Goal: Navigation & Orientation: Find specific page/section

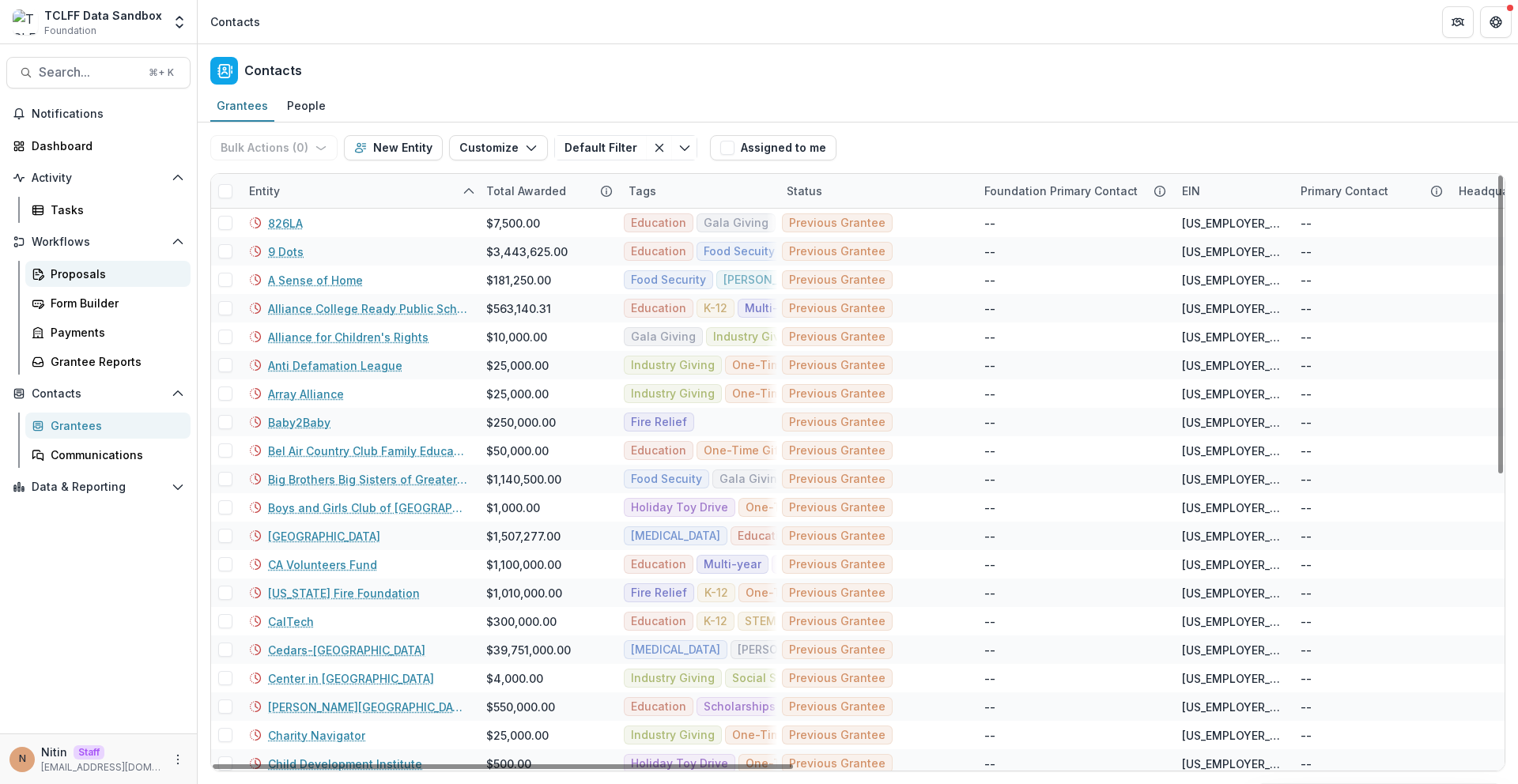
click at [101, 270] on div "Proposals" at bounding box center [114, 274] width 127 height 16
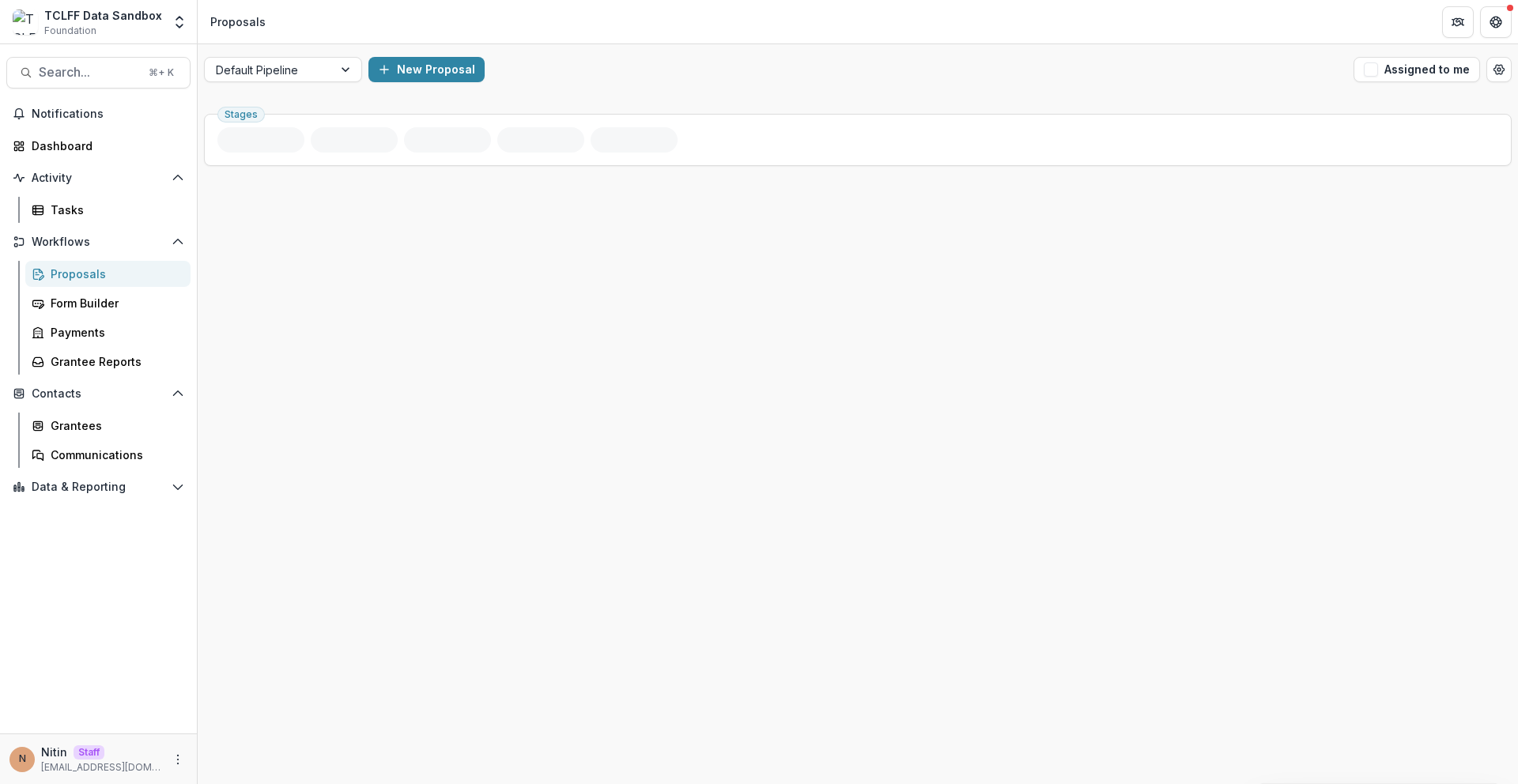
click at [261, 82] on div "Default Pipeline New Proposal Assigned to me" at bounding box center [858, 69] width 1320 height 51
click at [267, 78] on div at bounding box center [269, 70] width 106 height 20
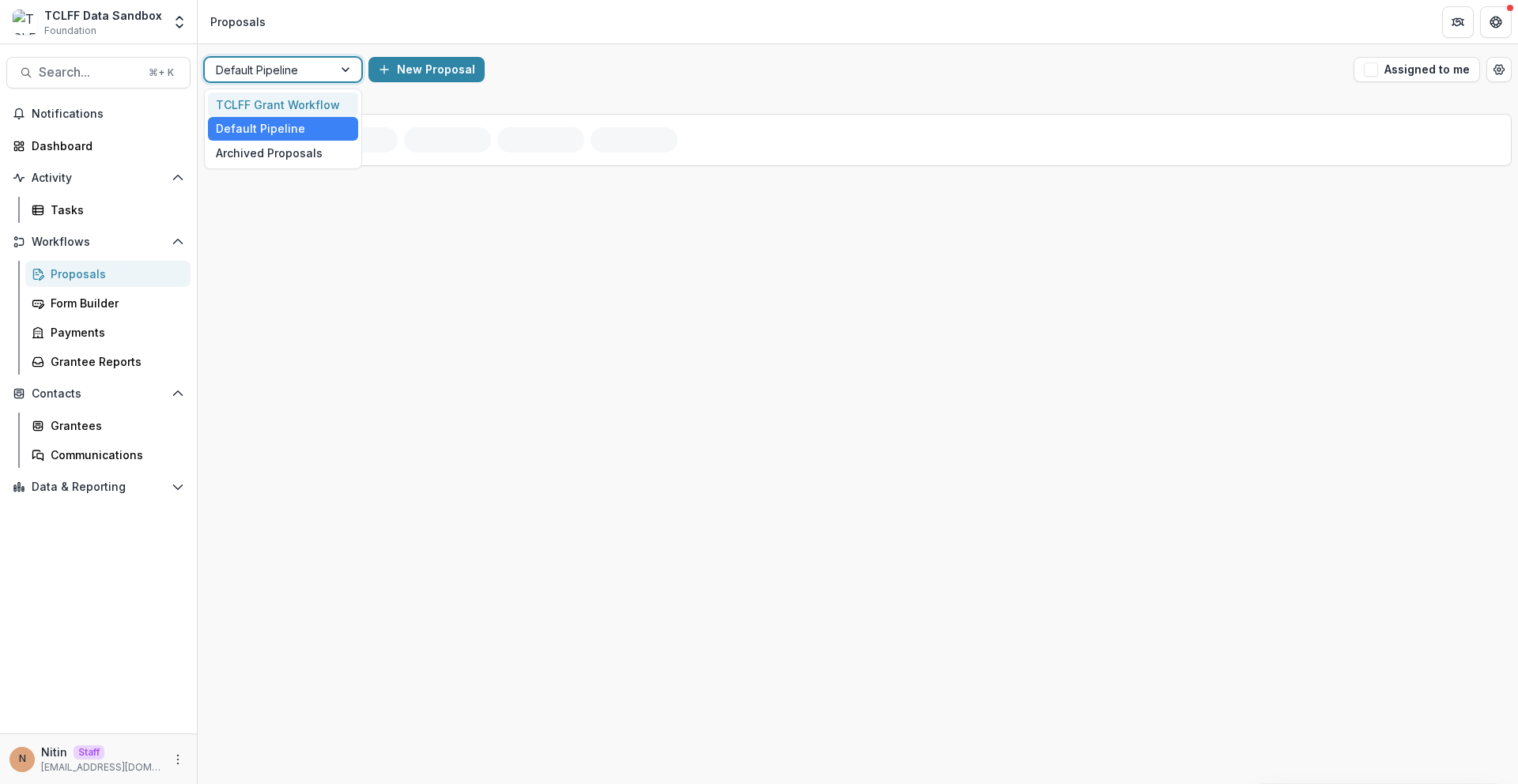
click at [269, 104] on div "TCLFF Grant Workflow" at bounding box center [283, 105] width 150 height 24
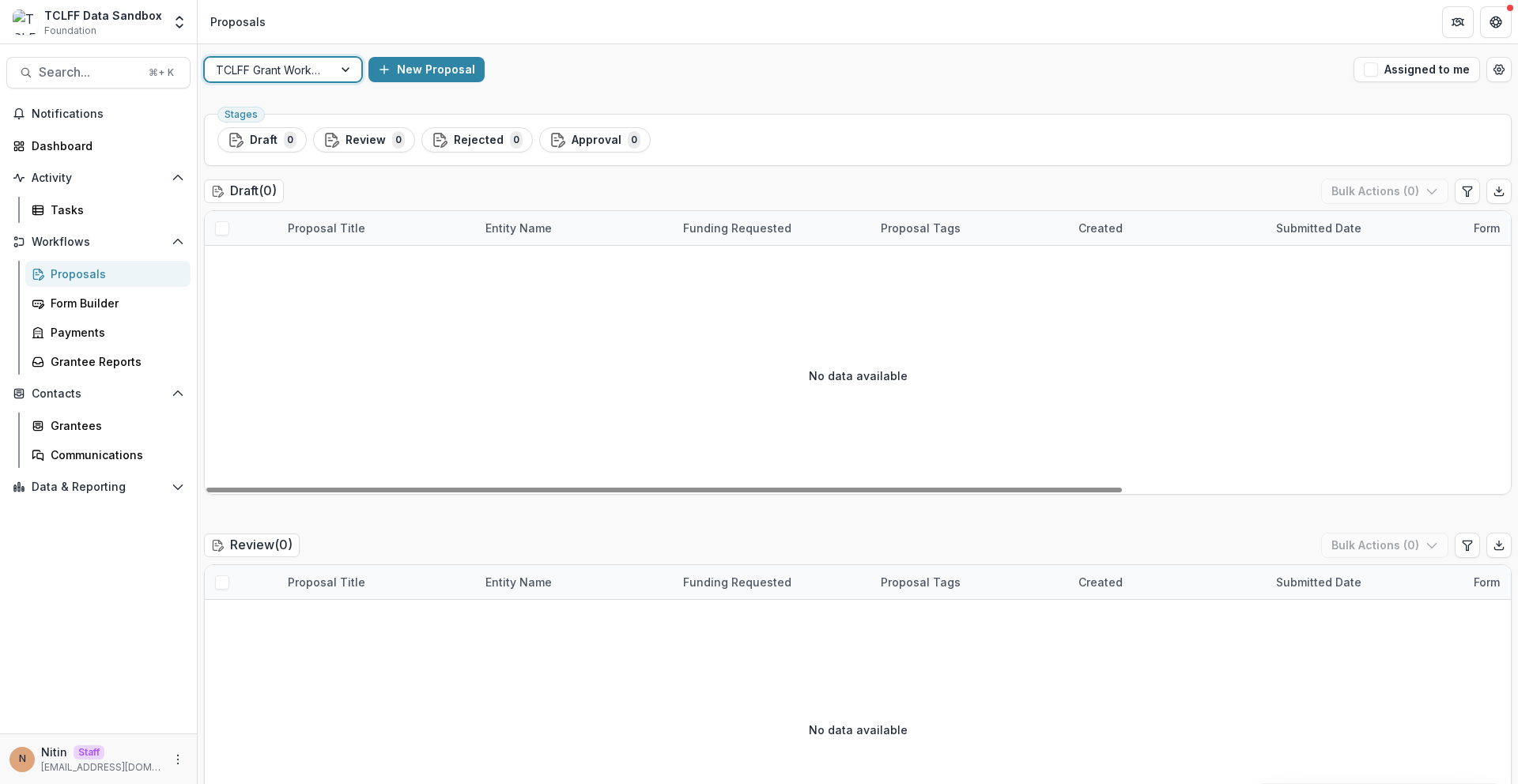
click at [305, 72] on div at bounding box center [269, 70] width 106 height 20
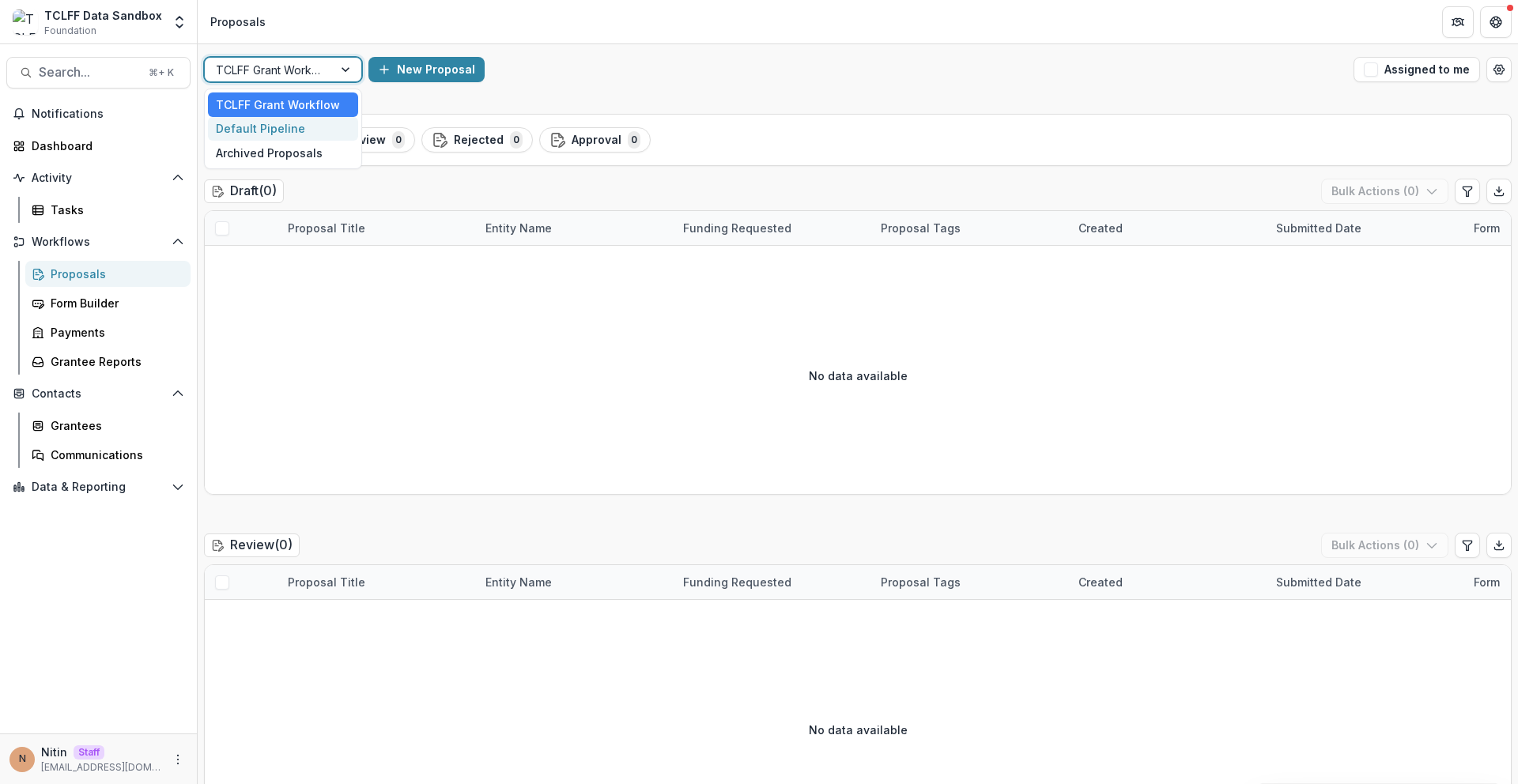
click at [294, 134] on div "Default Pipeline" at bounding box center [283, 129] width 150 height 24
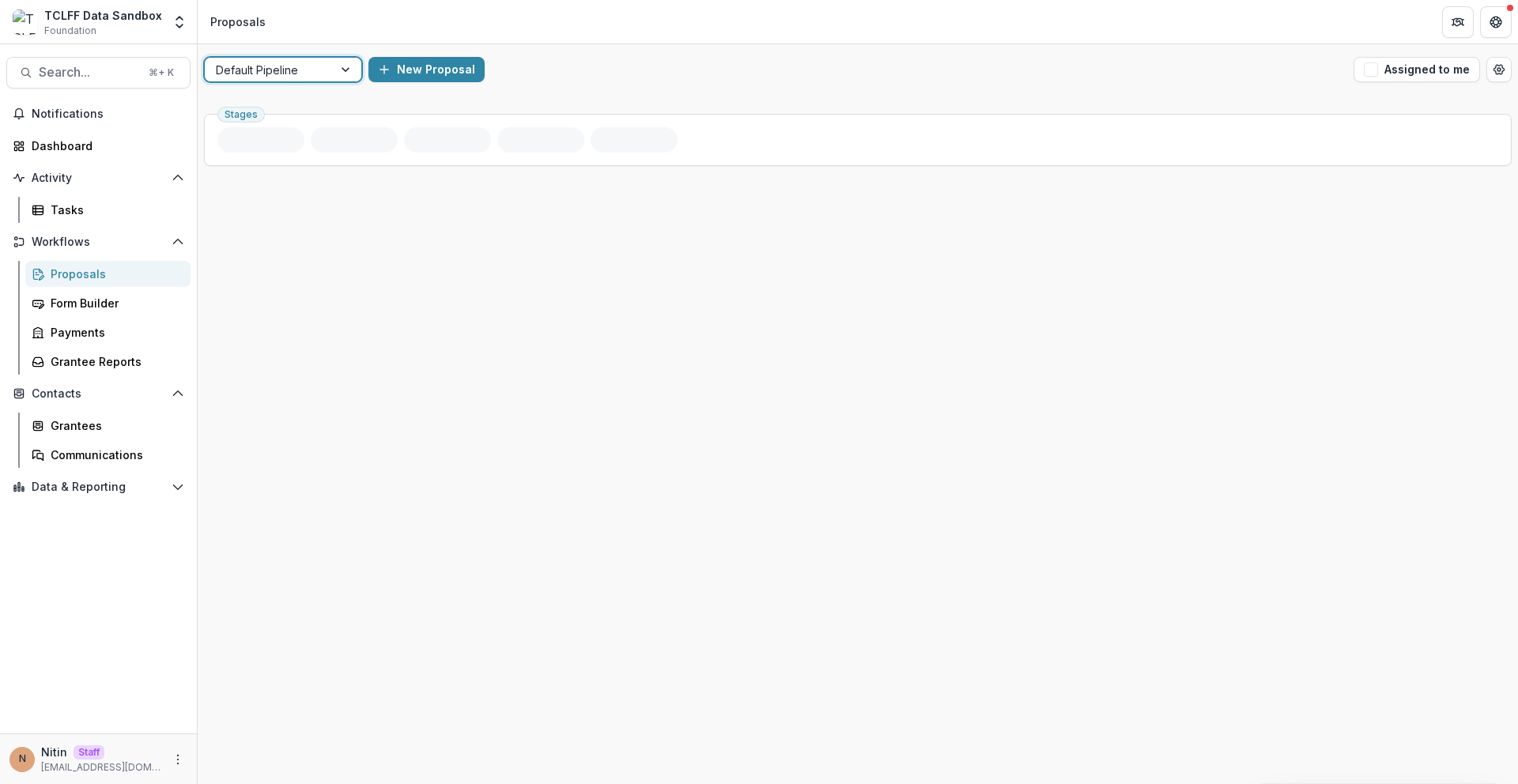
click at [330, 74] on div "Default Pipeline" at bounding box center [269, 70] width 128 height 23
click at [330, 74] on div "Default Pipeline" at bounding box center [269, 70] width 128 height 23
click at [82, 414] on link "Grantees" at bounding box center [108, 425] width 165 height 26
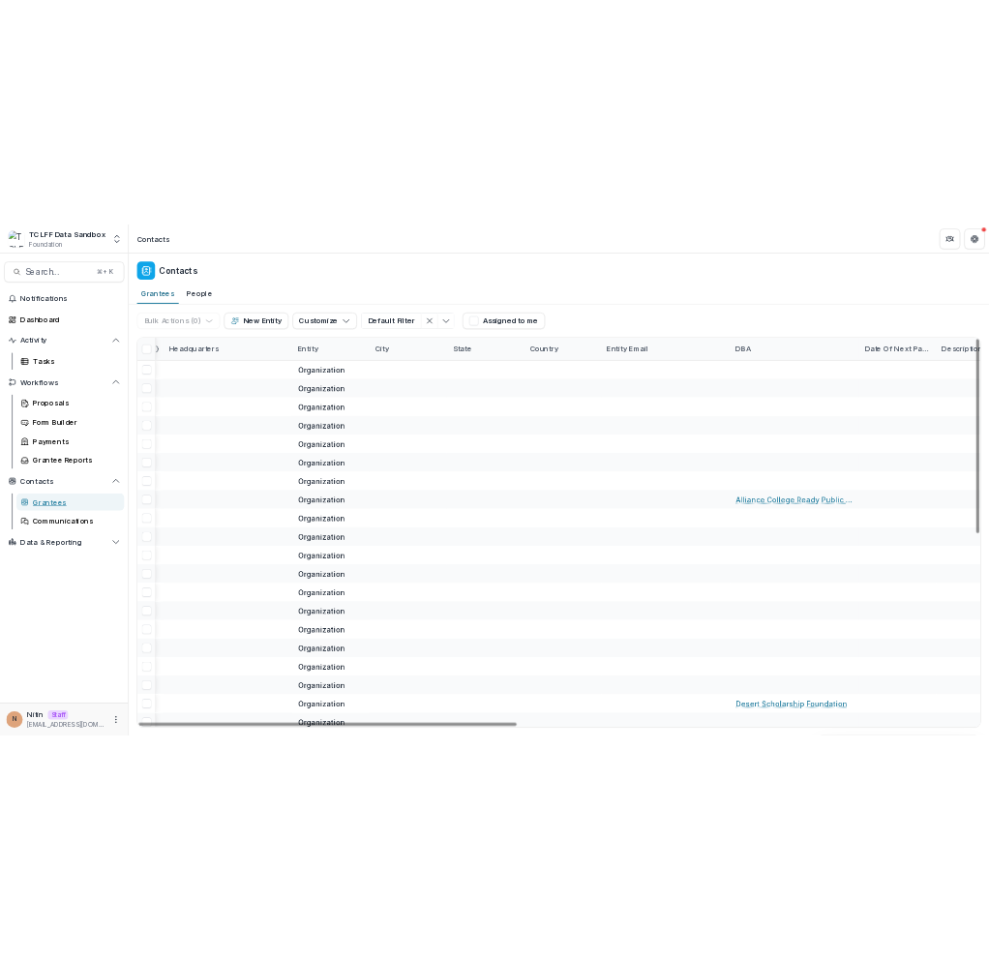
scroll to position [0, 1916]
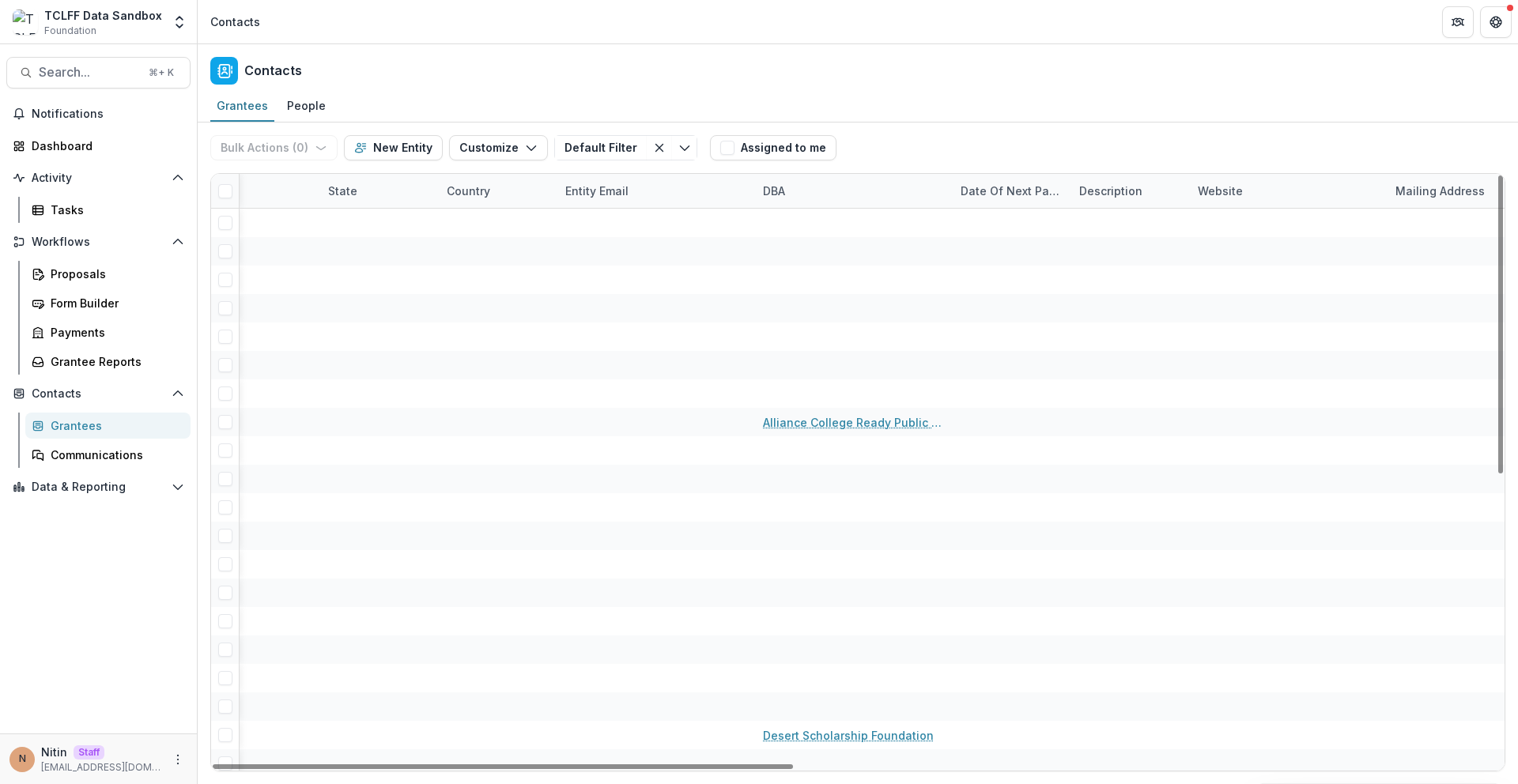
click at [789, 199] on div "DBA" at bounding box center [852, 191] width 198 height 34
click at [793, 275] on button "Sort Descending" at bounding box center [851, 287] width 190 height 25
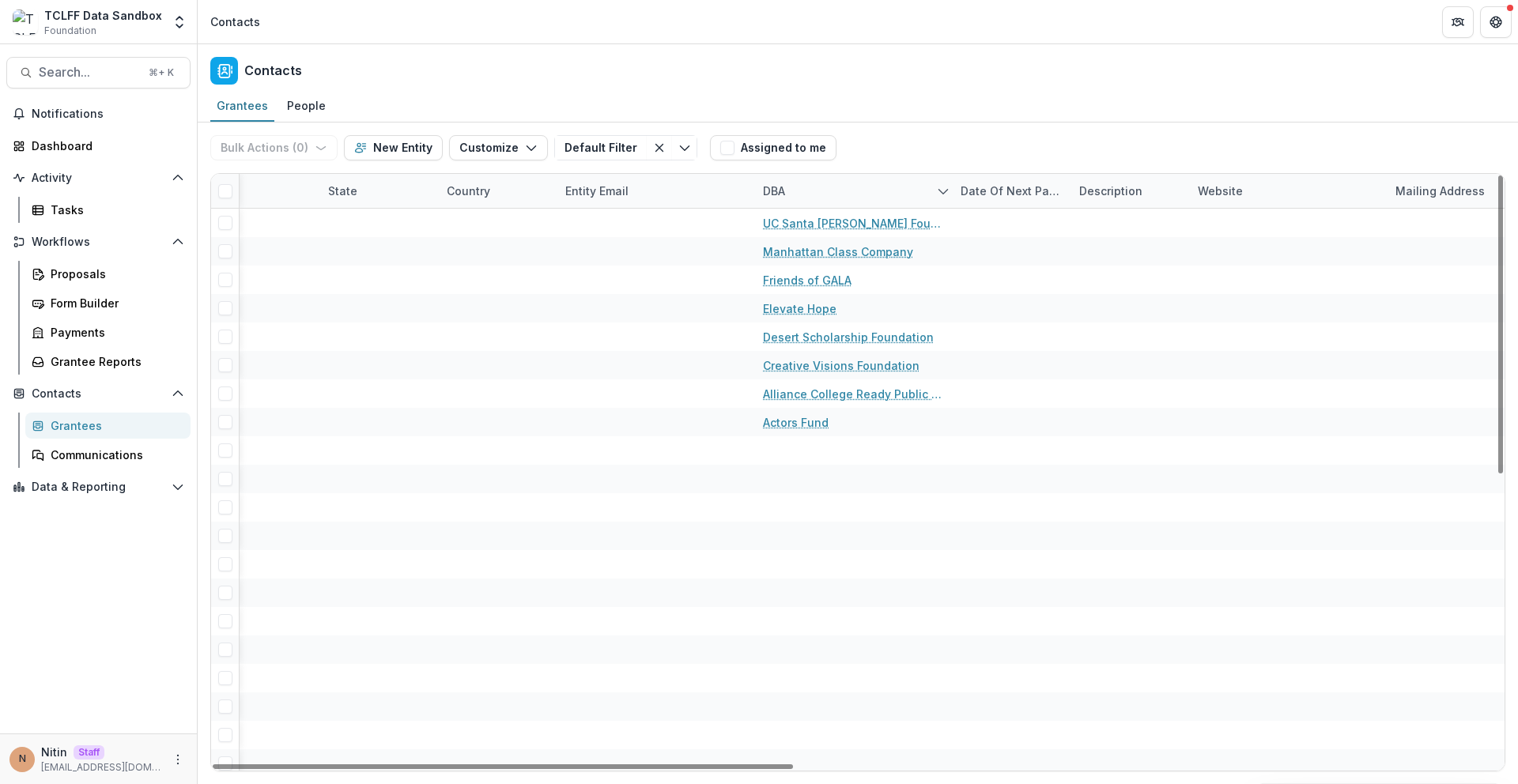
click at [837, 173] on div "Entity Total Awarded Tags Status Foundation Primary Contact EIN Primary Contact…" at bounding box center [857, 472] width 1295 height 598
click at [91, 270] on div "Proposals" at bounding box center [114, 274] width 127 height 16
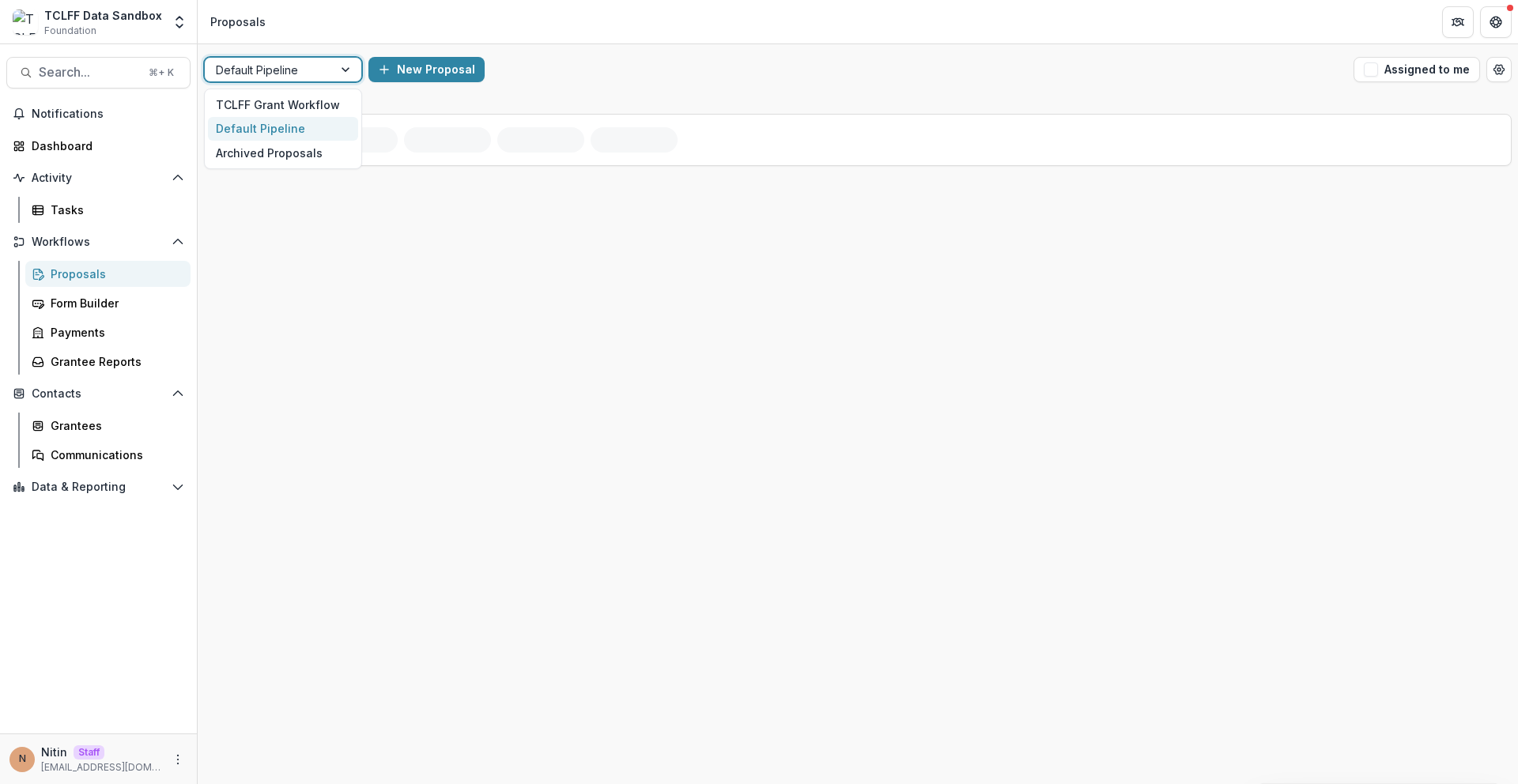
click at [320, 77] on div at bounding box center [269, 70] width 106 height 20
click at [305, 102] on div "TCLFF Grant Workflow" at bounding box center [283, 105] width 150 height 24
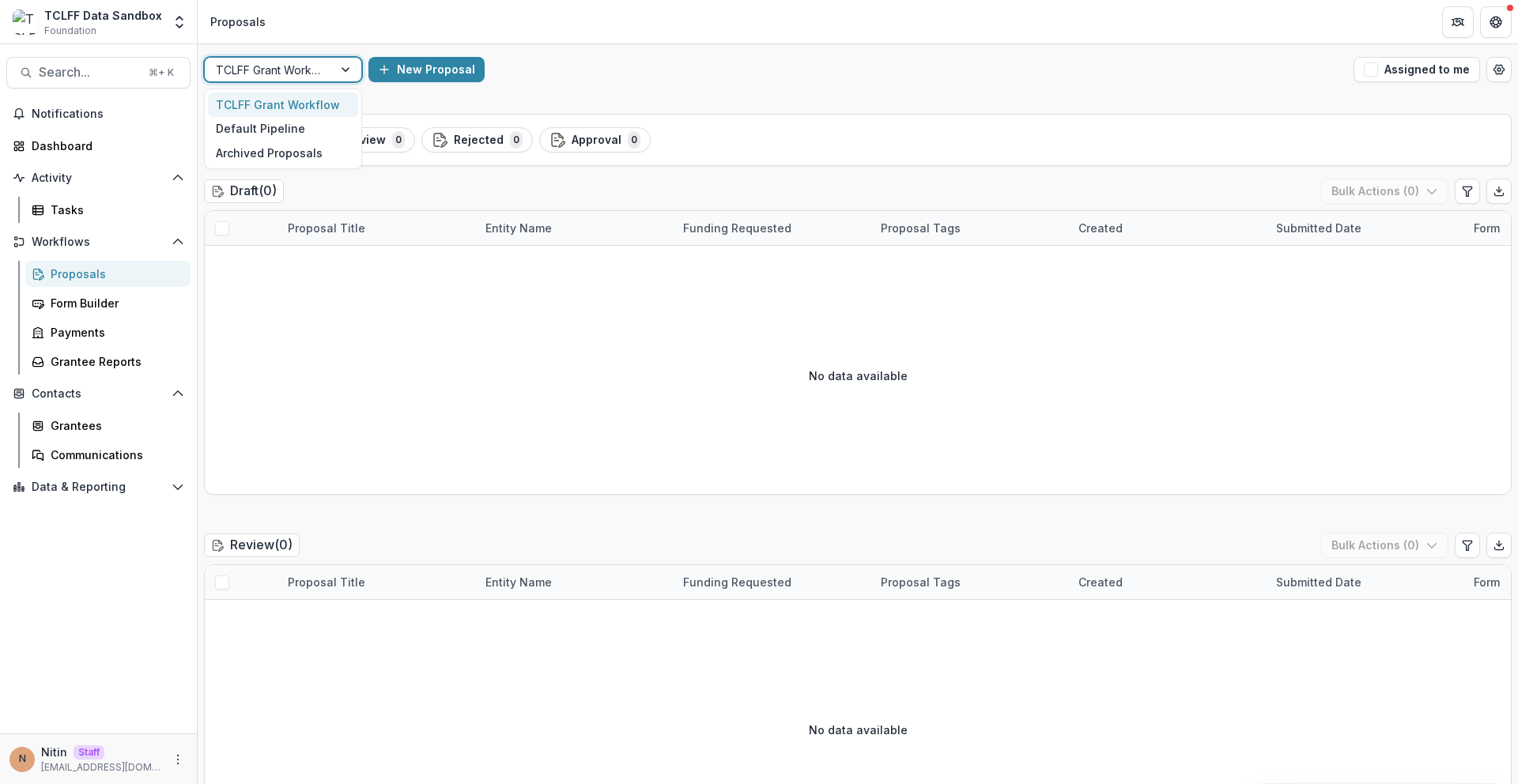
click at [310, 67] on div at bounding box center [269, 70] width 106 height 20
click at [292, 126] on div "Default Pipeline" at bounding box center [283, 129] width 150 height 24
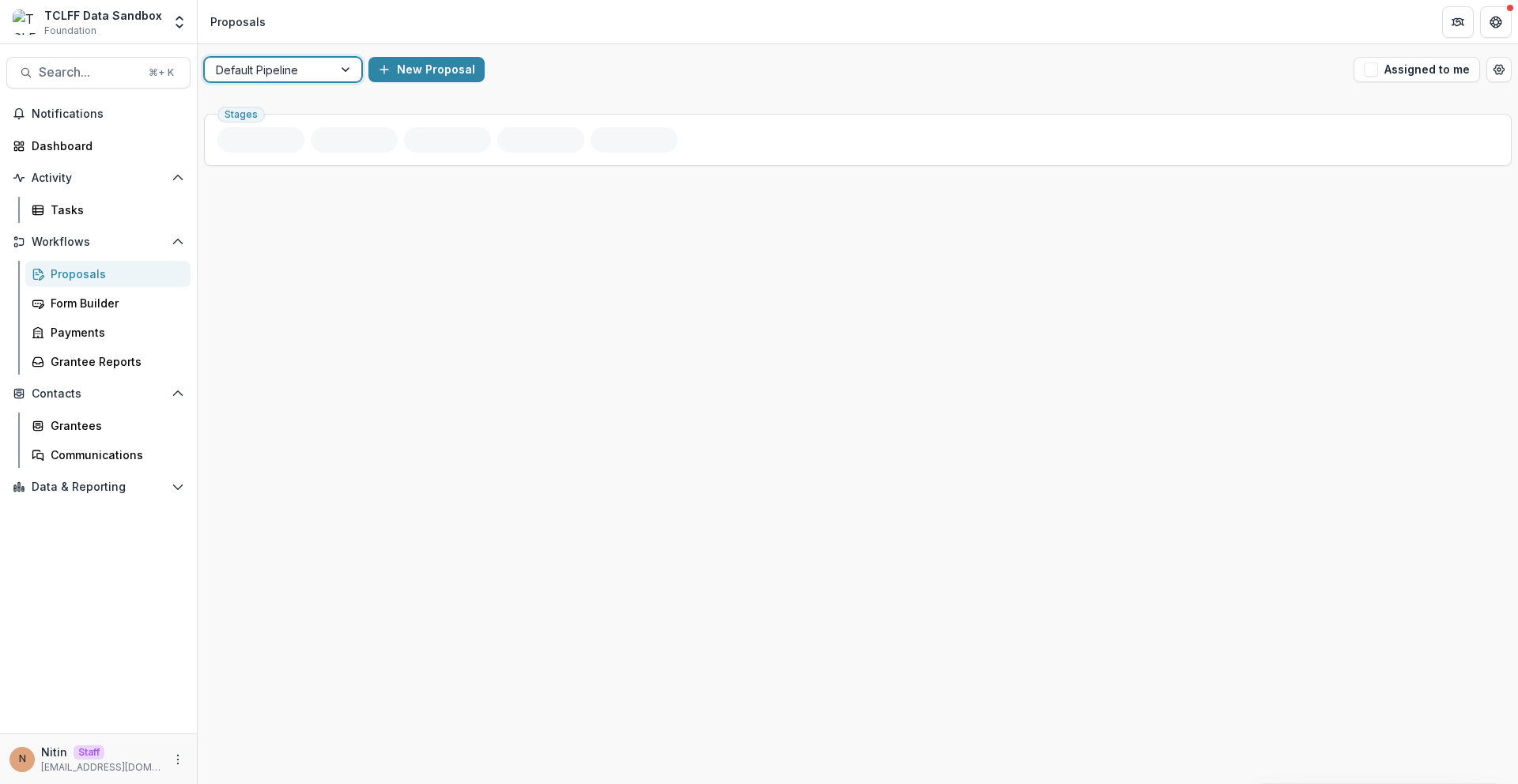
click at [542, 79] on div "New Proposal" at bounding box center [858, 69] width 979 height 25
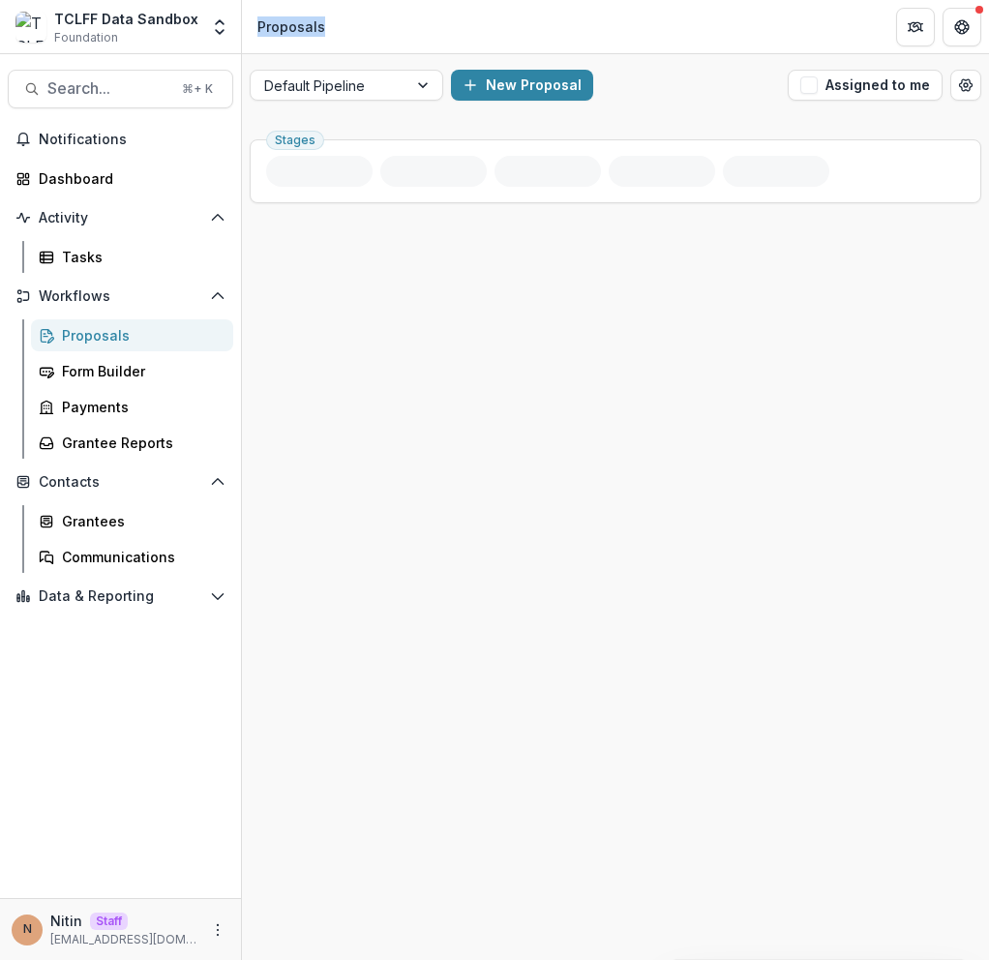
drag, startPoint x: 259, startPoint y: 25, endPoint x: 426, endPoint y: 35, distance: 166.7
click at [426, 35] on header "Proposals" at bounding box center [615, 26] width 747 height 53
click at [884, 87] on button "Assigned to me" at bounding box center [865, 85] width 155 height 31
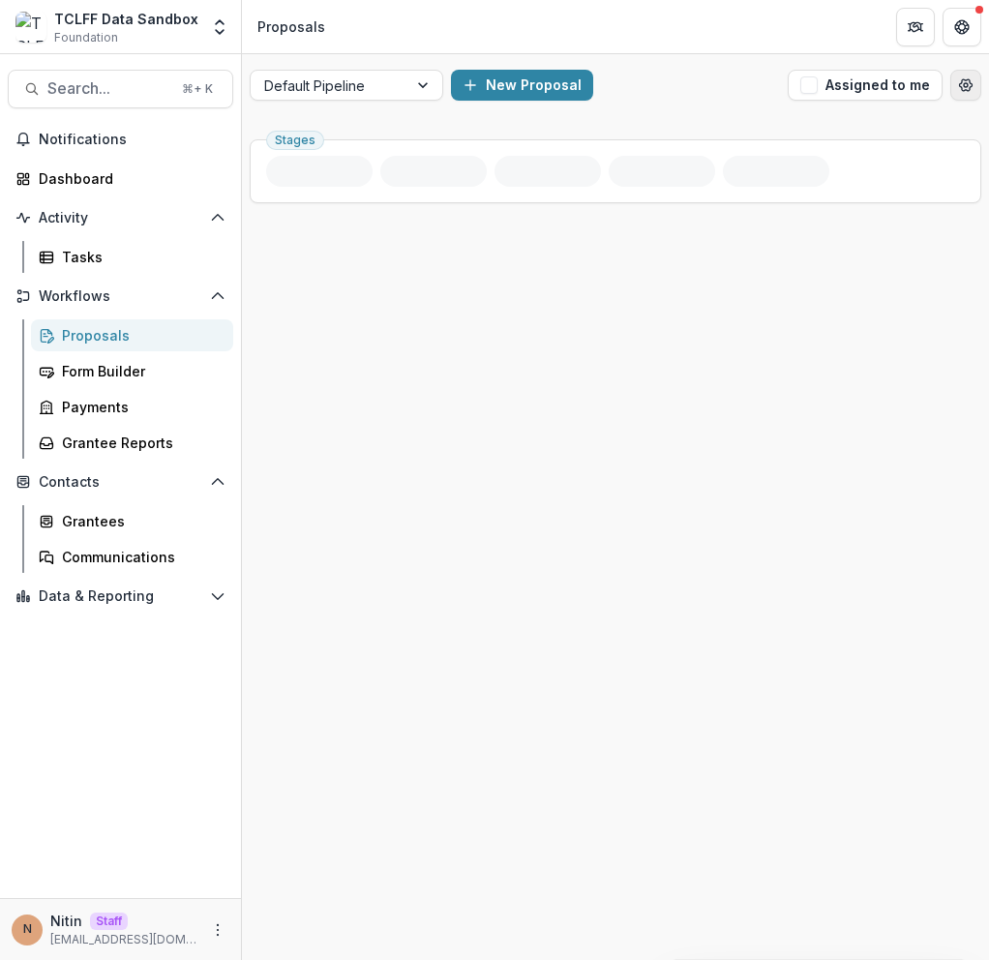
click at [973, 88] on button "Open table manager" at bounding box center [965, 85] width 31 height 31
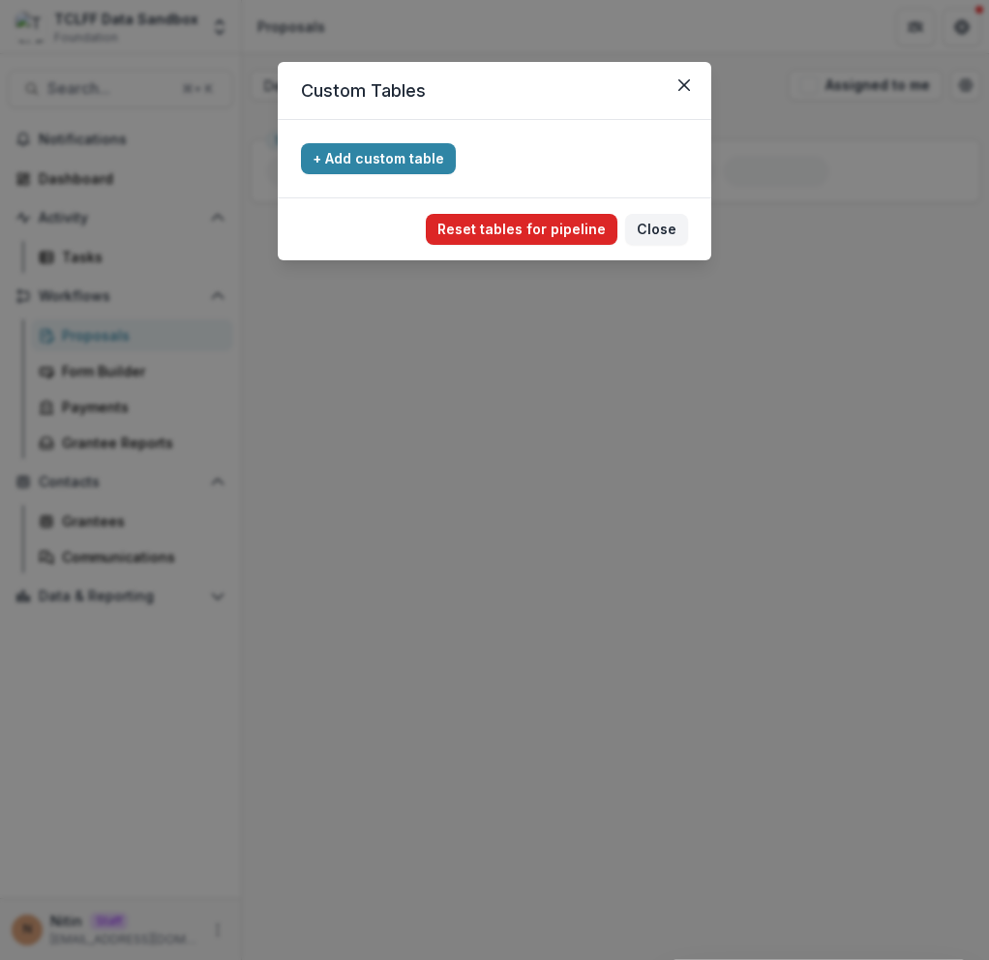
click at [518, 224] on button "Reset tables for pipeline" at bounding box center [522, 229] width 192 height 31
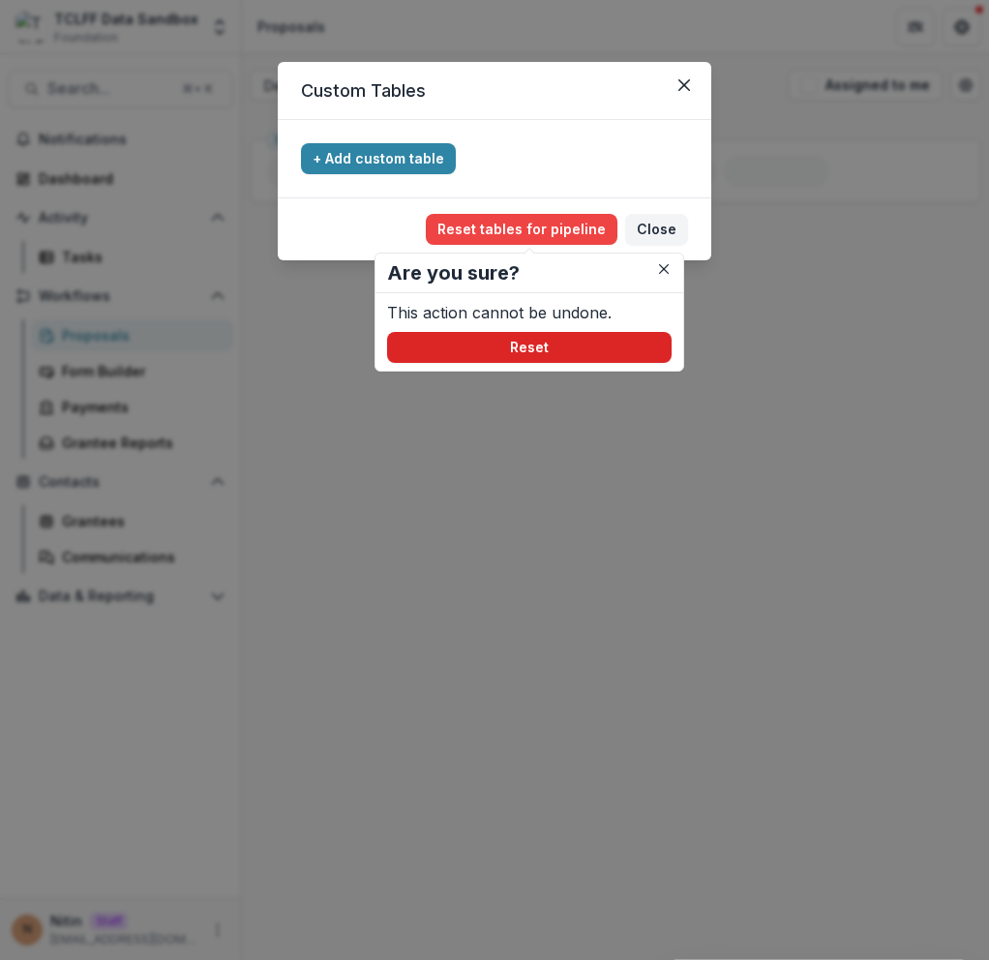
click at [540, 346] on button "Reset" at bounding box center [529, 347] width 284 height 31
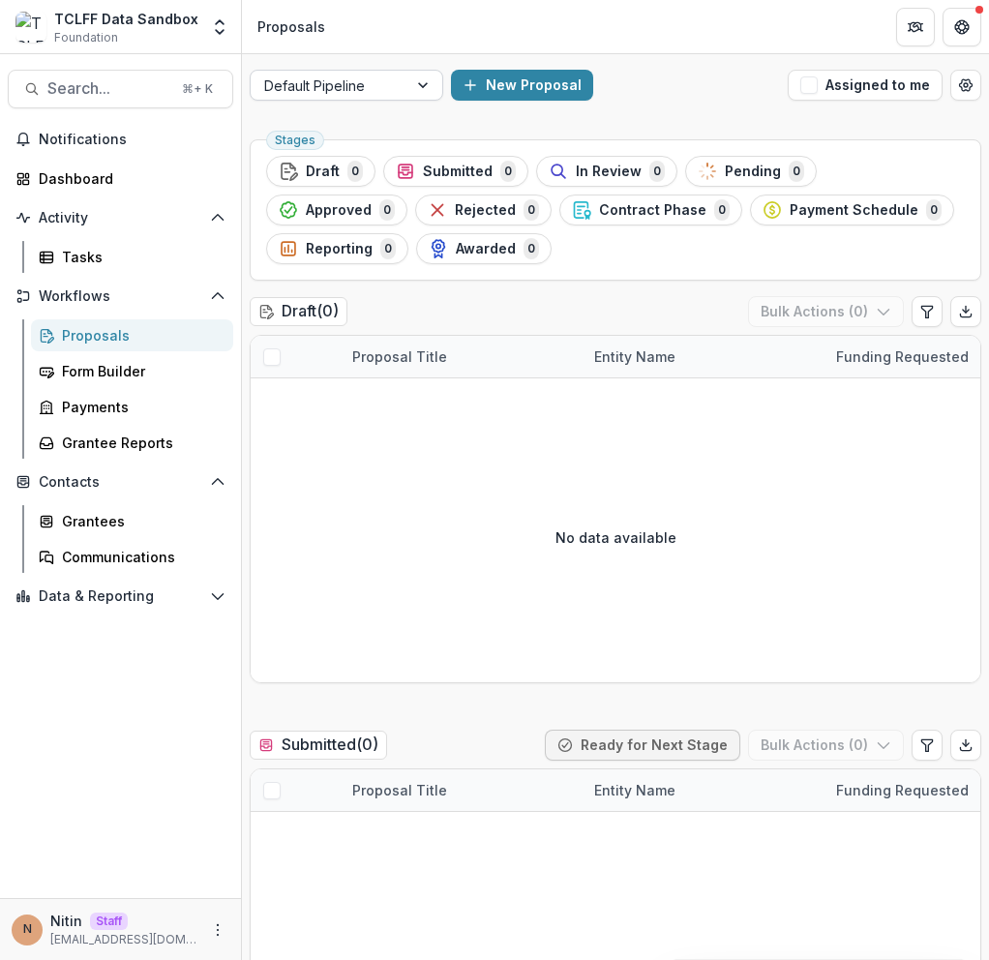
click at [371, 91] on div at bounding box center [329, 86] width 130 height 24
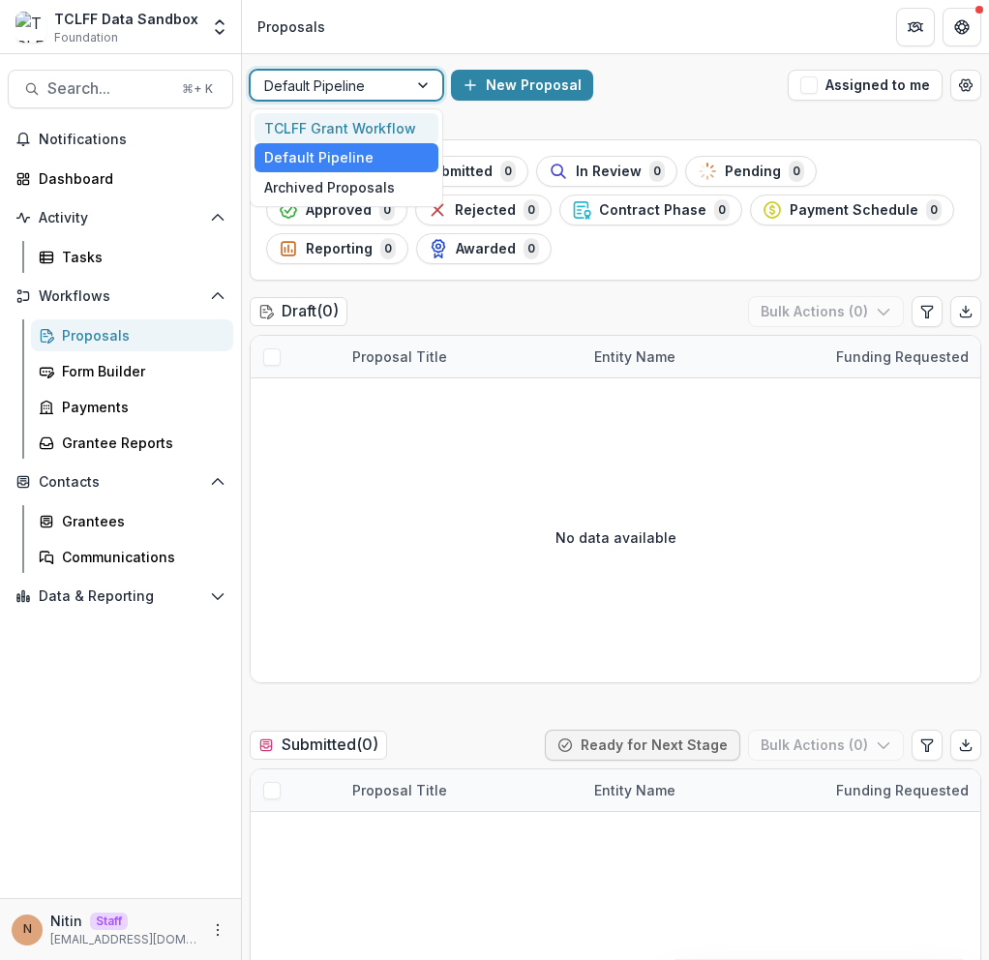
click at [343, 134] on div "TCLFF Grant Workflow" at bounding box center [346, 128] width 184 height 30
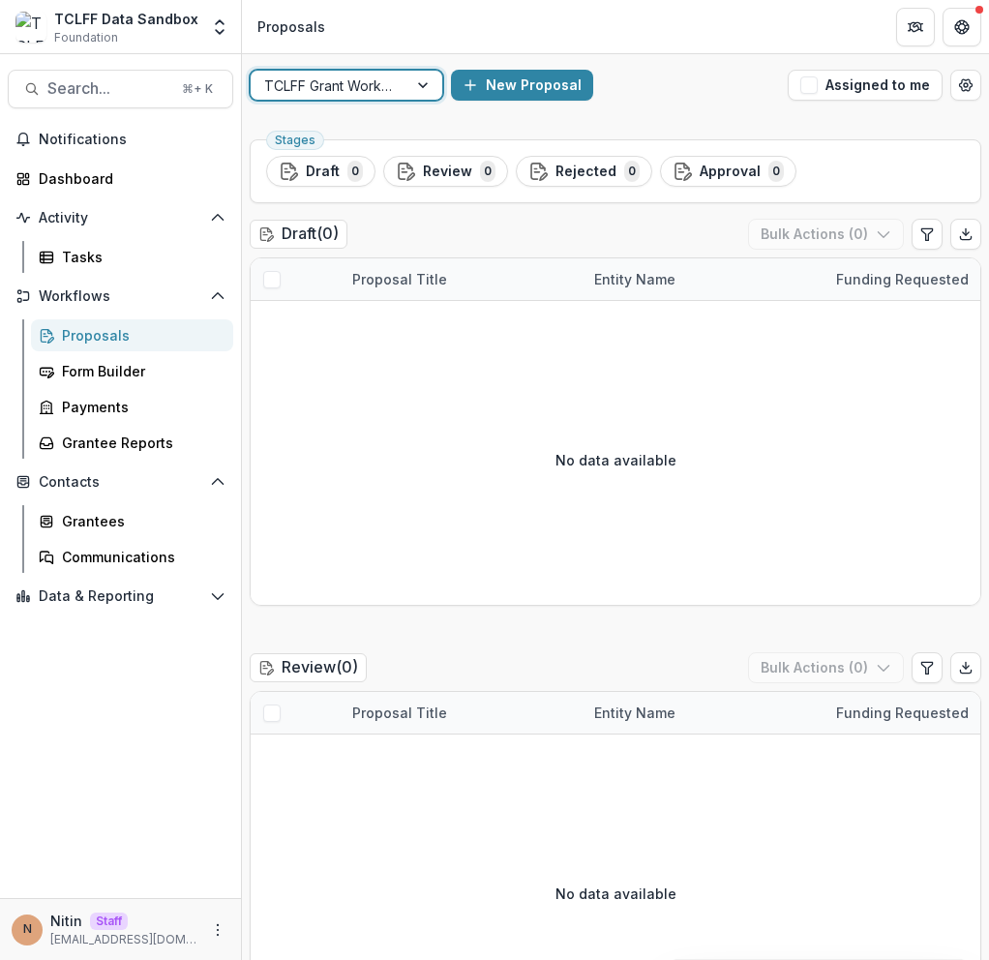
click at [377, 76] on div at bounding box center [329, 86] width 130 height 24
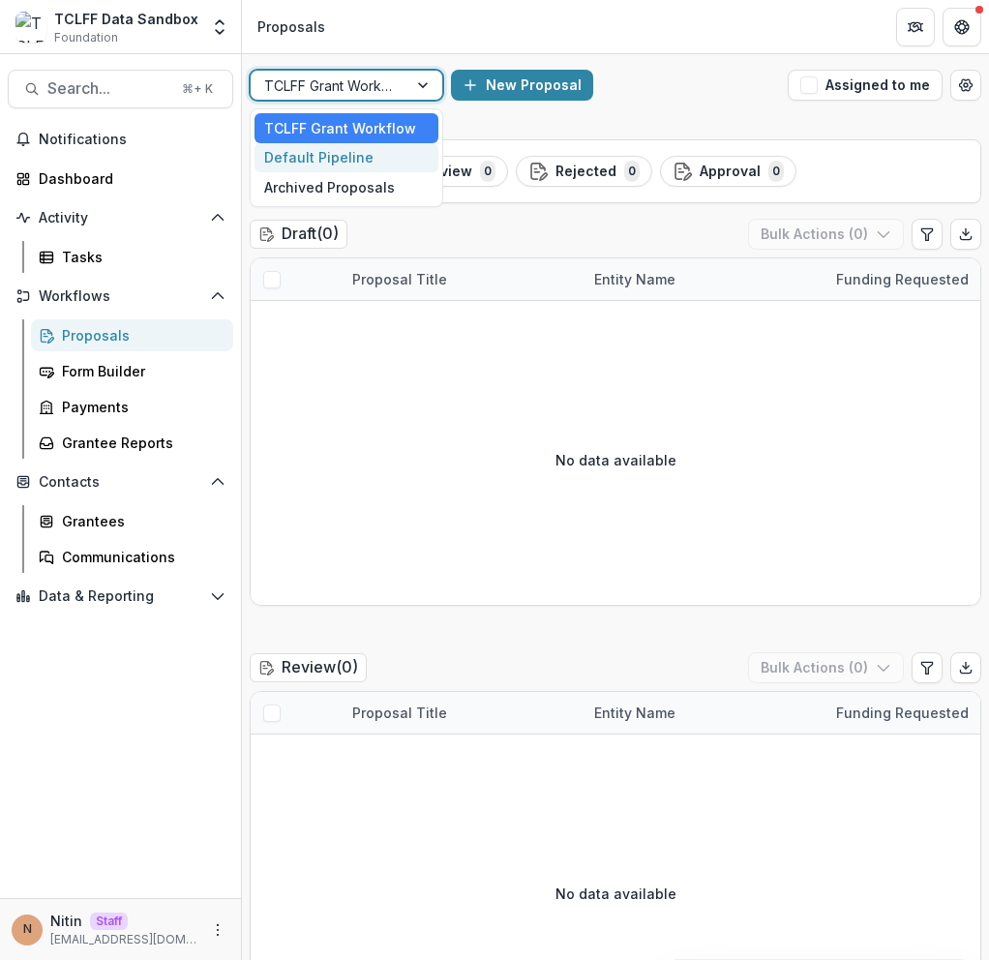
click at [354, 153] on div "Default Pipeline" at bounding box center [346, 158] width 184 height 30
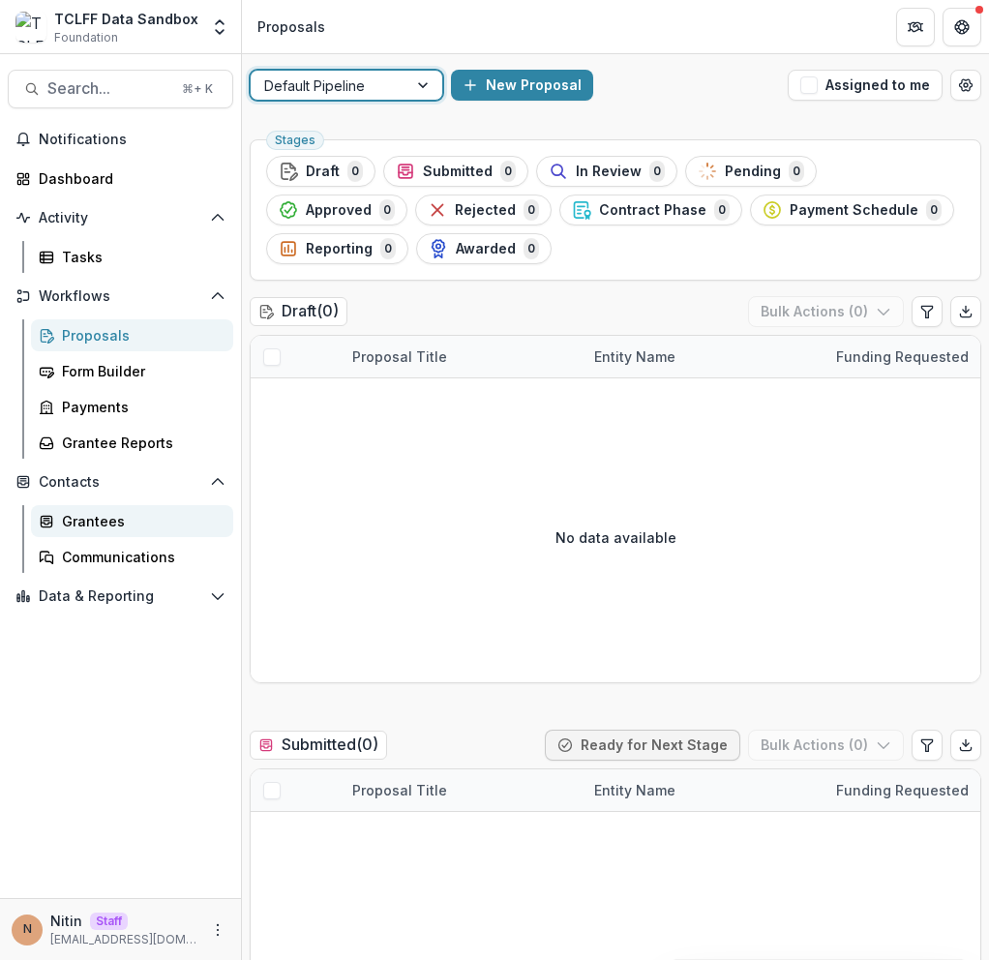
click at [96, 519] on div "Grantees" at bounding box center [140, 521] width 156 height 20
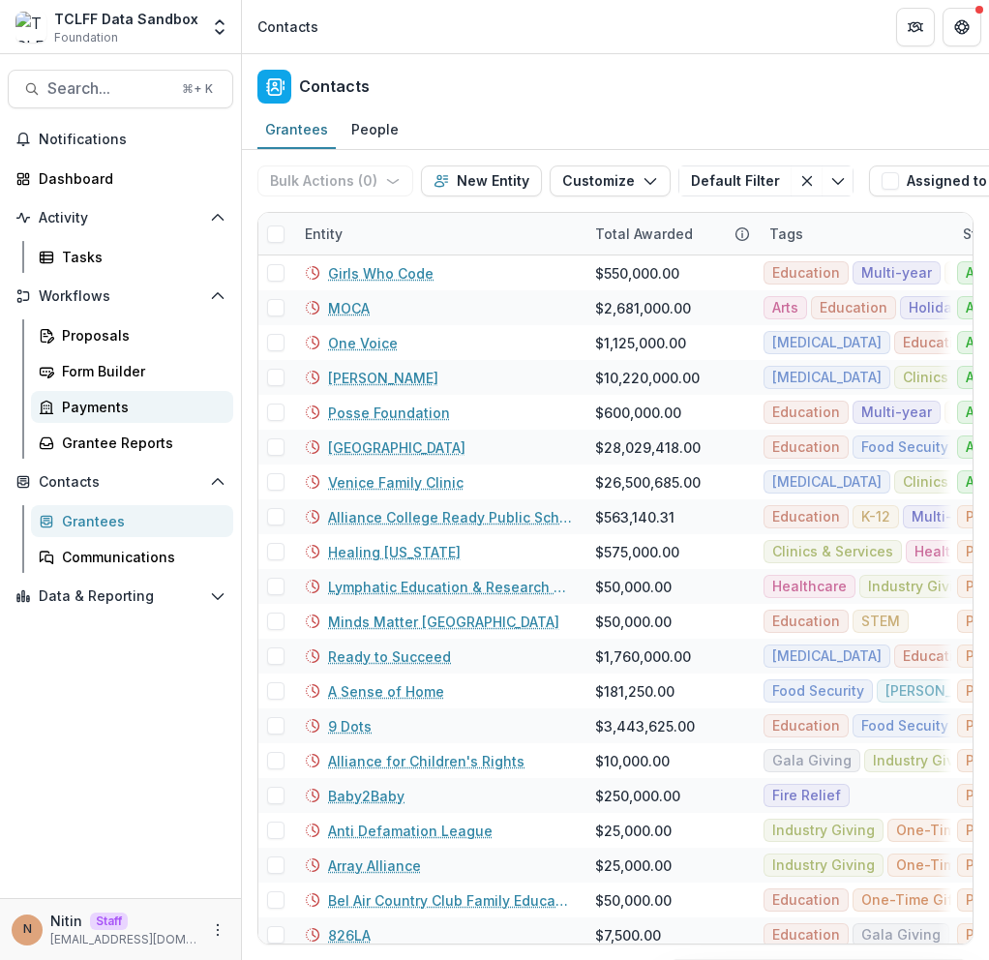
click at [120, 415] on div "Payments" at bounding box center [140, 407] width 156 height 20
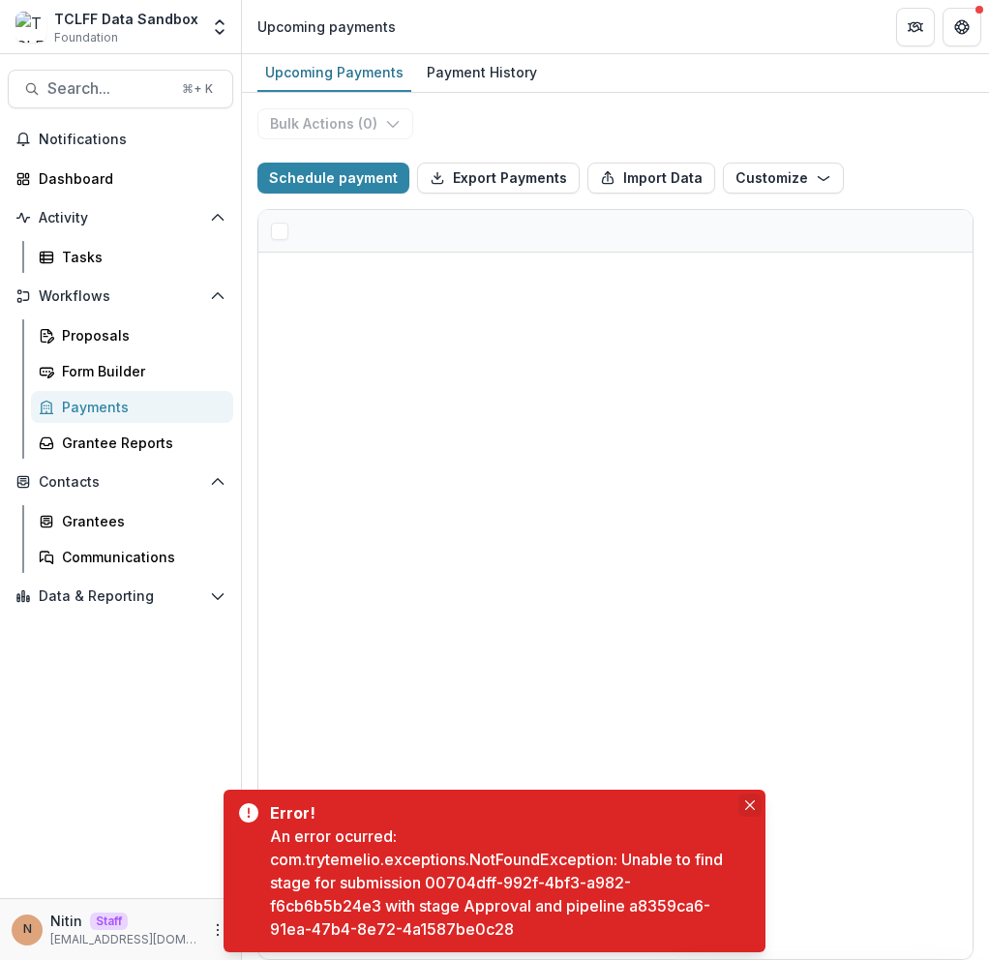
click at [754, 809] on icon "Close" at bounding box center [750, 805] width 10 height 10
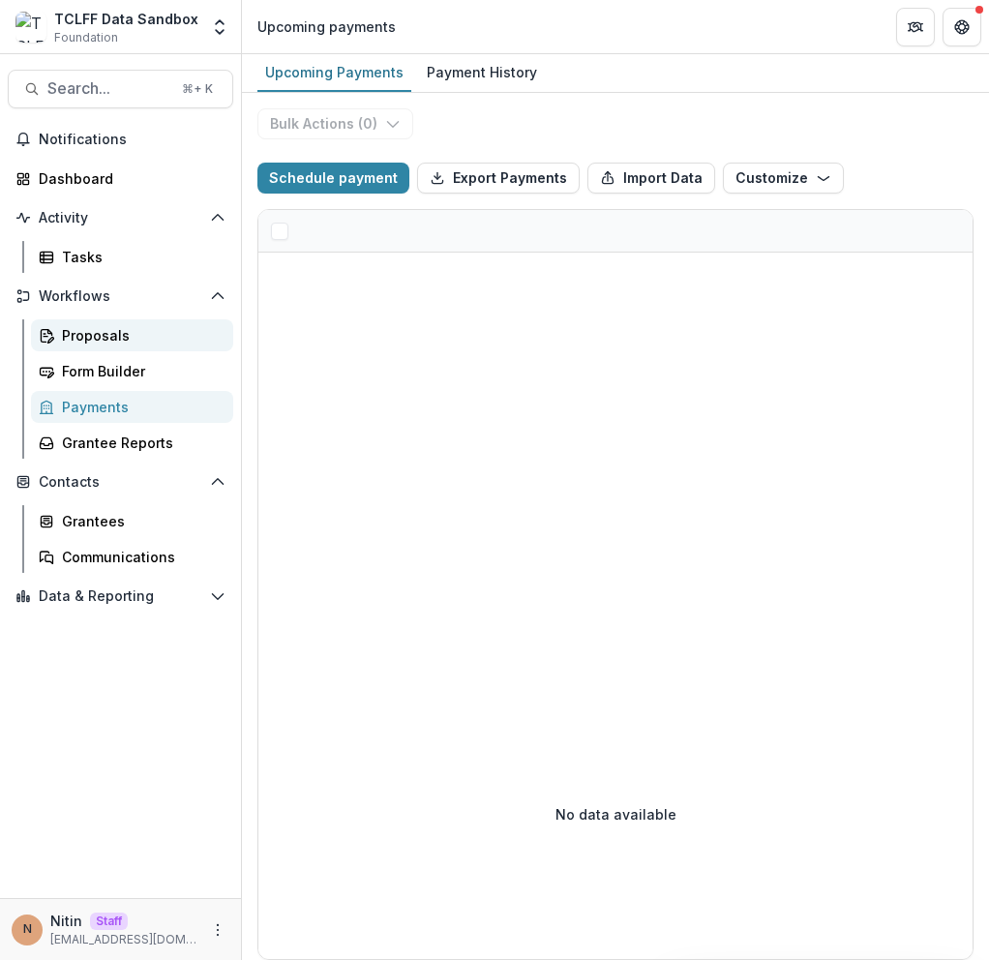
click at [95, 342] on div "Proposals" at bounding box center [140, 335] width 156 height 20
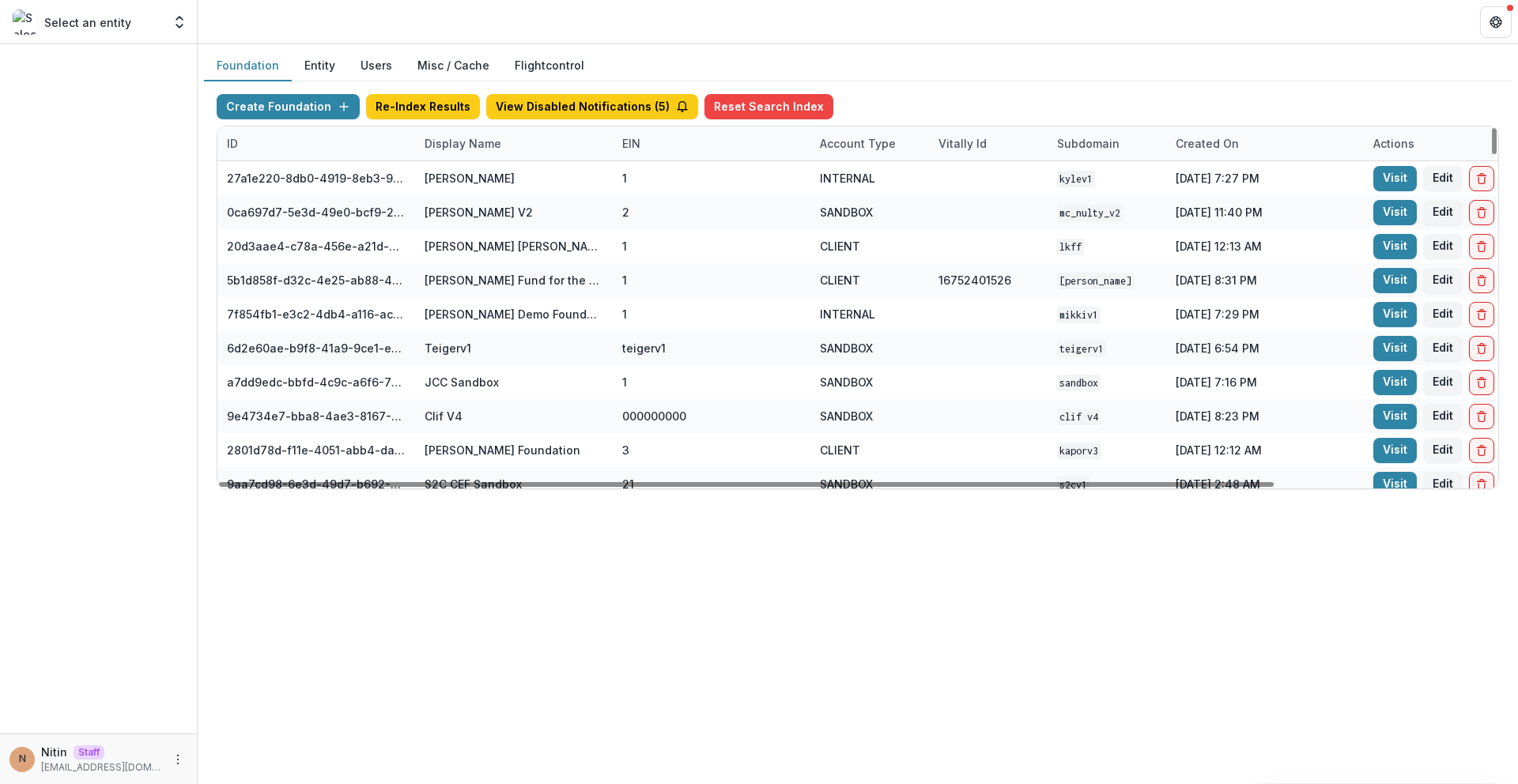
click at [534, 137] on div "Display Name" at bounding box center [514, 144] width 198 height 34
click at [519, 176] on input at bounding box center [513, 179] width 190 height 25
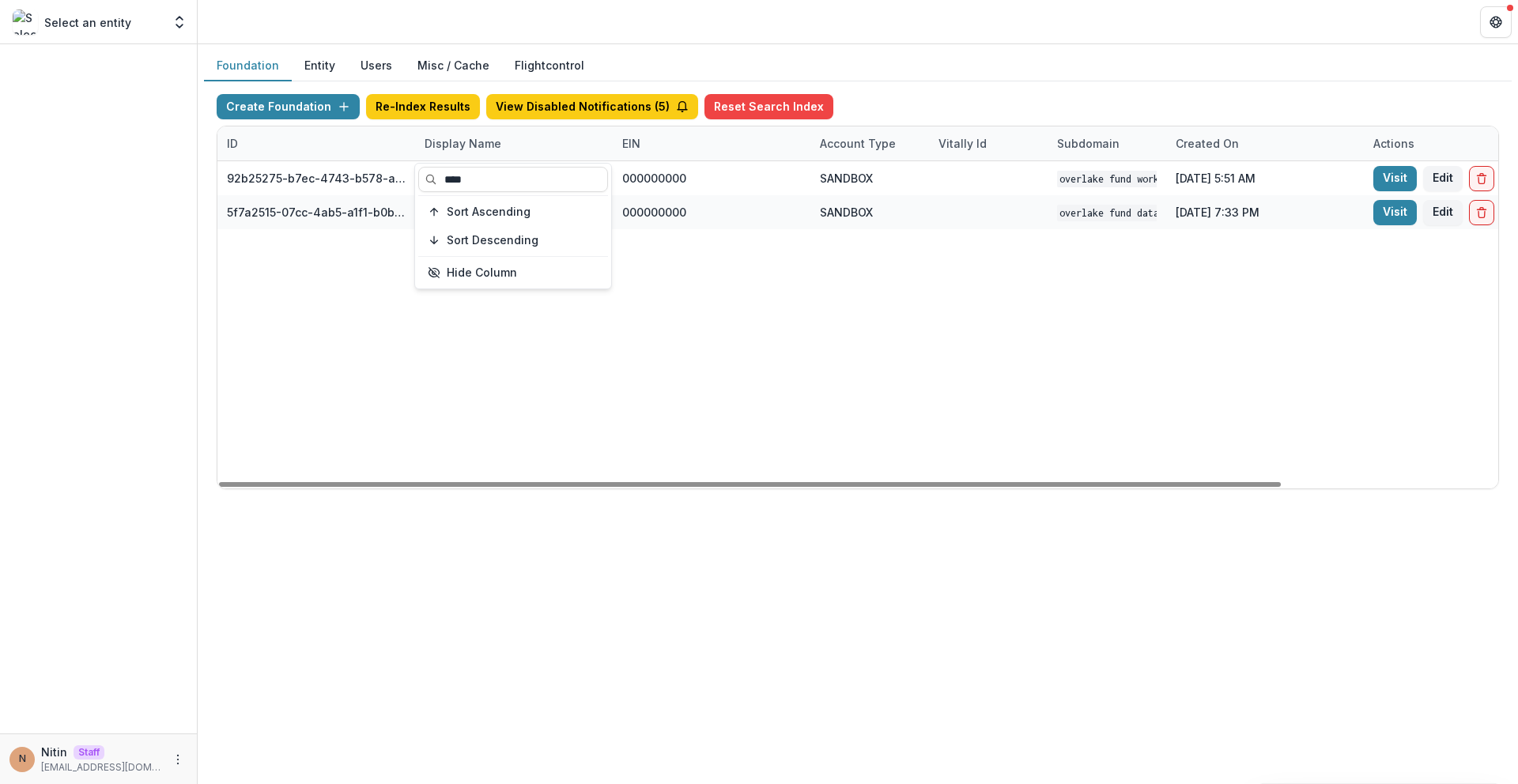
type input "****"
click at [1248, 327] on div "92b25275-b7ec-4743-b578-ab48cd6d66a4 Overlake Fund Workflow Sandbox 000000000 S…" at bounding box center [988, 324] width 1542 height 327
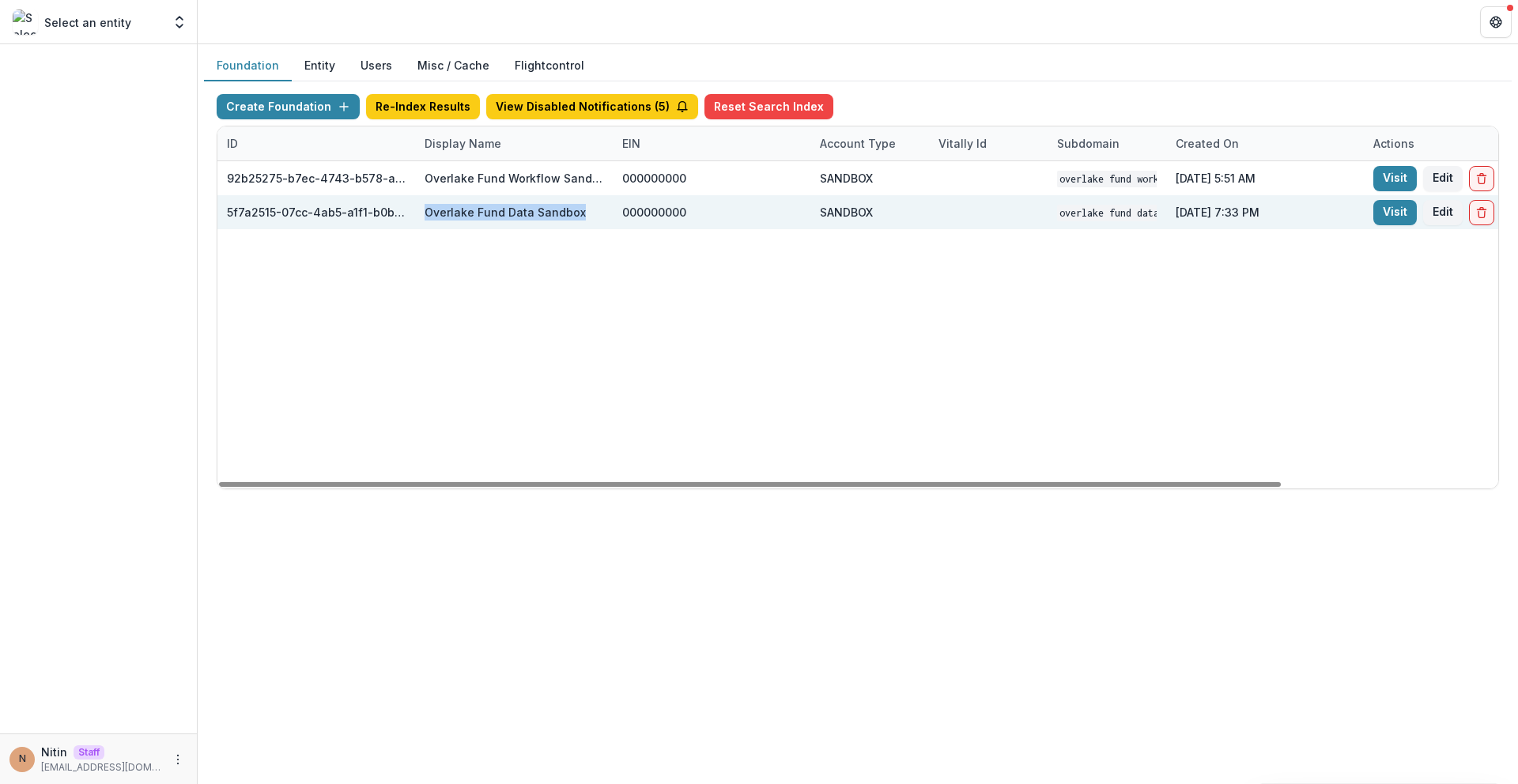
drag, startPoint x: 416, startPoint y: 208, endPoint x: 581, endPoint y: 212, distance: 165.0
click at [581, 212] on div "Overlake Fund Data Sandbox" at bounding box center [514, 212] width 198 height 34
click at [583, 212] on div "Overlake Fund Data Sandbox" at bounding box center [514, 212] width 179 height 34
click at [1400, 212] on link "Visit" at bounding box center [1395, 212] width 43 height 25
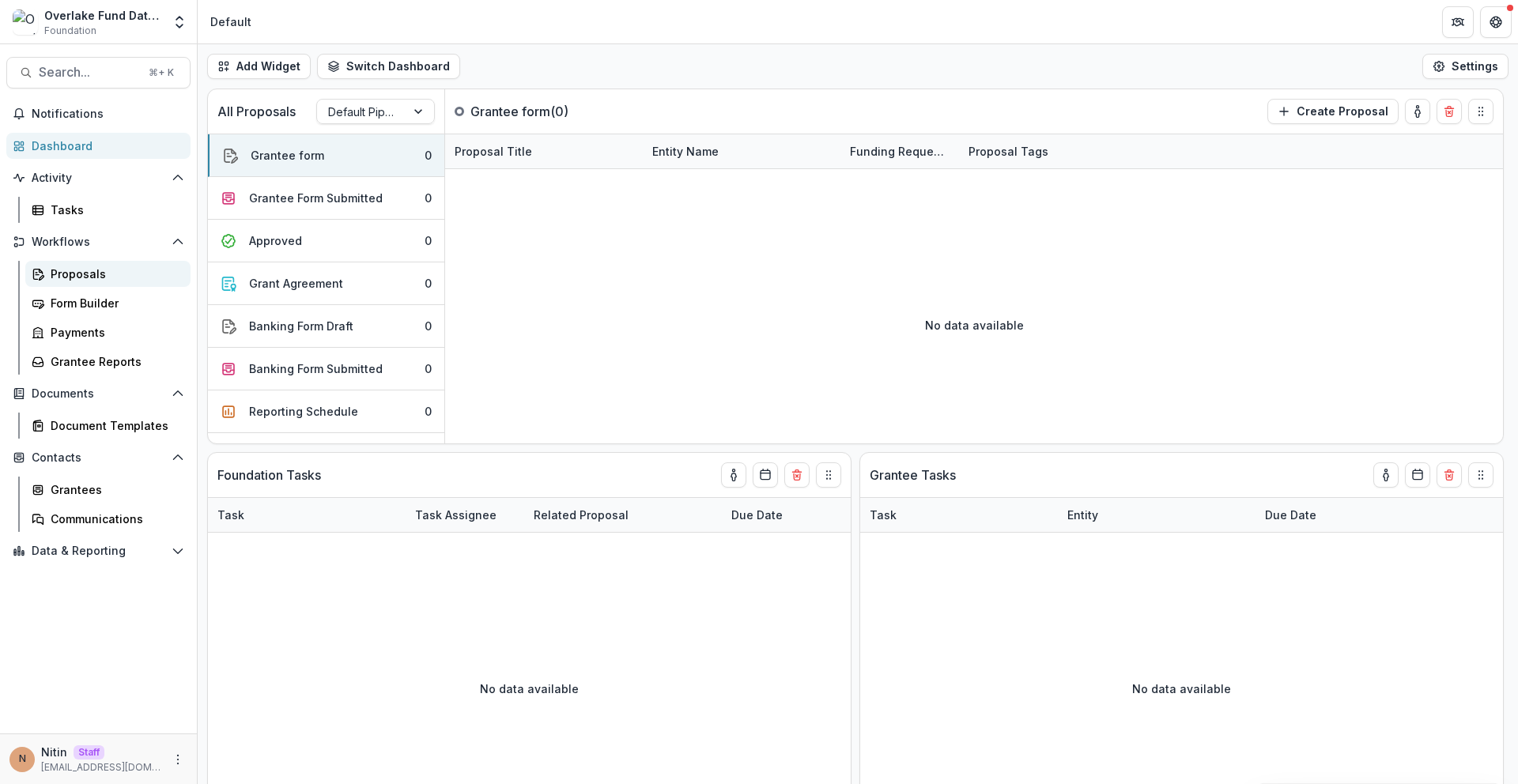
click at [105, 268] on div "Proposals" at bounding box center [114, 274] width 127 height 16
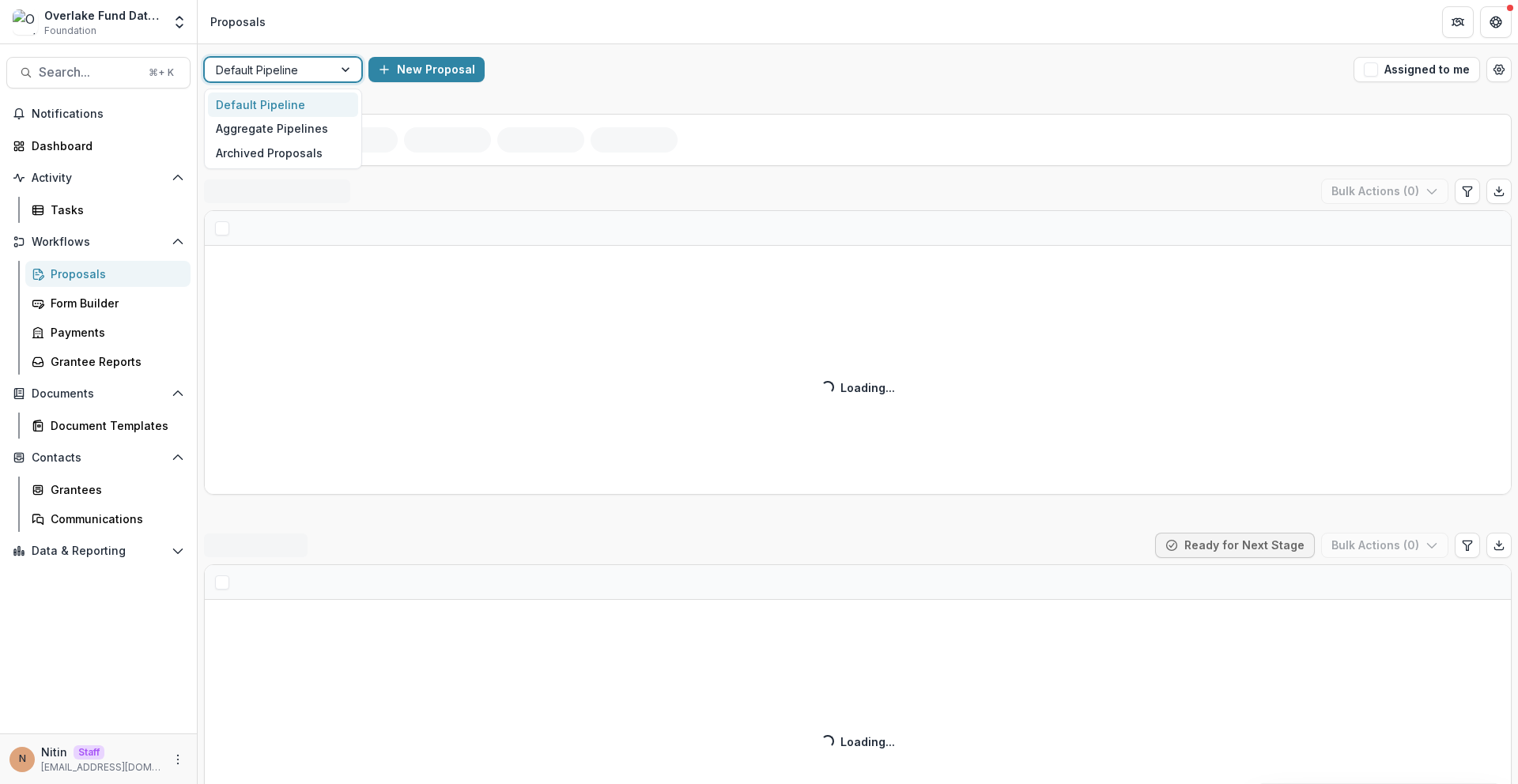
click at [315, 75] on div at bounding box center [269, 70] width 106 height 20
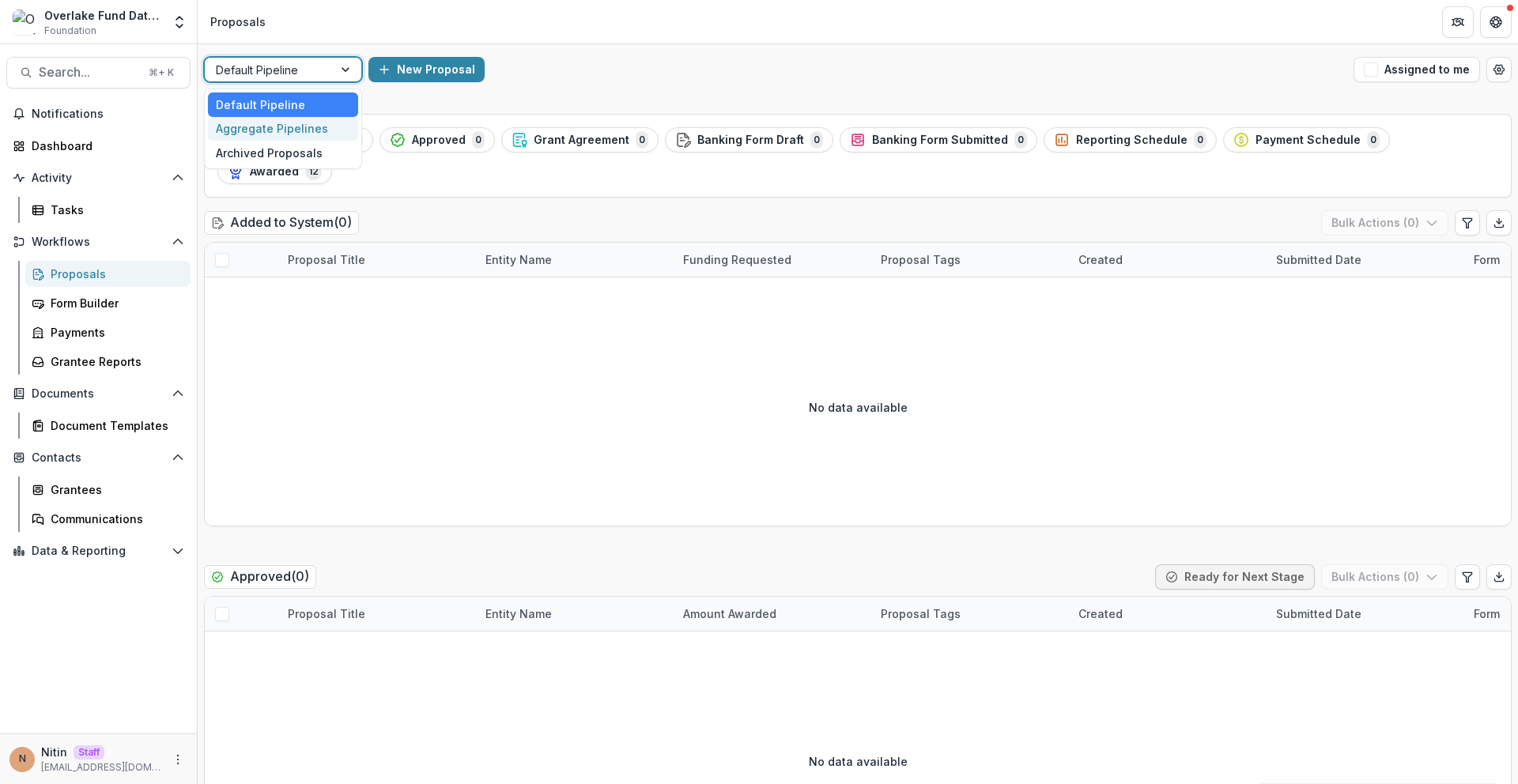
click at [282, 123] on div "Aggregate Pipelines" at bounding box center [283, 129] width 150 height 24
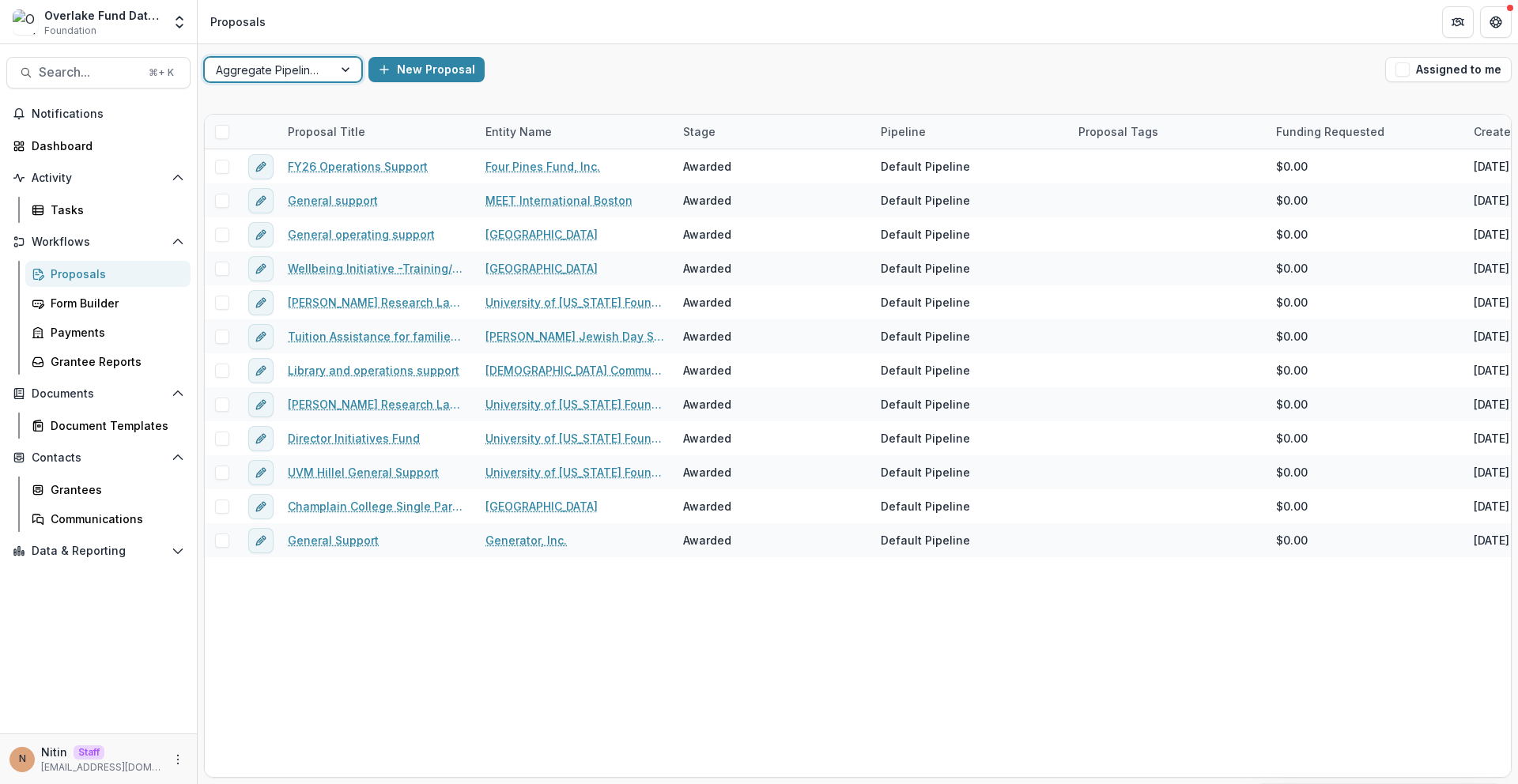
click at [309, 74] on div at bounding box center [269, 70] width 106 height 20
click at [279, 156] on div "Archived Proposals" at bounding box center [283, 153] width 150 height 24
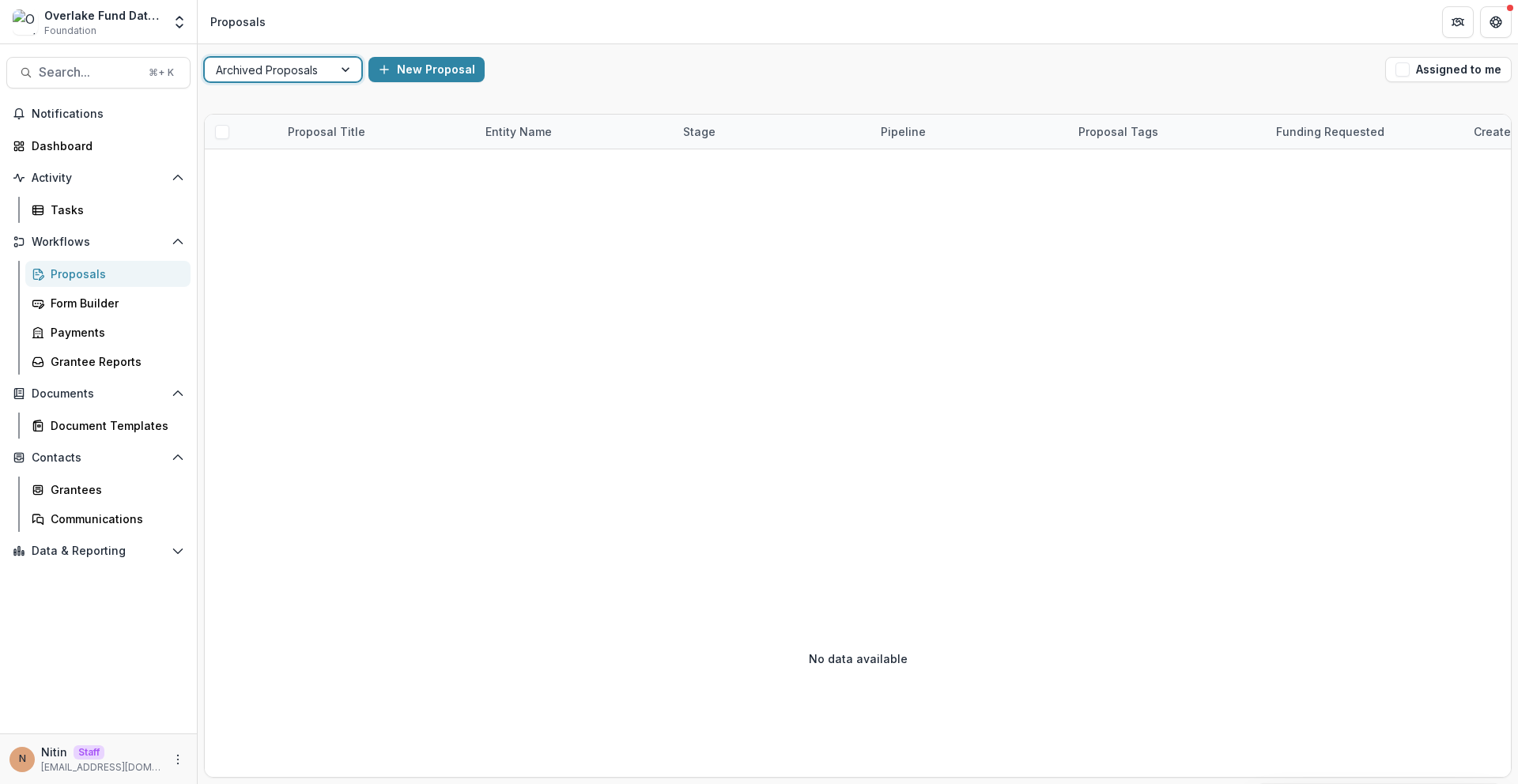
click at [299, 82] on div "Archived Proposals" at bounding box center [284, 69] width 158 height 25
click at [265, 127] on div "Aggregate Pipelines" at bounding box center [283, 129] width 150 height 24
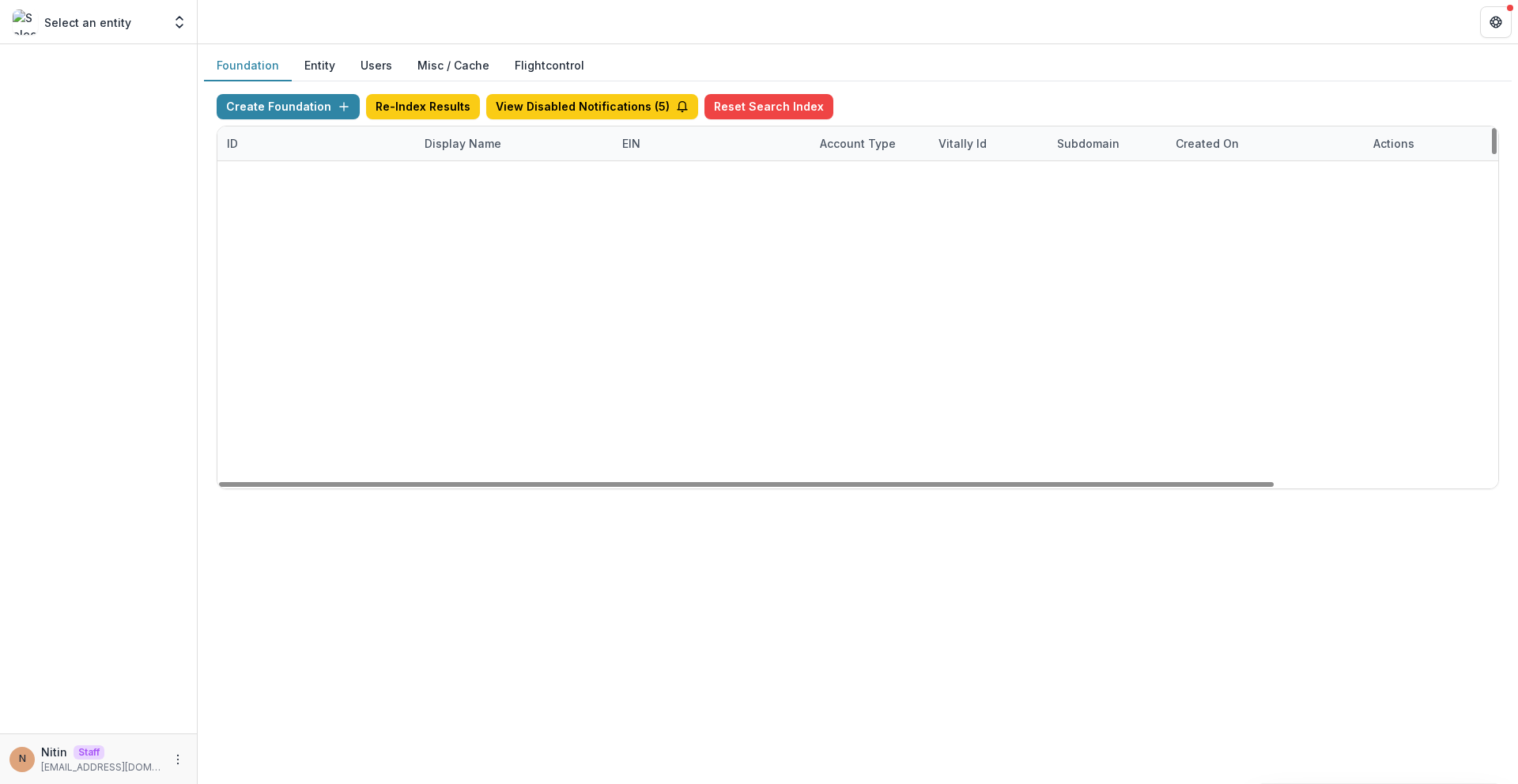
scroll to position [12109, 0]
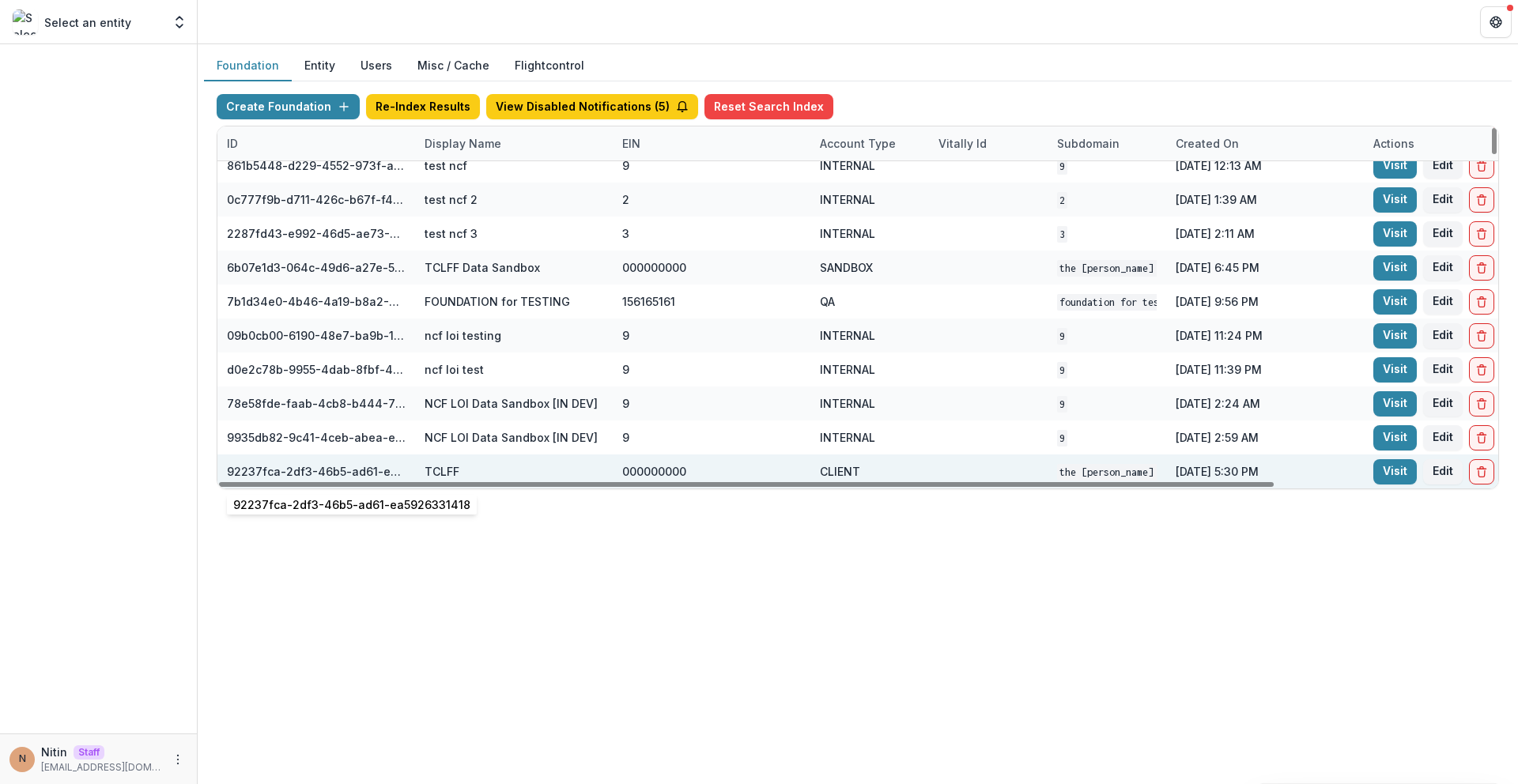
click at [310, 465] on div "92237fca-2df3-46b5-ad61-ea5926331418" at bounding box center [316, 471] width 179 height 16
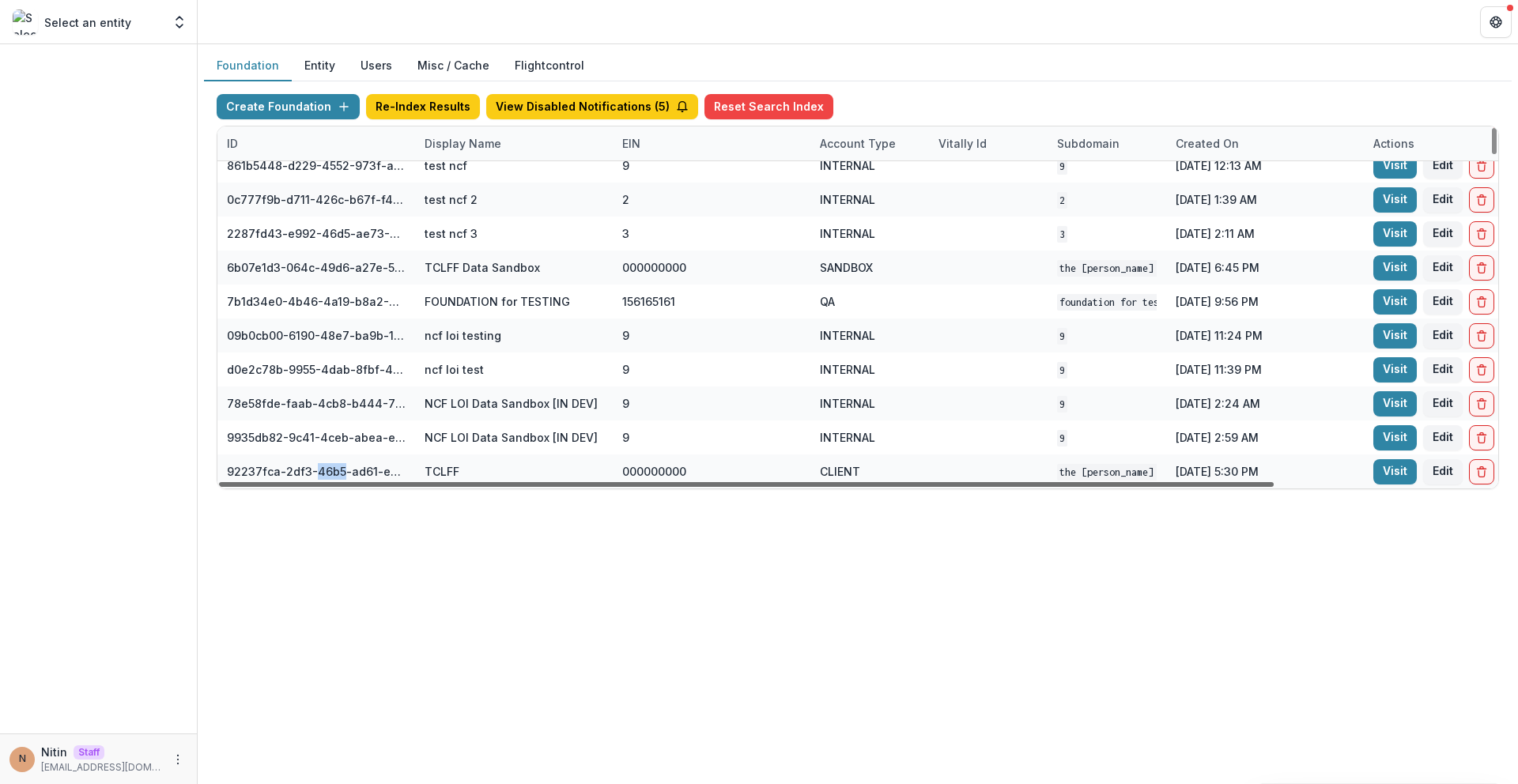
click at [343, 483] on div at bounding box center [746, 484] width 1055 height 5
click at [340, 468] on div "92237fca-2df3-46b5-ad61-ea5926331418" at bounding box center [316, 471] width 179 height 16
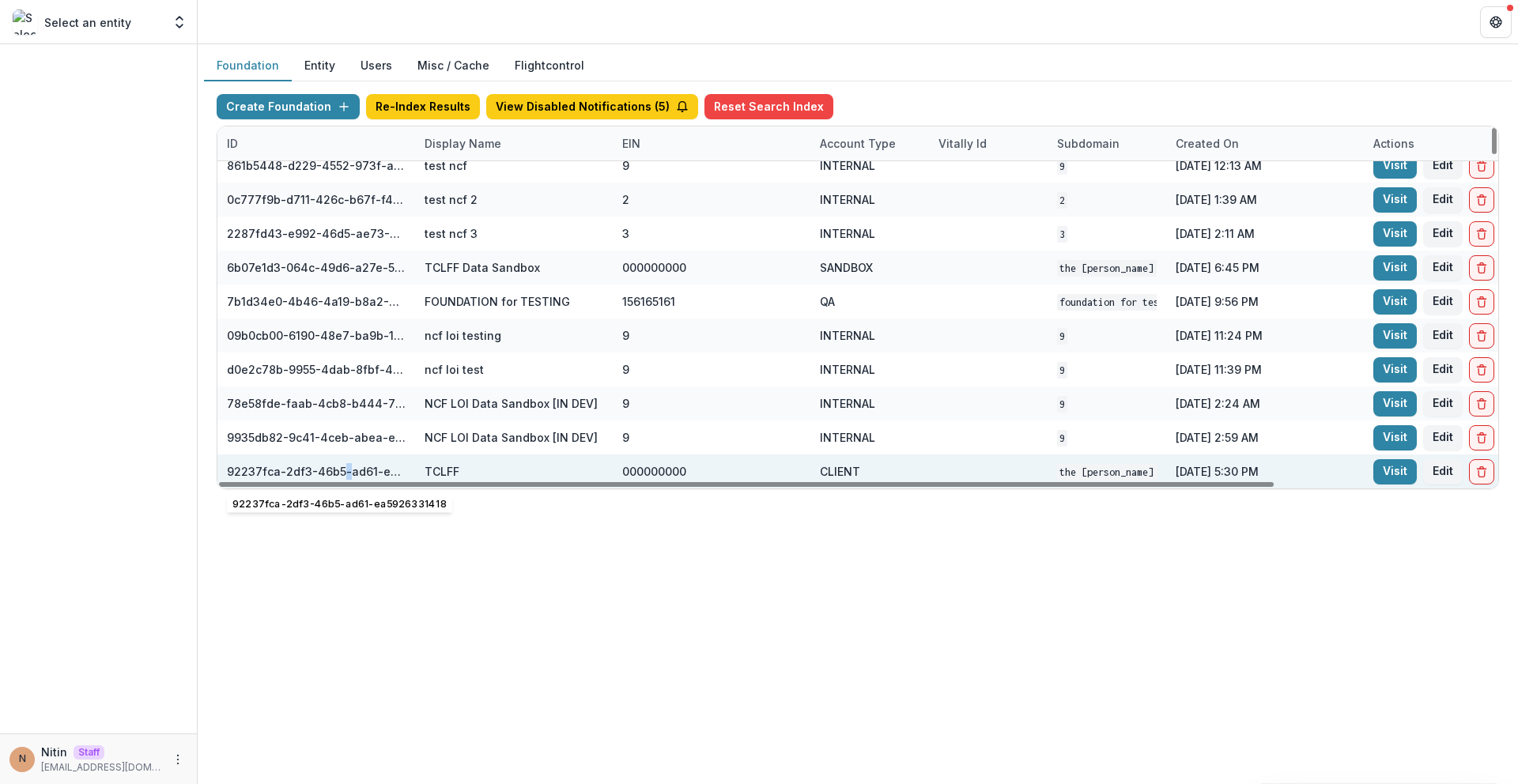
click at [340, 468] on div "92237fca-2df3-46b5-ad61-ea5926331418" at bounding box center [316, 471] width 179 height 16
click at [1382, 472] on link "Visit" at bounding box center [1395, 471] width 43 height 25
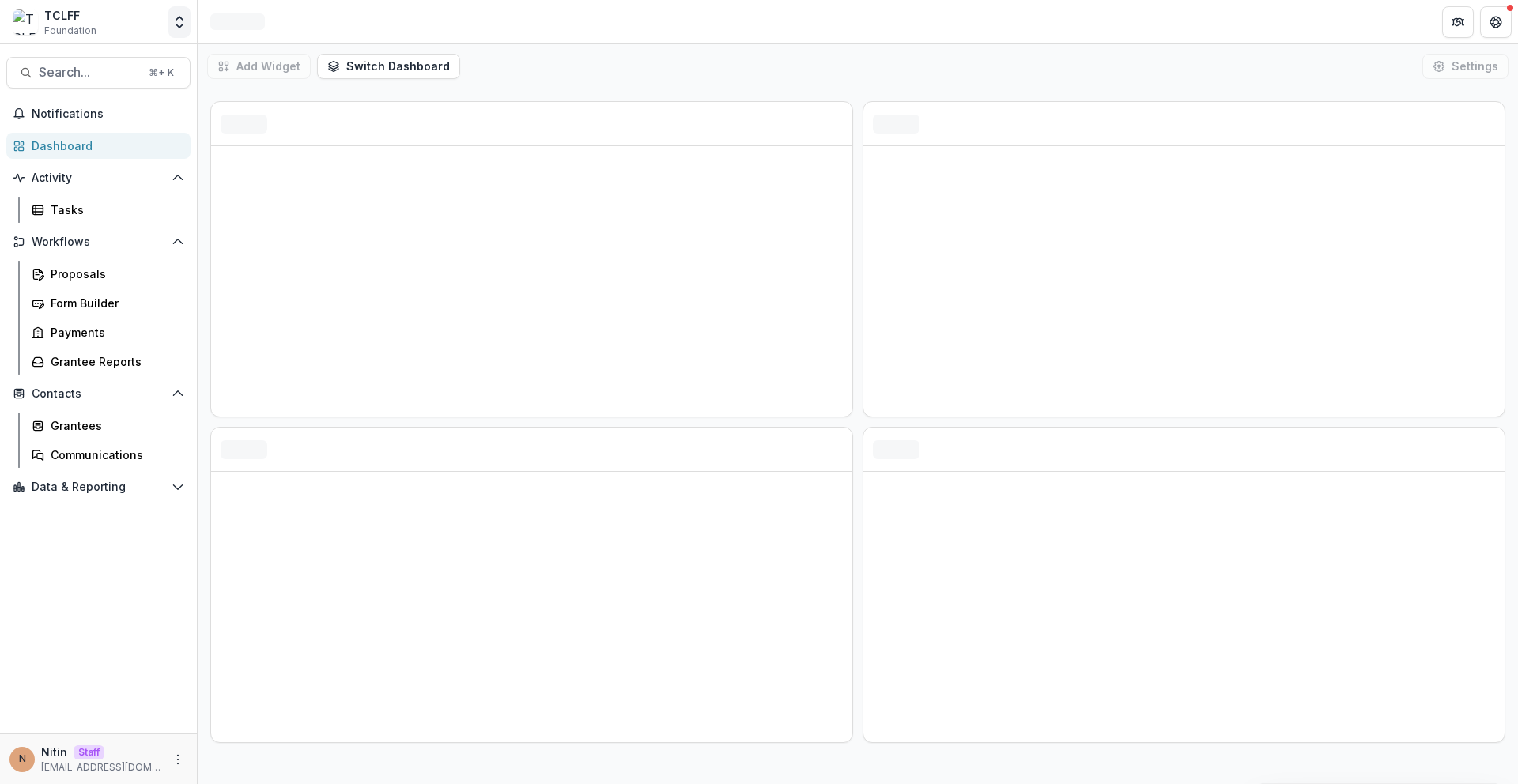
click at [186, 21] on icon "Open entity switcher" at bounding box center [179, 21] width 16 height 16
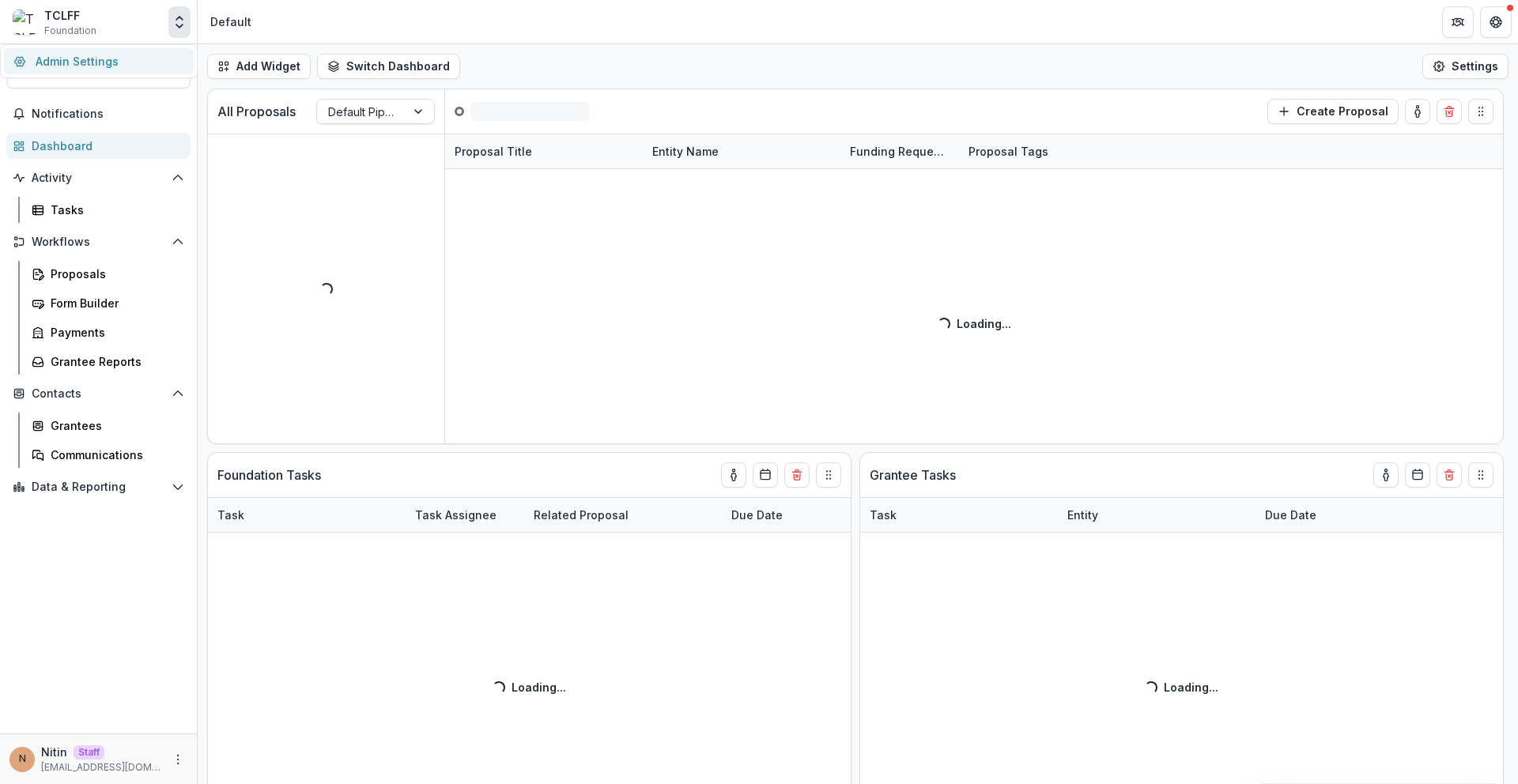
click at [163, 52] on link "Admin Settings" at bounding box center [99, 61] width 190 height 26
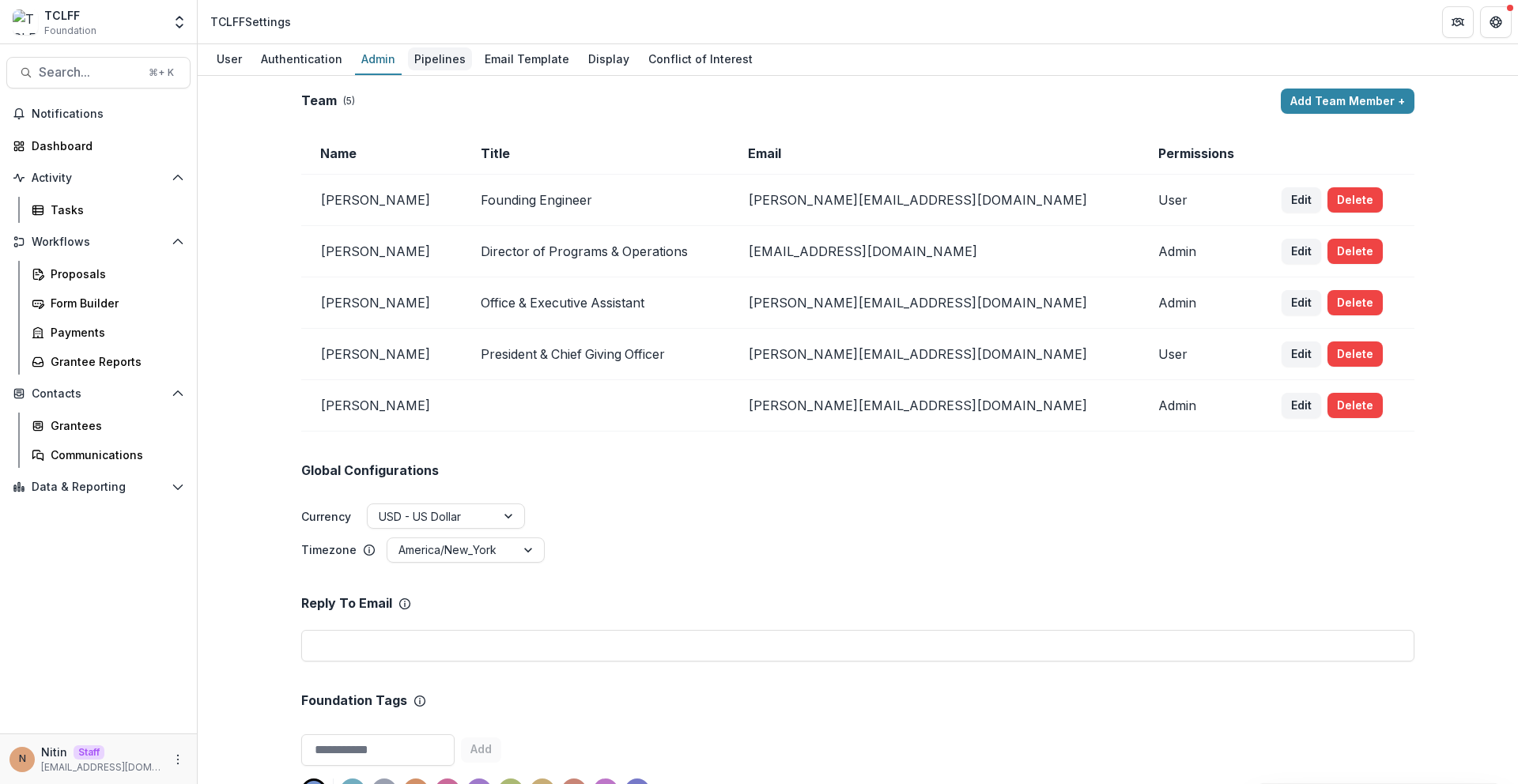
drag, startPoint x: 482, startPoint y: 57, endPoint x: 420, endPoint y: 72, distance: 63.8
click at [481, 58] on div "Email Template" at bounding box center [526, 59] width 97 height 23
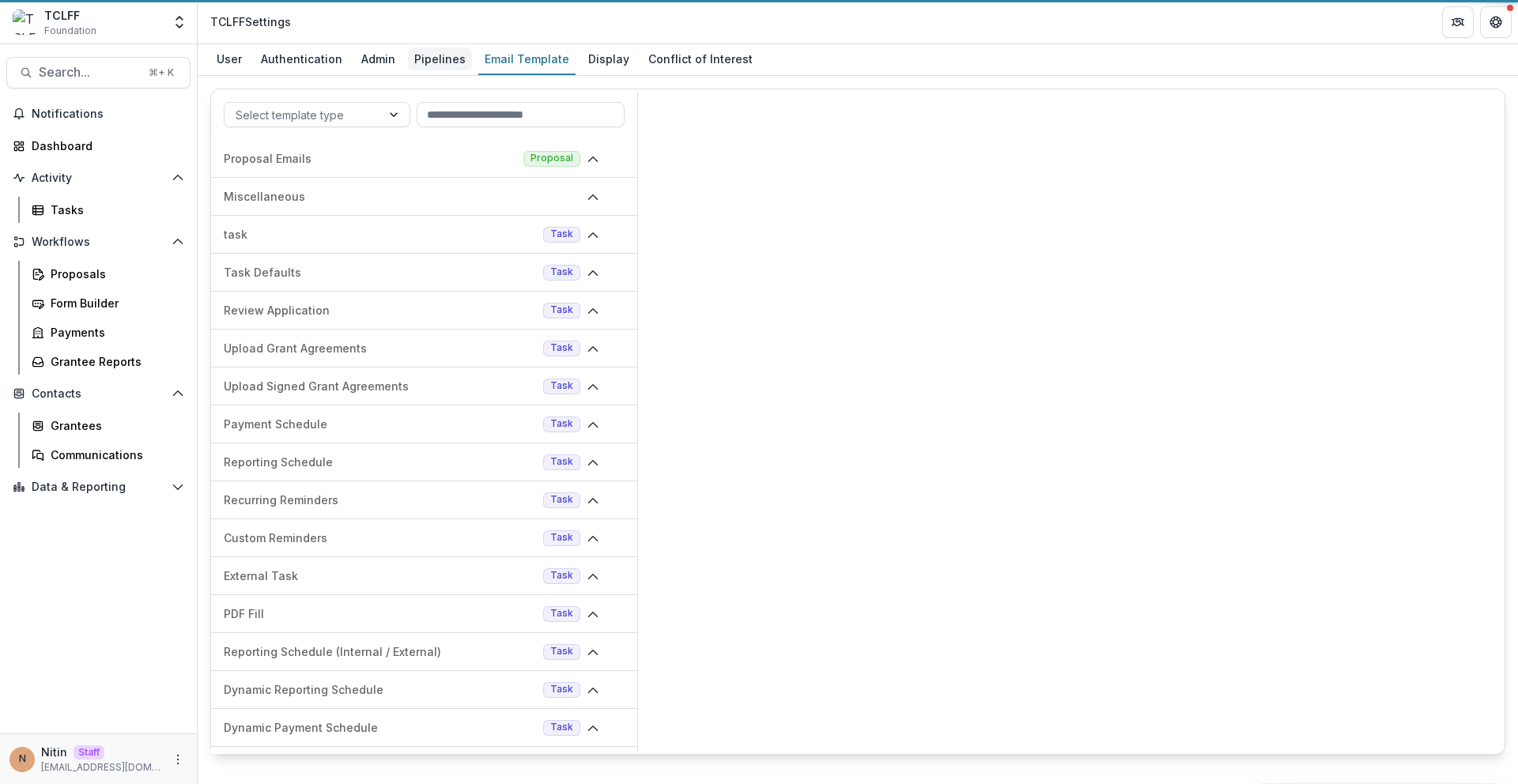
click at [419, 72] on link "Pipelines" at bounding box center [440, 60] width 64 height 31
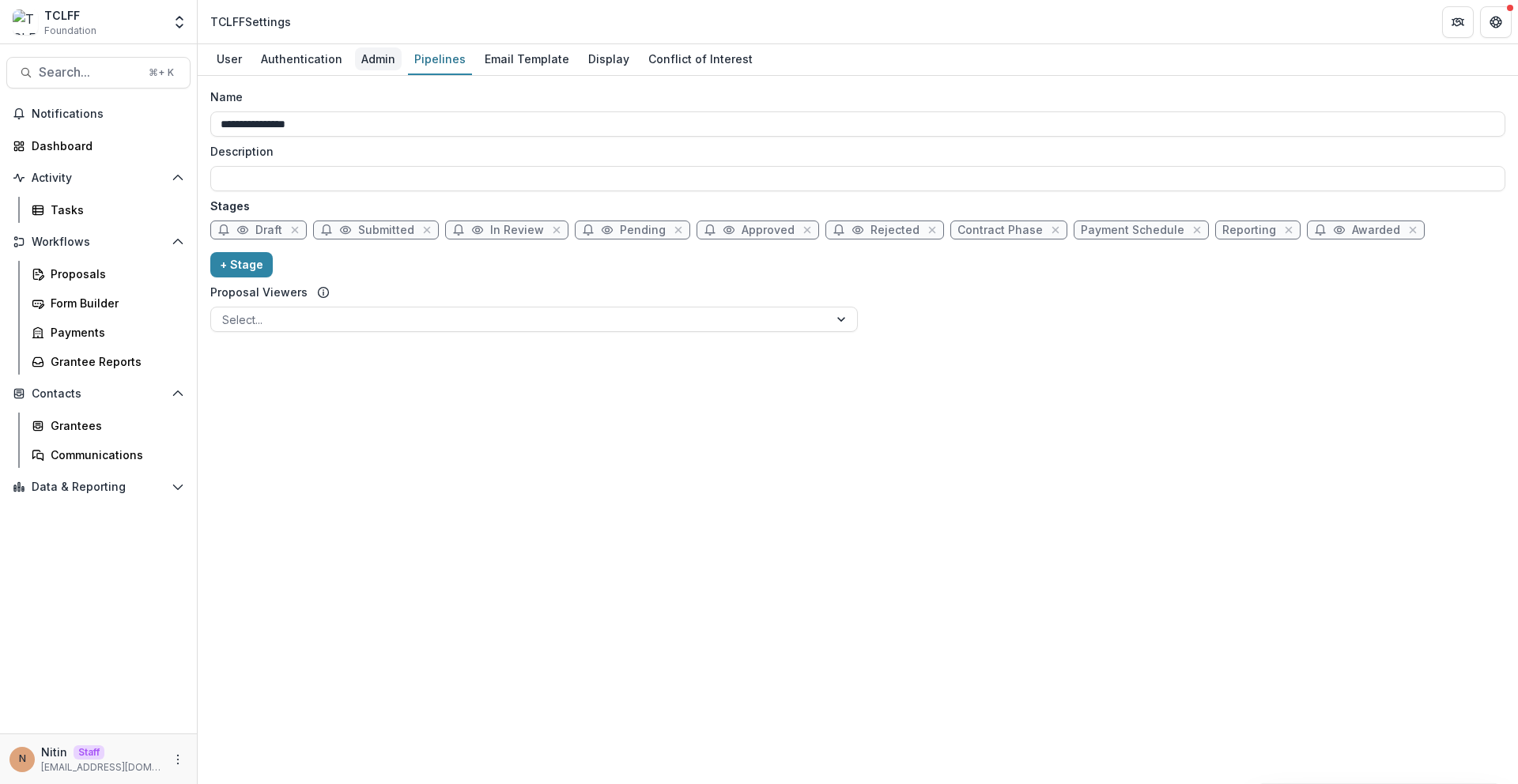
click at [368, 66] on div "Admin" at bounding box center [377, 59] width 47 height 23
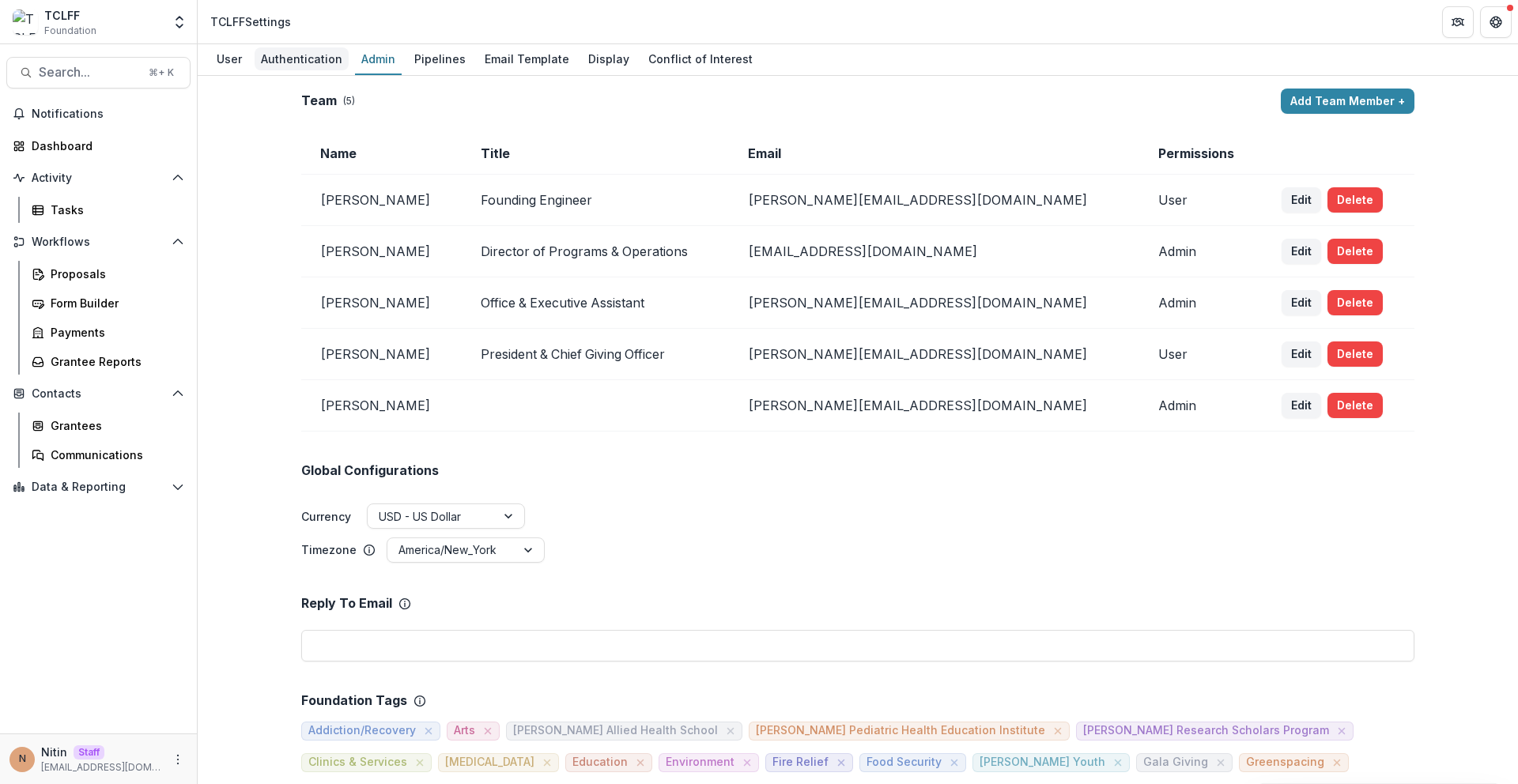
click at [310, 65] on div "Authentication" at bounding box center [301, 59] width 94 height 23
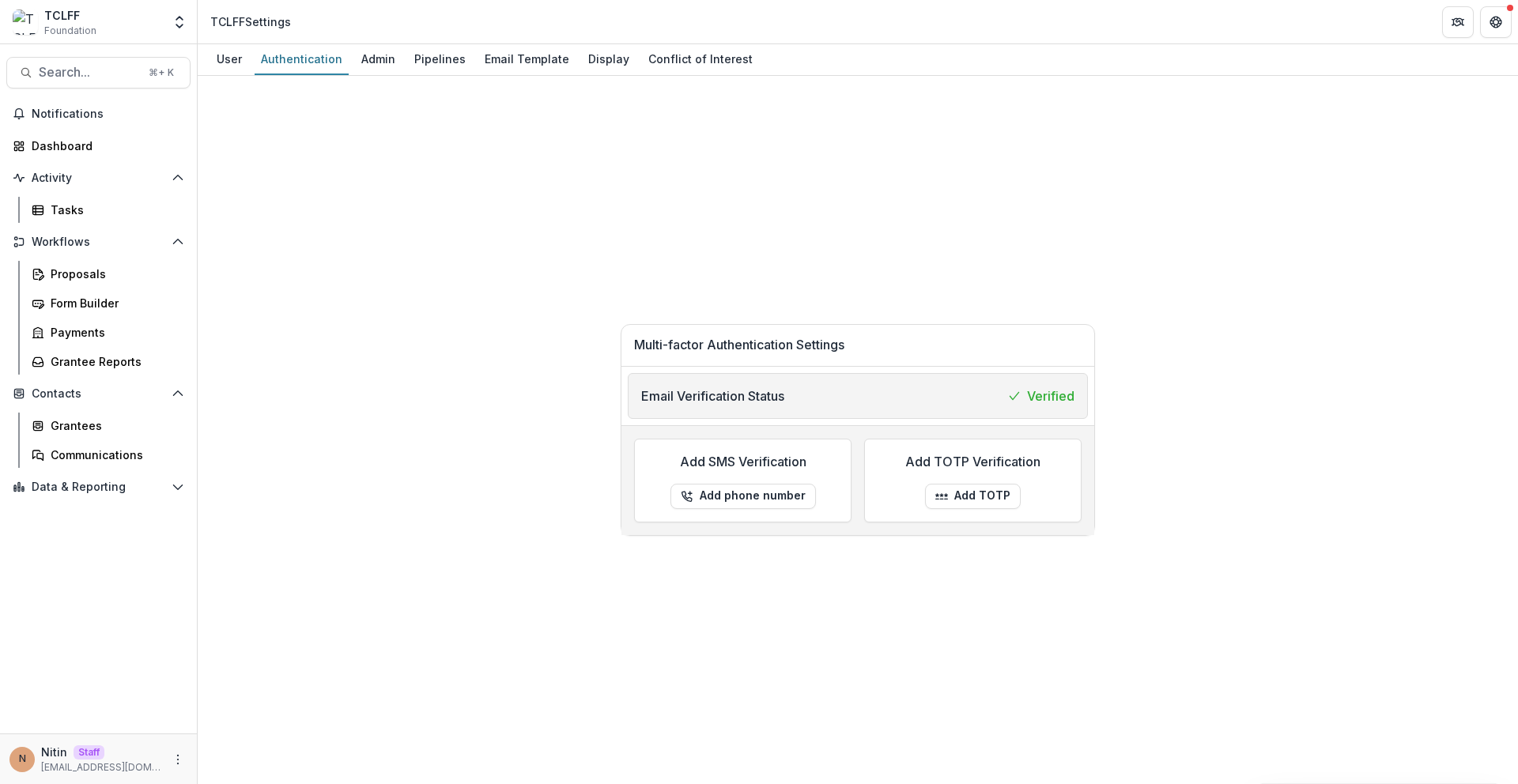
click at [208, 56] on div "User Authentication Admin Pipelines Email Template Display Conflict of Interest" at bounding box center [858, 60] width 1320 height 32
click at [230, 57] on div "User" at bounding box center [229, 59] width 38 height 23
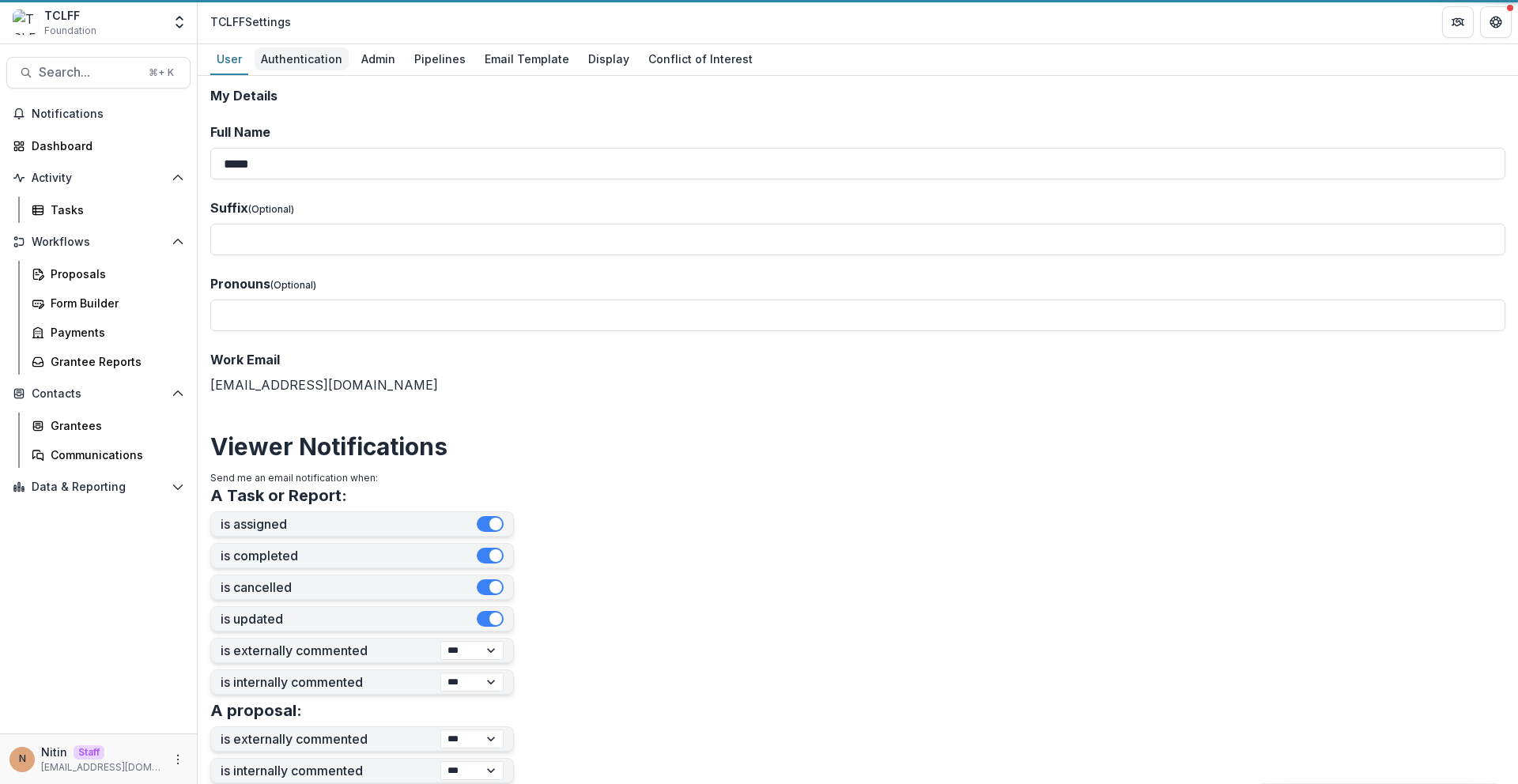
click at [310, 62] on div "Authentication" at bounding box center [301, 59] width 94 height 23
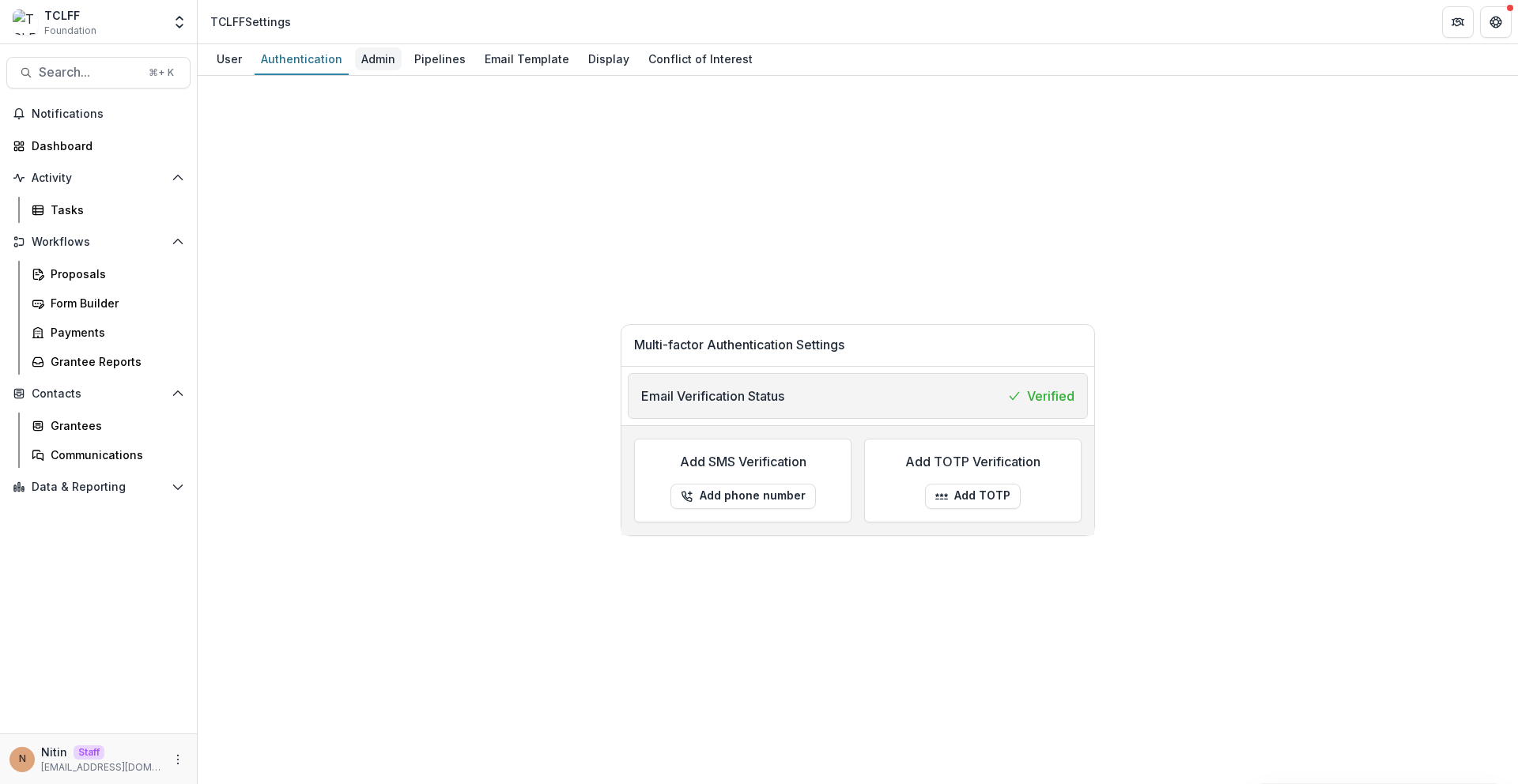
click at [355, 59] on div "Admin" at bounding box center [377, 59] width 47 height 23
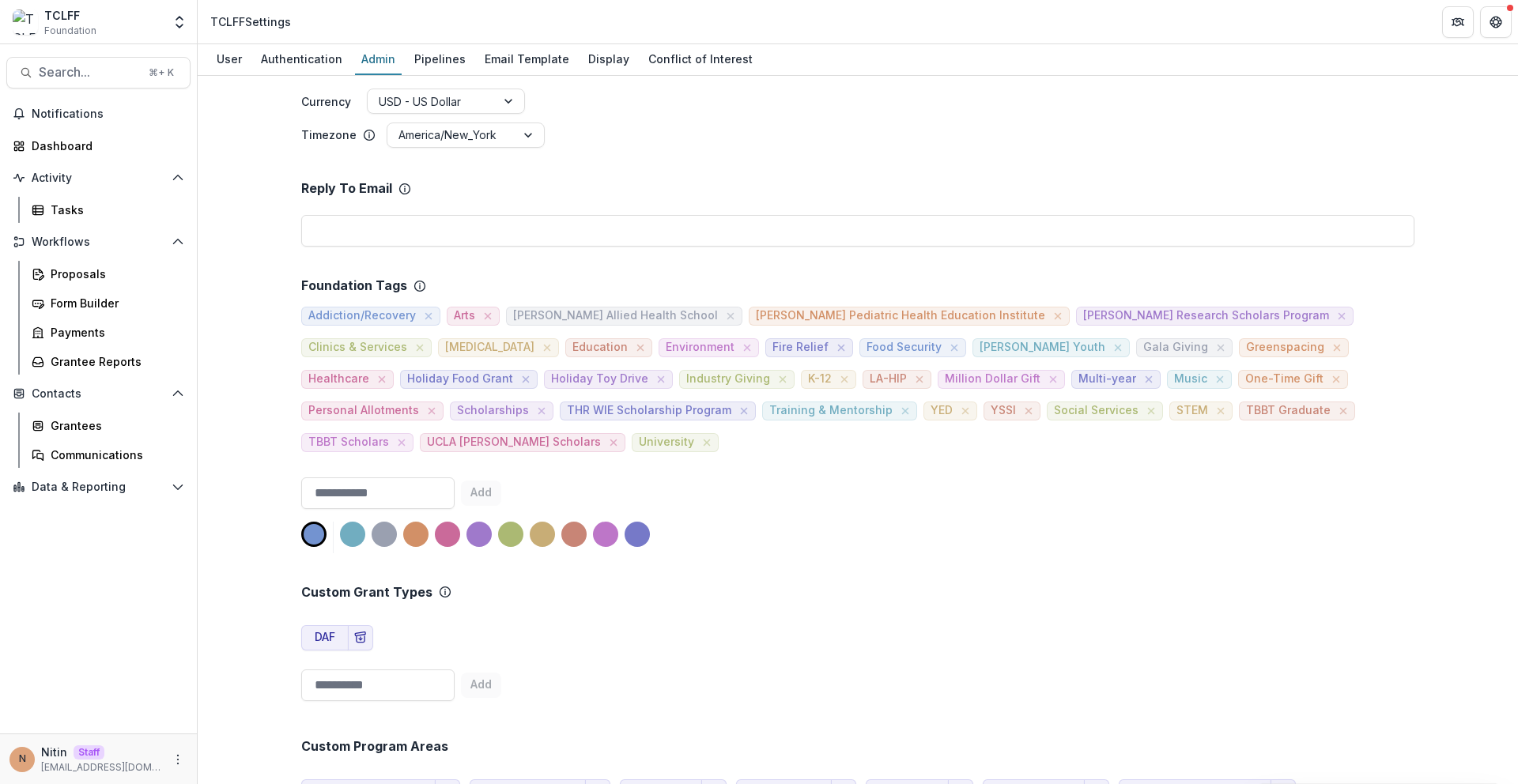
scroll to position [412, 0]
click at [61, 425] on div "Grantees" at bounding box center [114, 425] width 127 height 16
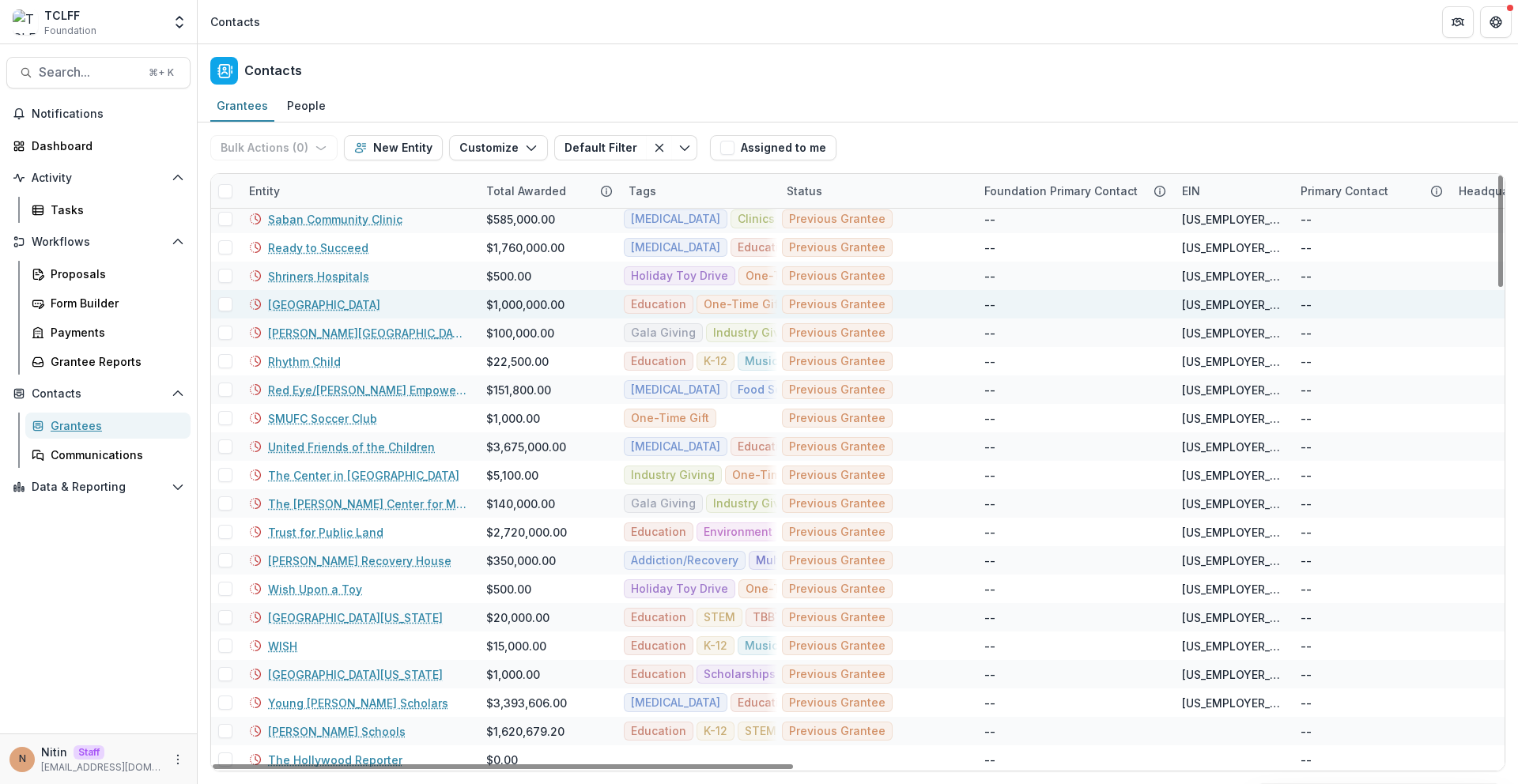
scroll to position [2539, 0]
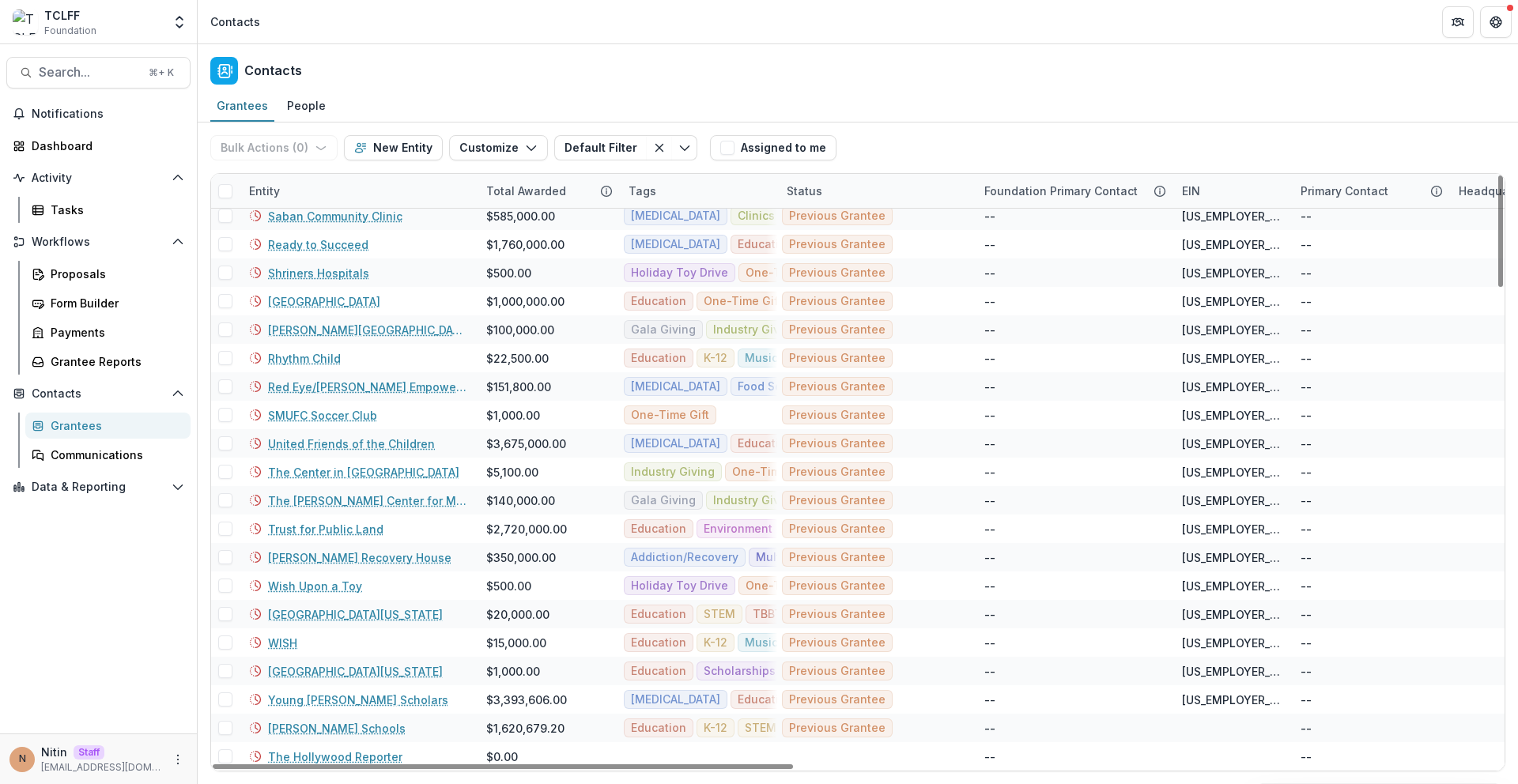
click at [220, 190] on span at bounding box center [225, 190] width 14 height 14
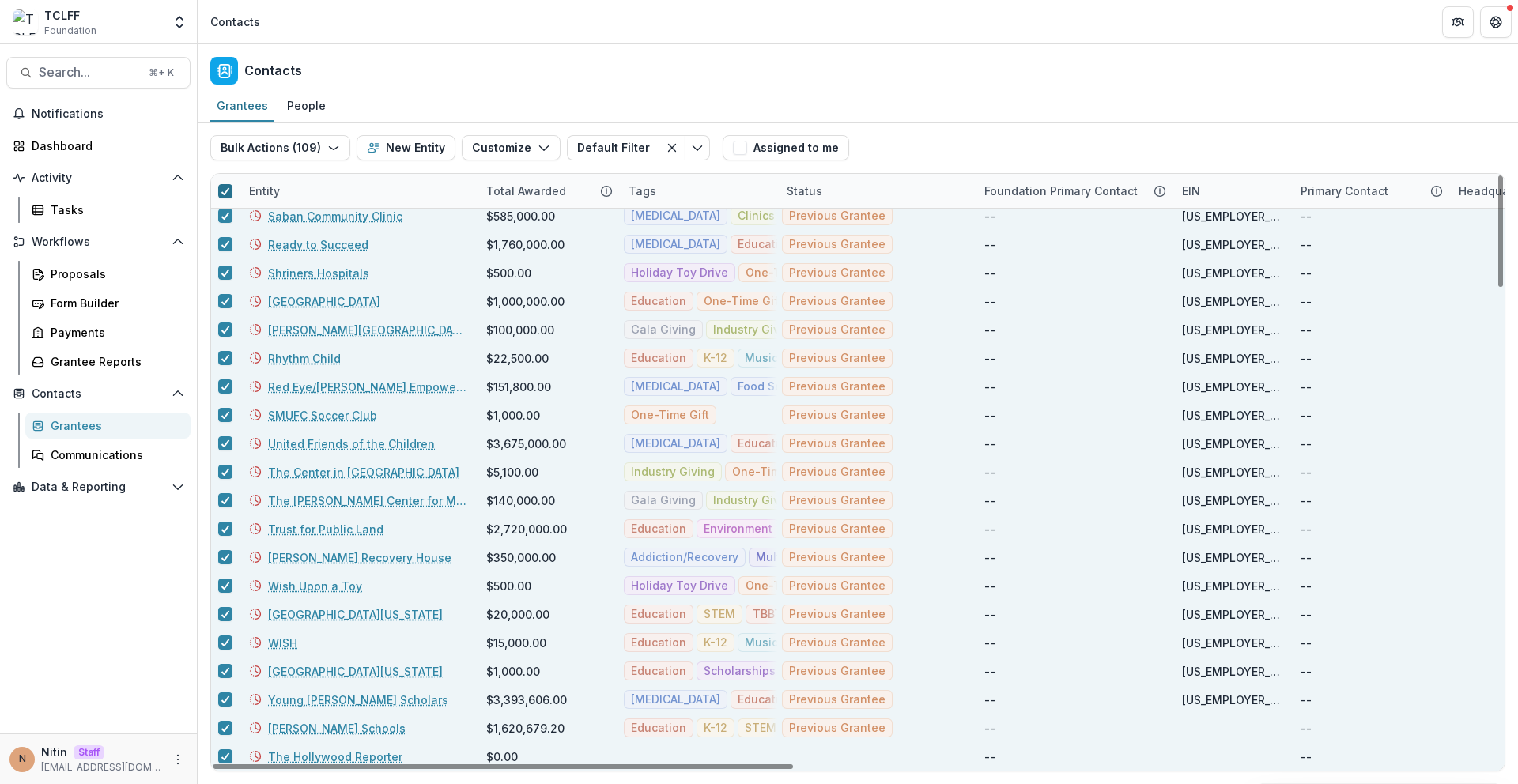
click at [230, 196] on span at bounding box center [225, 190] width 14 height 14
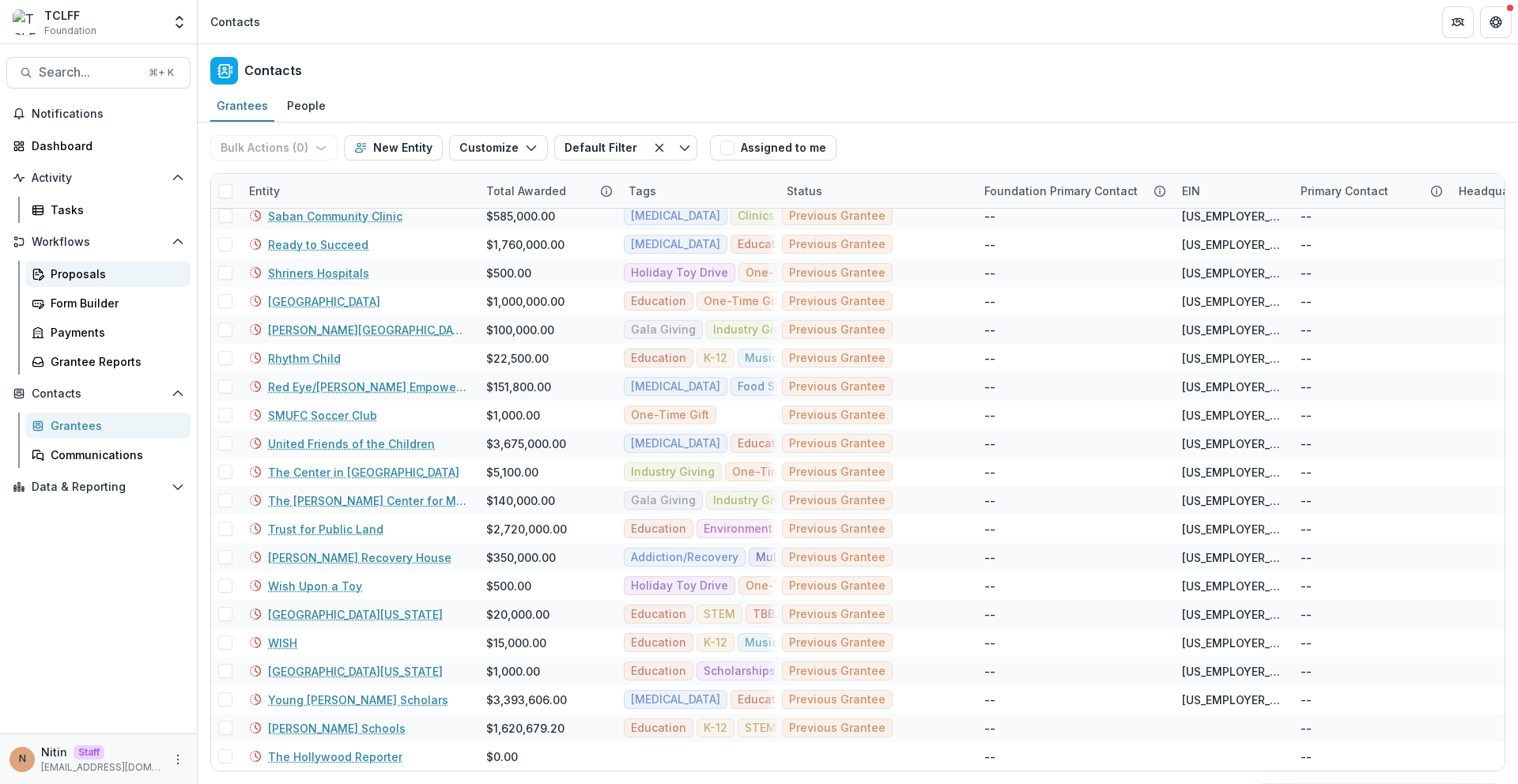
click at [105, 280] on div "Proposals" at bounding box center [114, 274] width 127 height 16
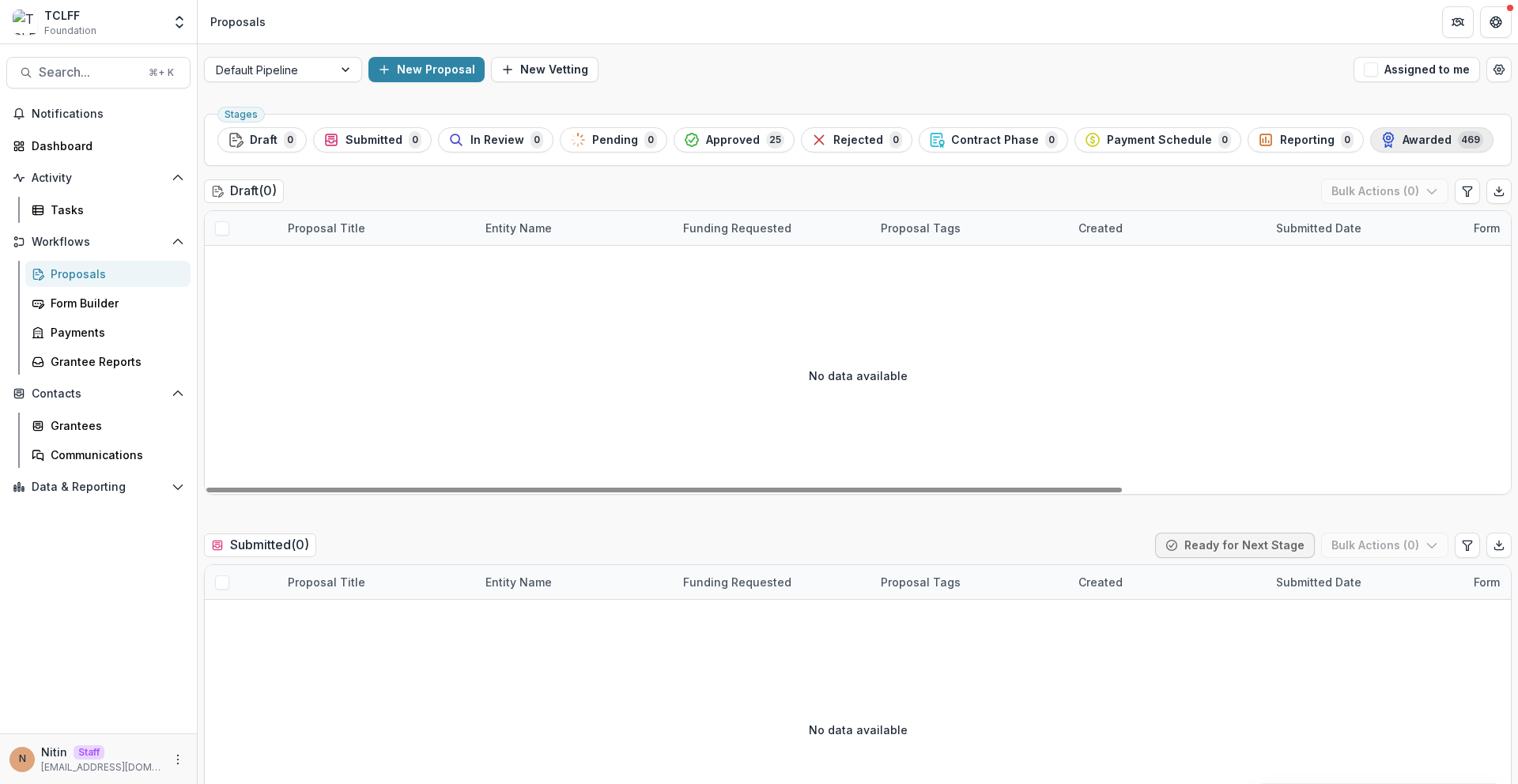
click at [1425, 140] on div "Awarded 469" at bounding box center [1431, 140] width 103 height 17
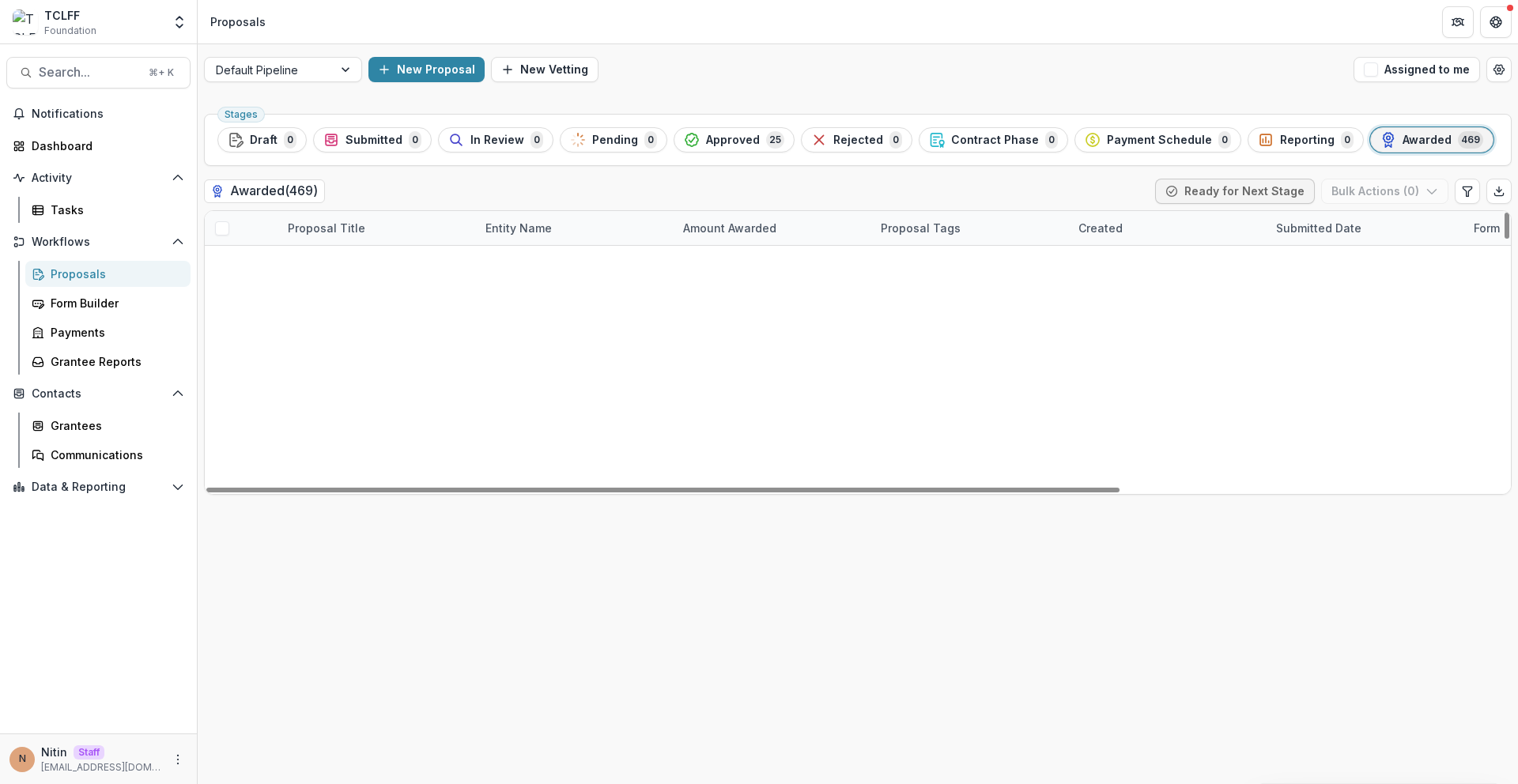
scroll to position [15687, 0]
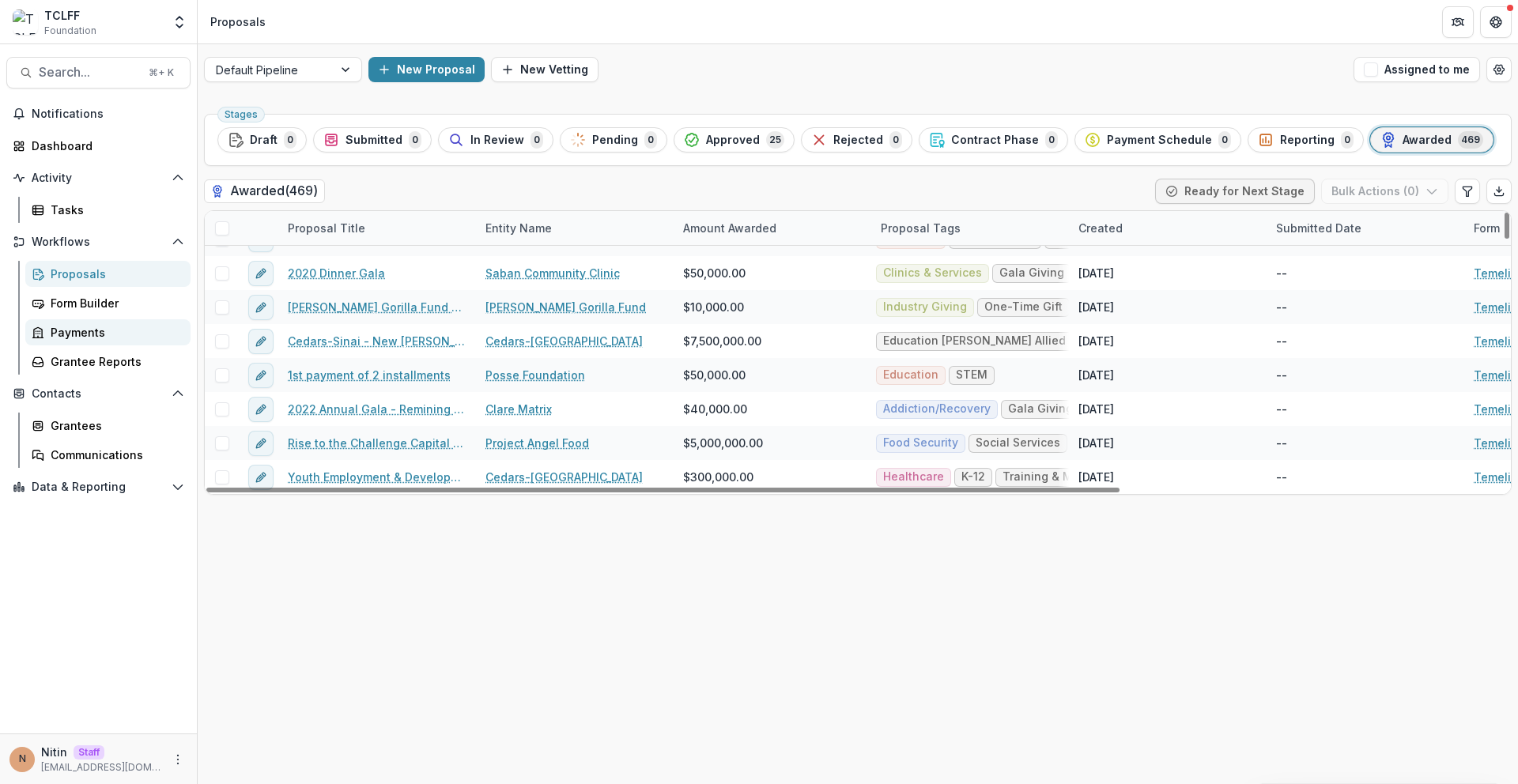
click at [80, 334] on div "Payments" at bounding box center [114, 332] width 127 height 16
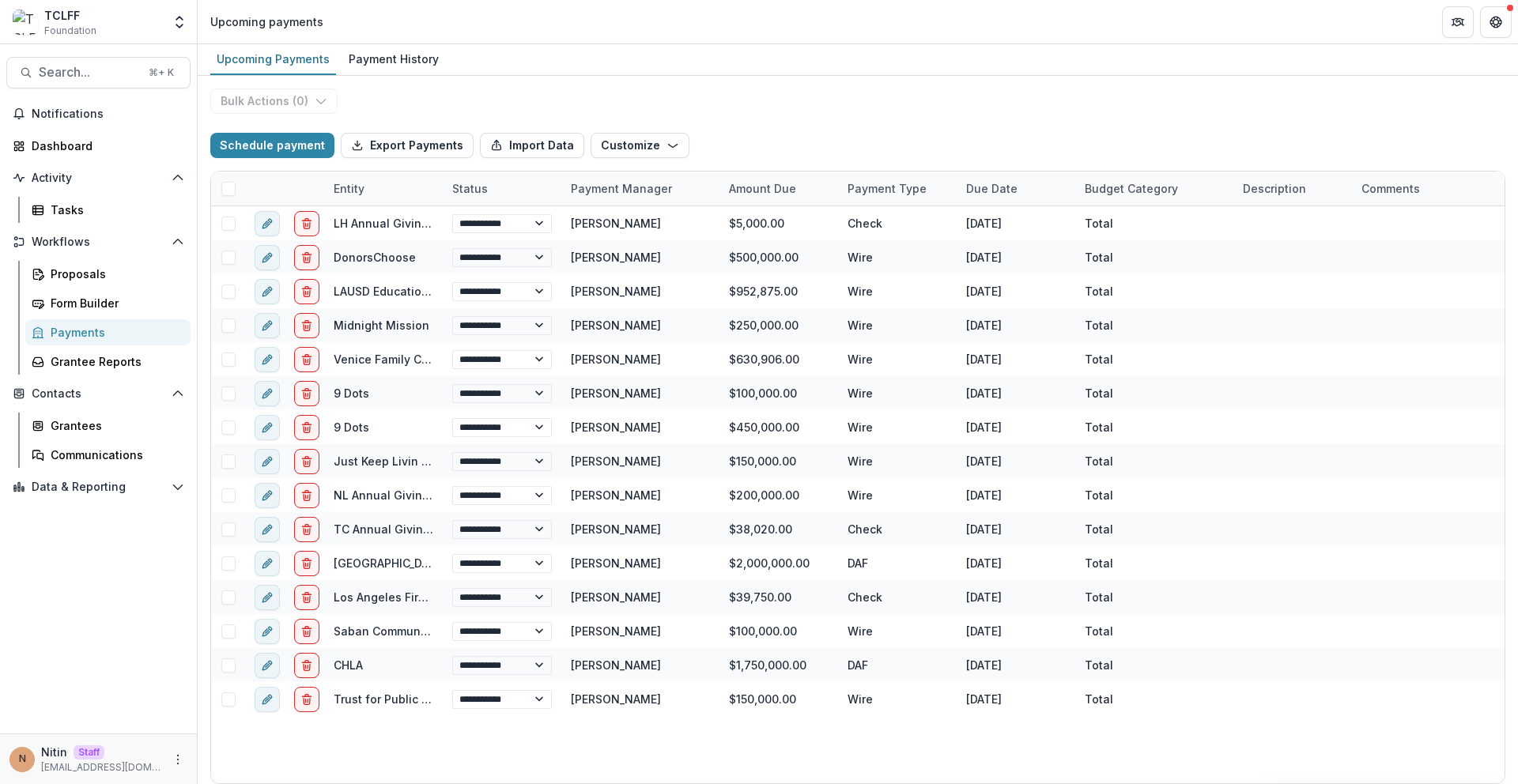
click at [230, 193] on span at bounding box center [228, 189] width 14 height 14
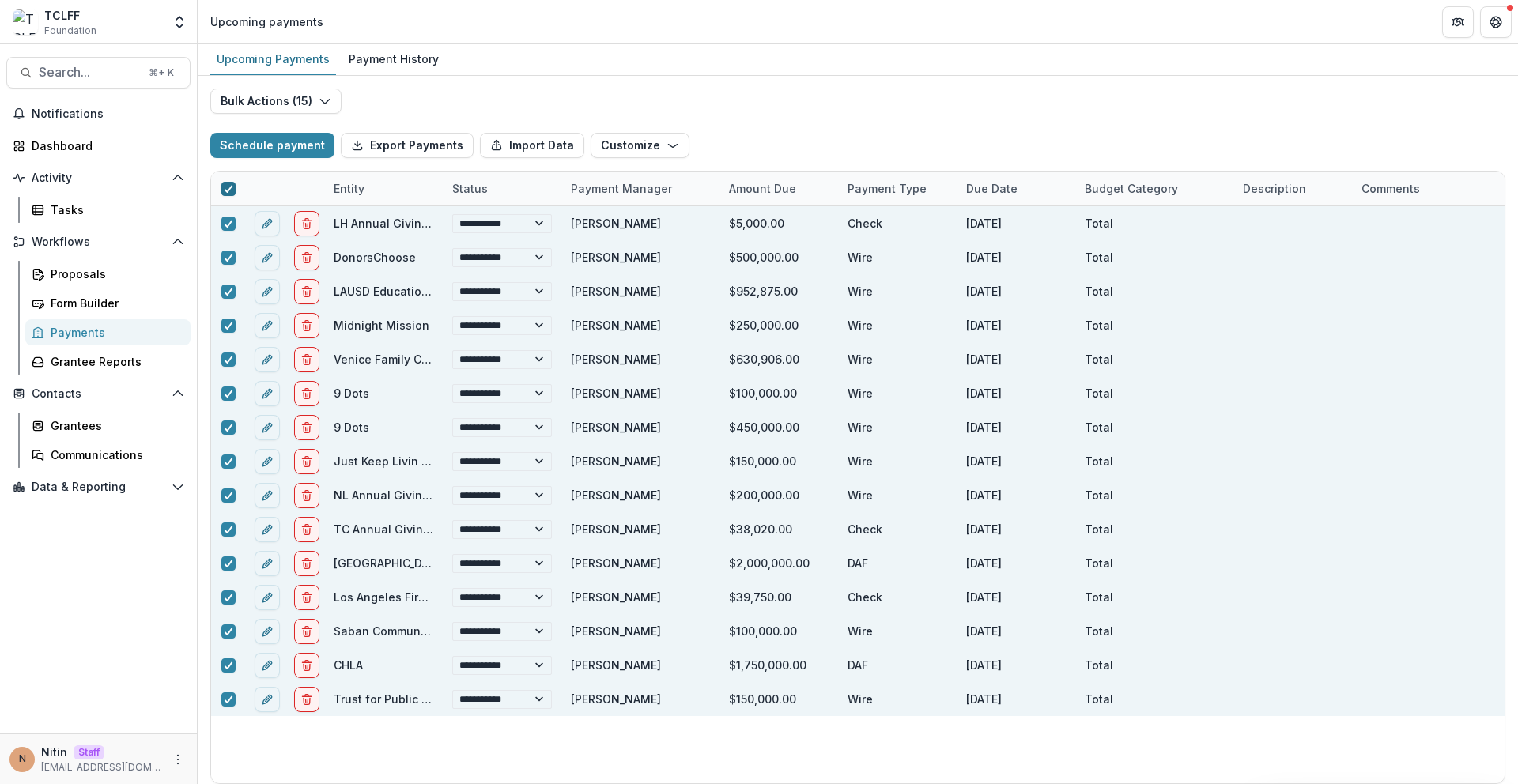
click at [229, 192] on div at bounding box center [229, 189] width 10 height 12
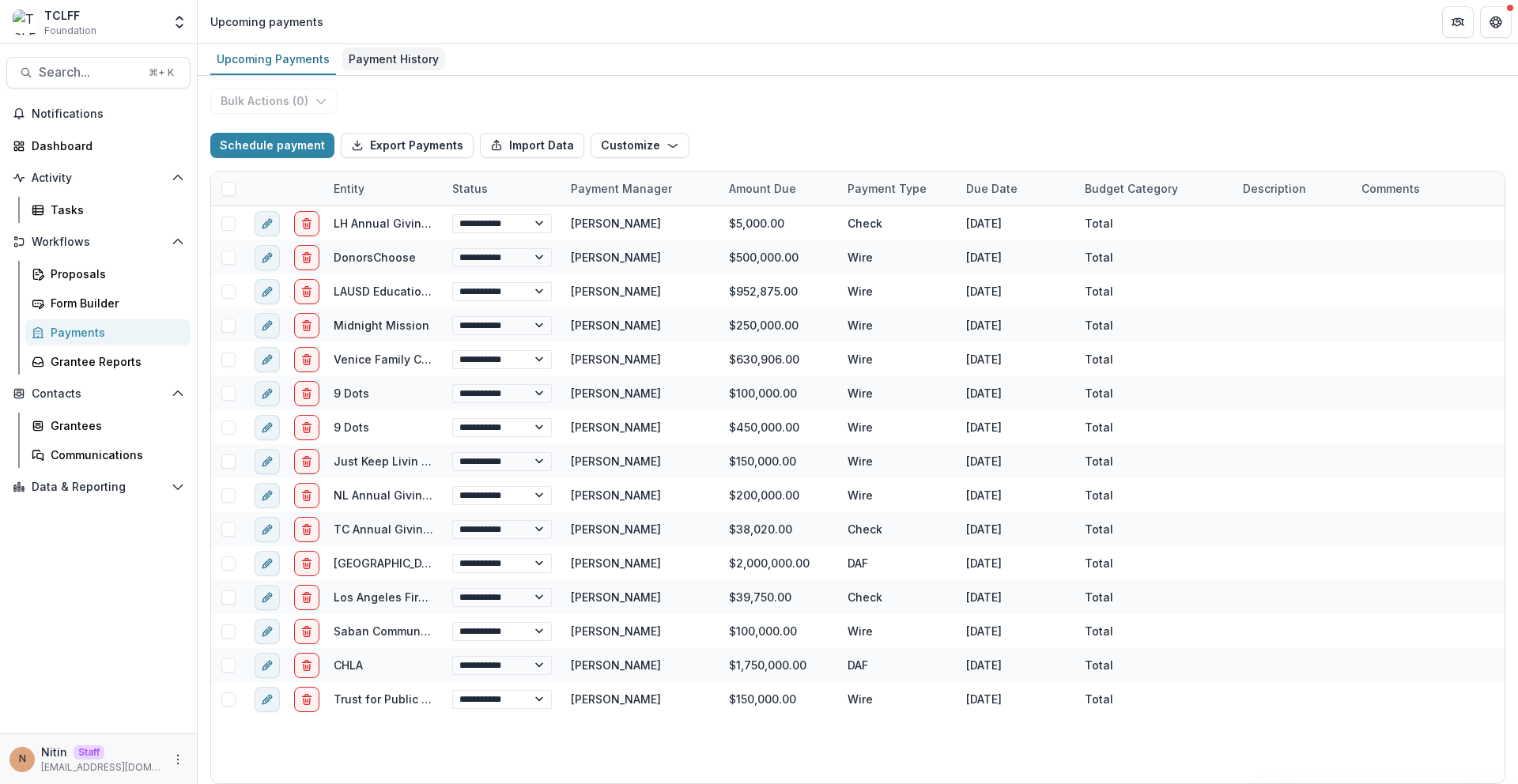
click at [359, 60] on div "Payment History" at bounding box center [394, 59] width 103 height 23
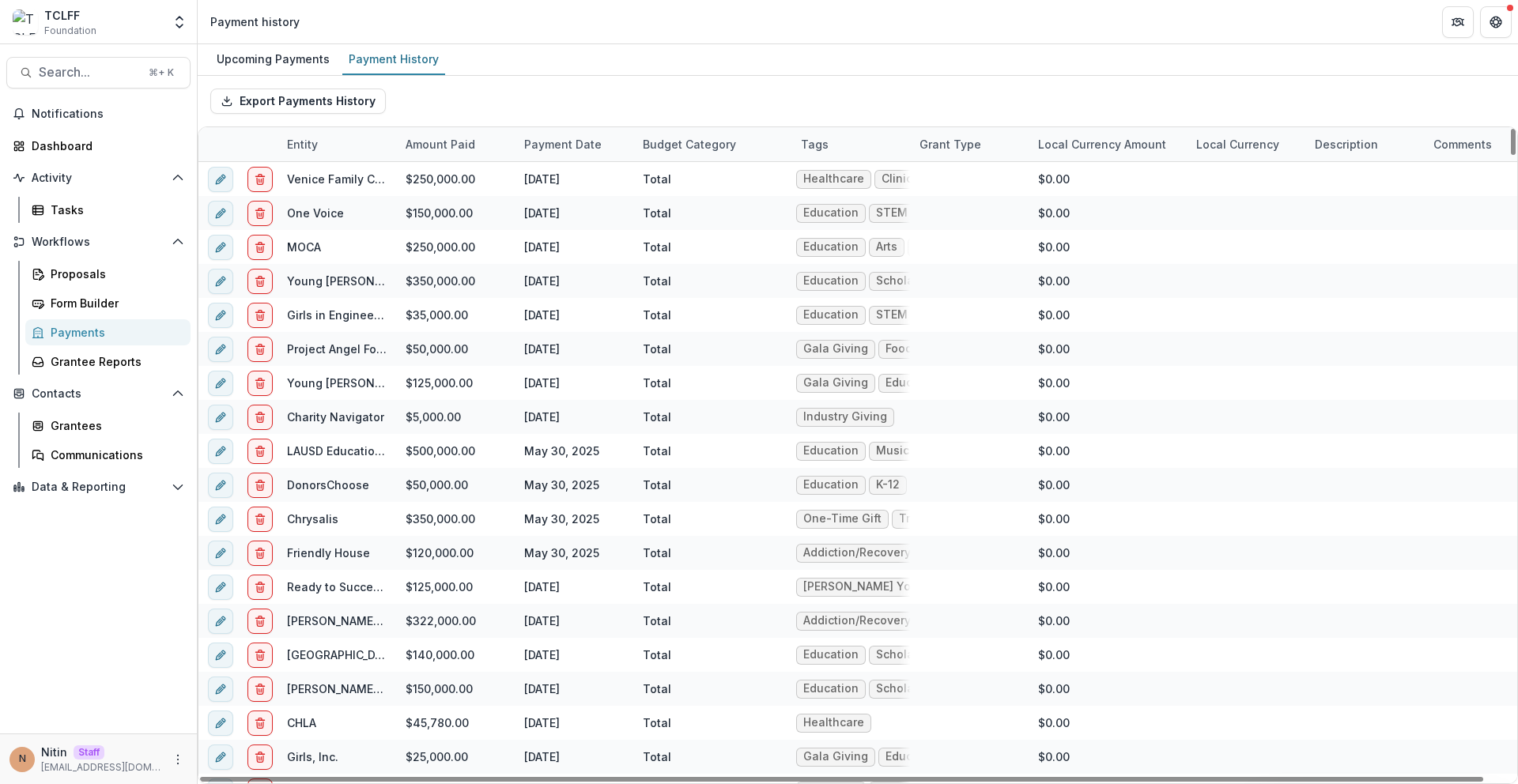
click at [223, 143] on div at bounding box center [218, 145] width 39 height 34
click at [229, 150] on div at bounding box center [218, 145] width 39 height 34
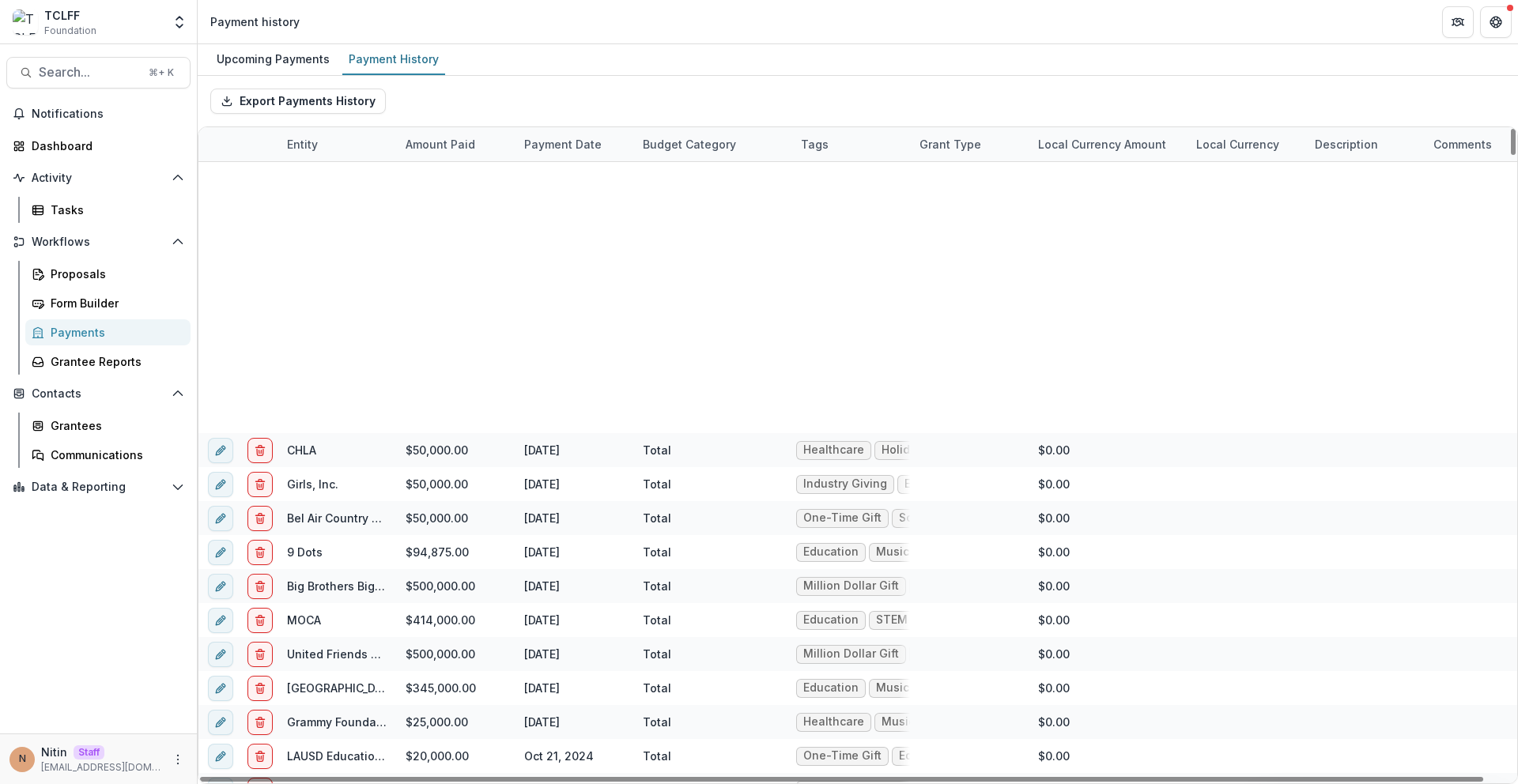
scroll to position [2577, 0]
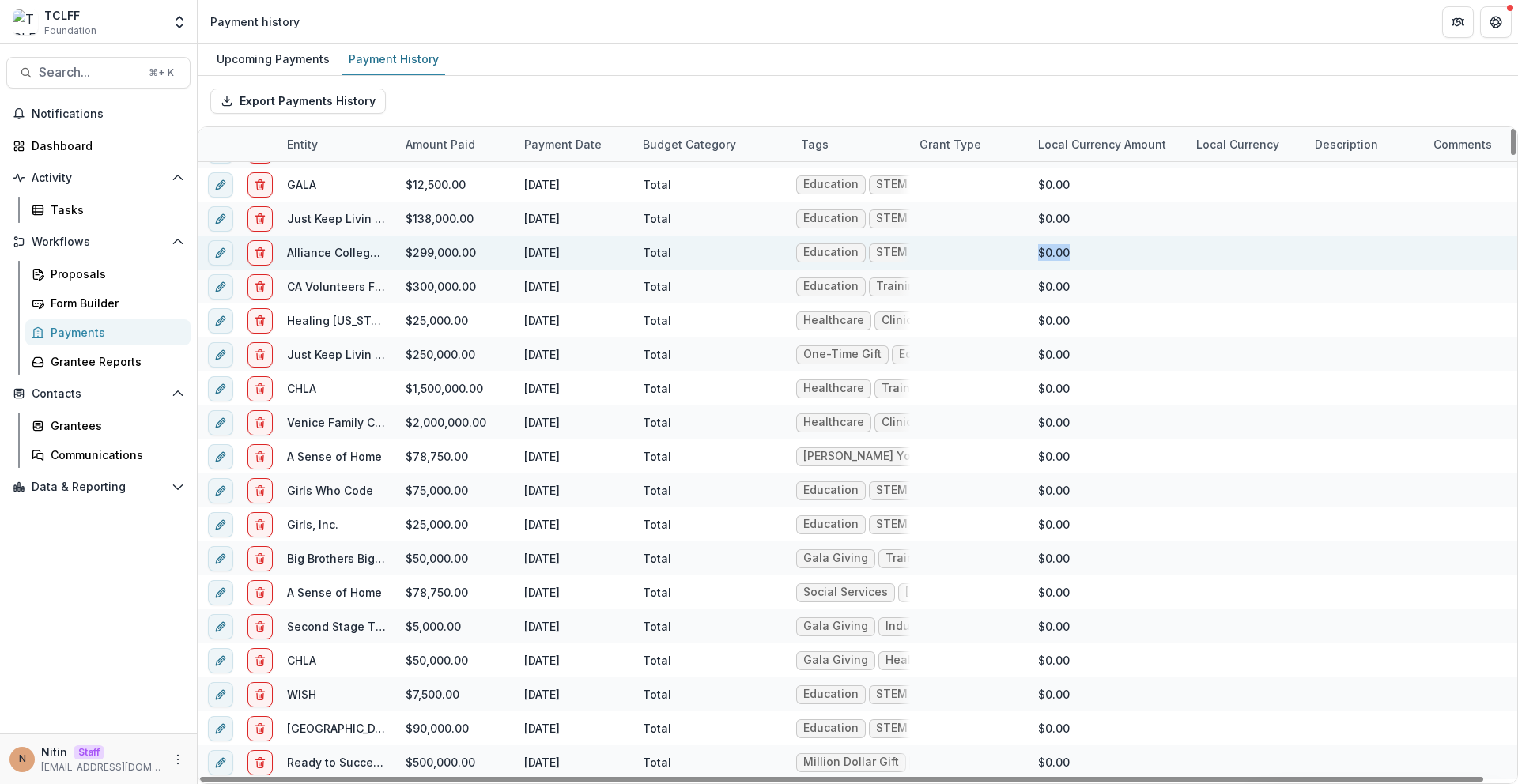
drag, startPoint x: 1082, startPoint y: 247, endPoint x: 1012, endPoint y: 252, distance: 70.2
click at [1012, 252] on div "Alliance College Ready Public Schools $299,000.00 Oct 17, 2024 Total Education …" at bounding box center [870, 252] width 1344 height 34
copy div "$0.00"
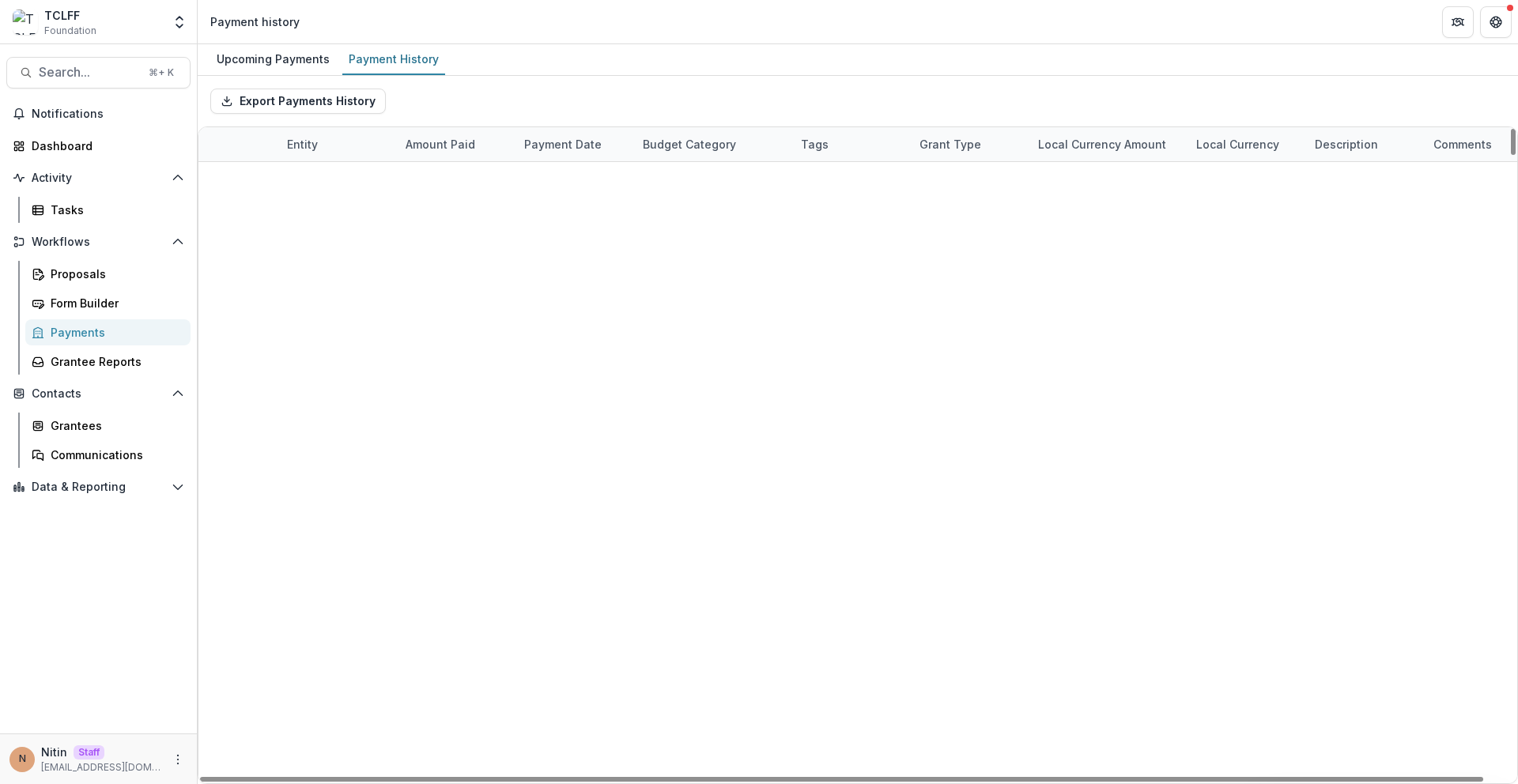
scroll to position [0, 0]
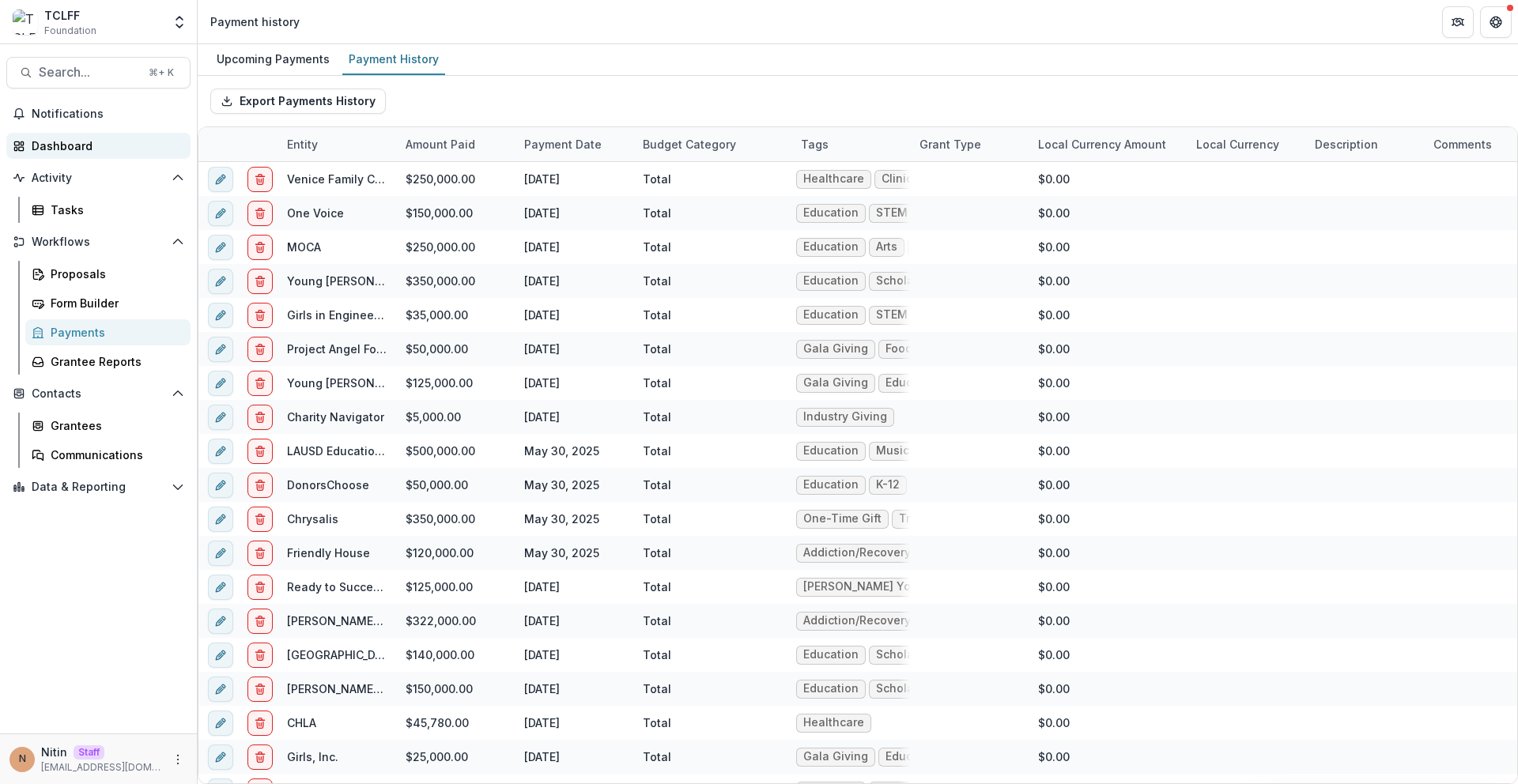
click at [78, 148] on div "Dashboard" at bounding box center [105, 145] width 146 height 16
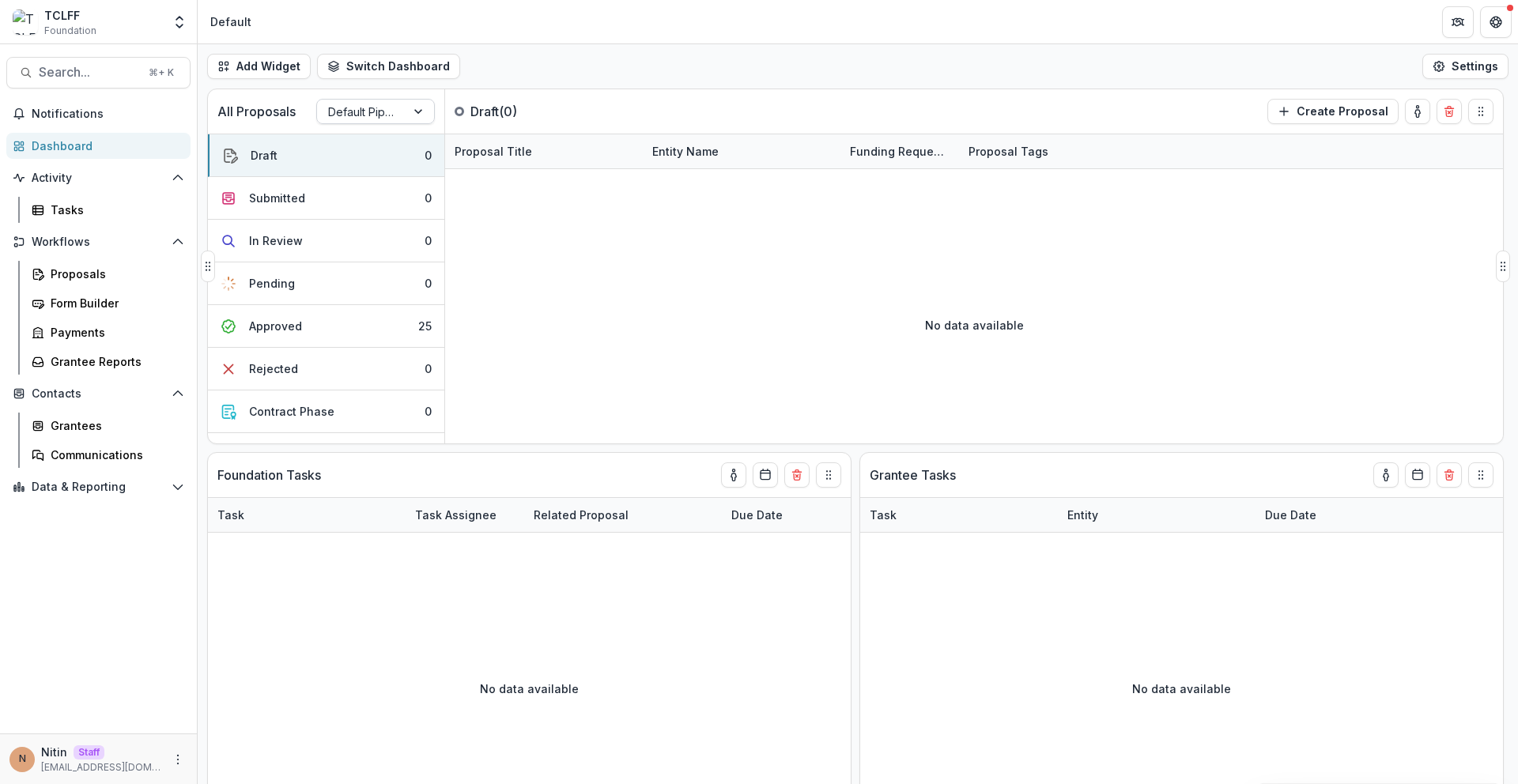
click at [352, 98] on div "All Proposals Default Pipeline" at bounding box center [326, 111] width 237 height 44
click at [353, 113] on div at bounding box center [361, 112] width 66 height 20
click at [364, 177] on div "TCLFF Grant Workflow" at bounding box center [375, 179] width 110 height 41
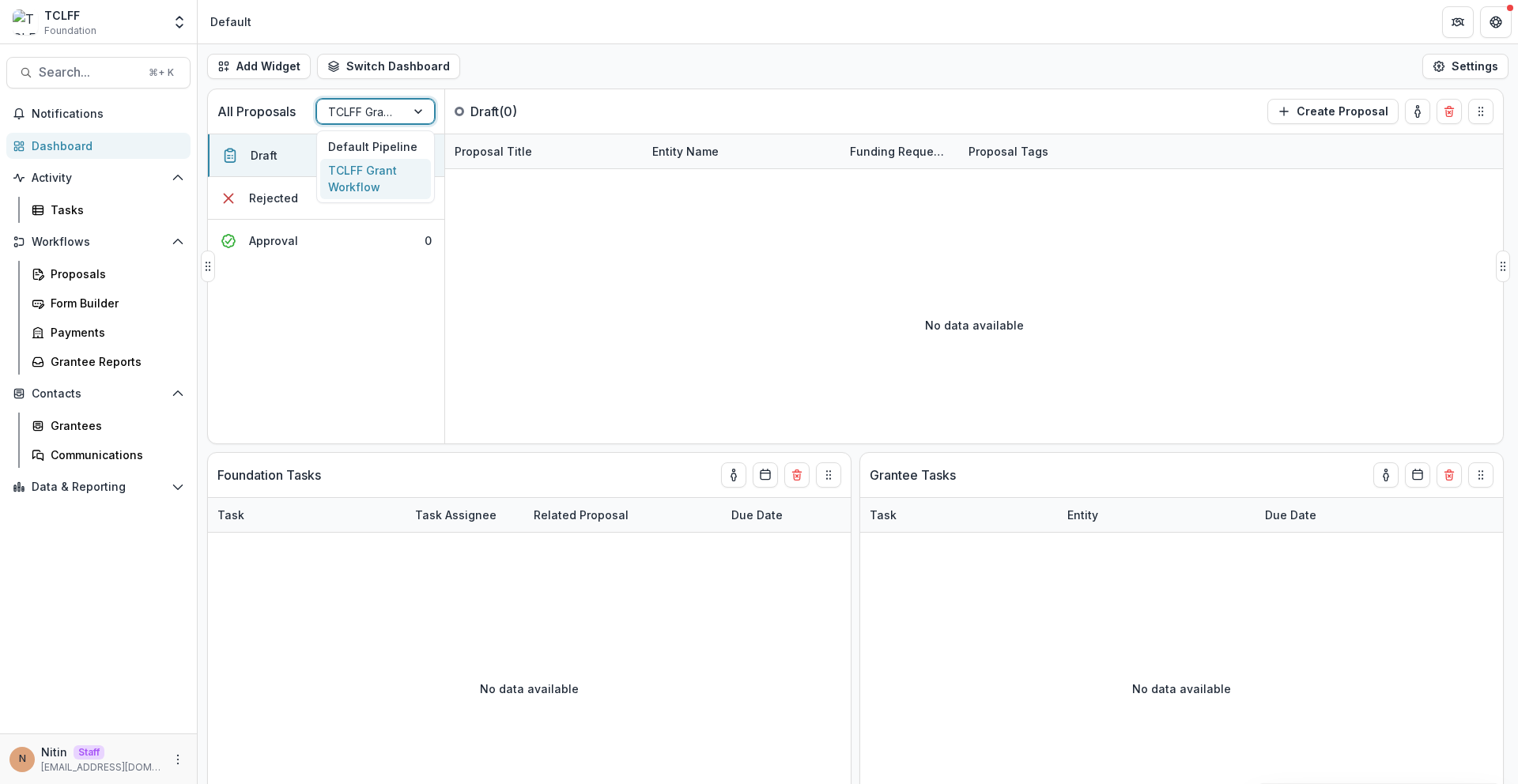
click at [377, 116] on div at bounding box center [361, 112] width 66 height 20
click at [123, 268] on div "Proposals" at bounding box center [114, 274] width 127 height 16
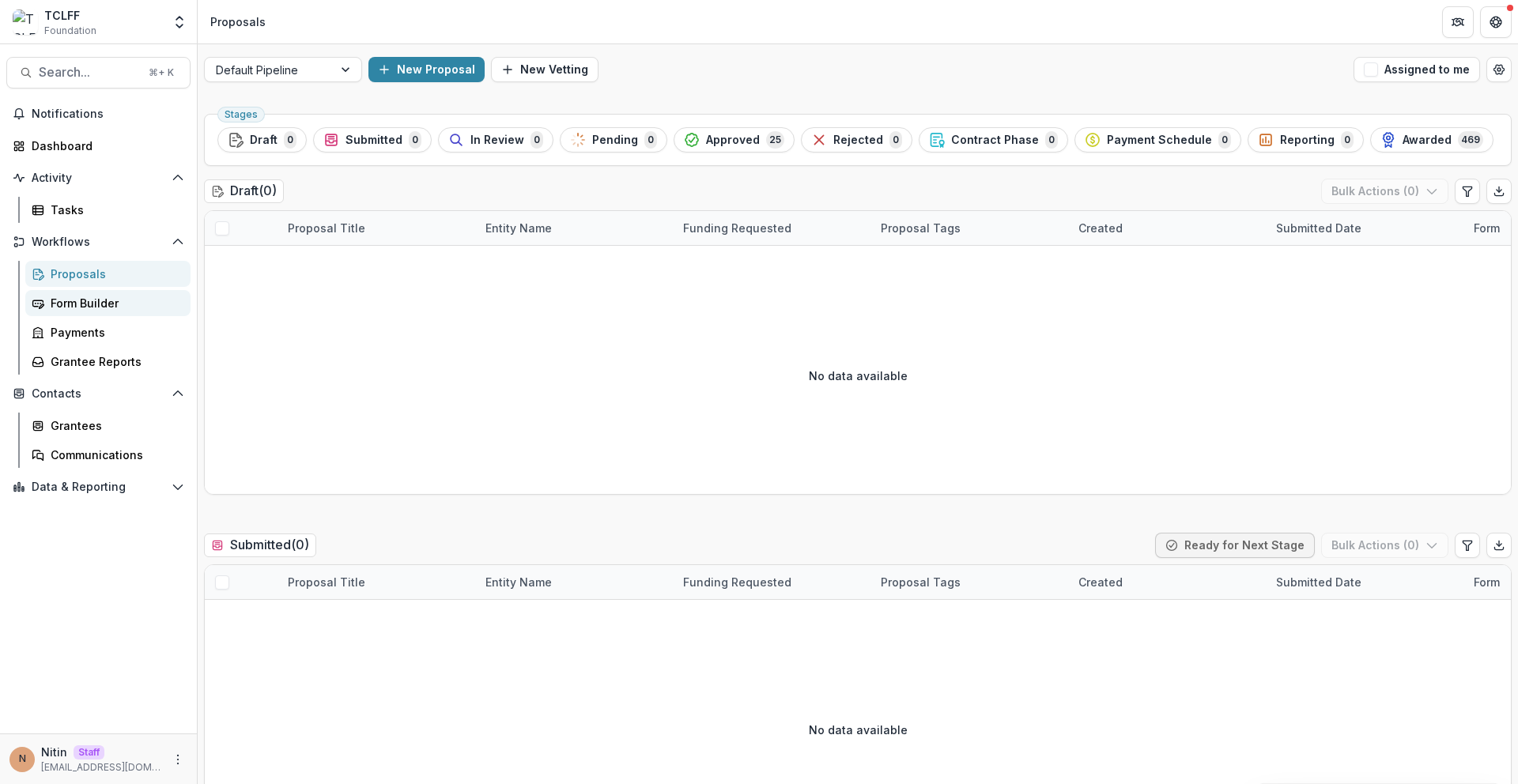
click at [121, 305] on div "Form Builder" at bounding box center [114, 303] width 127 height 16
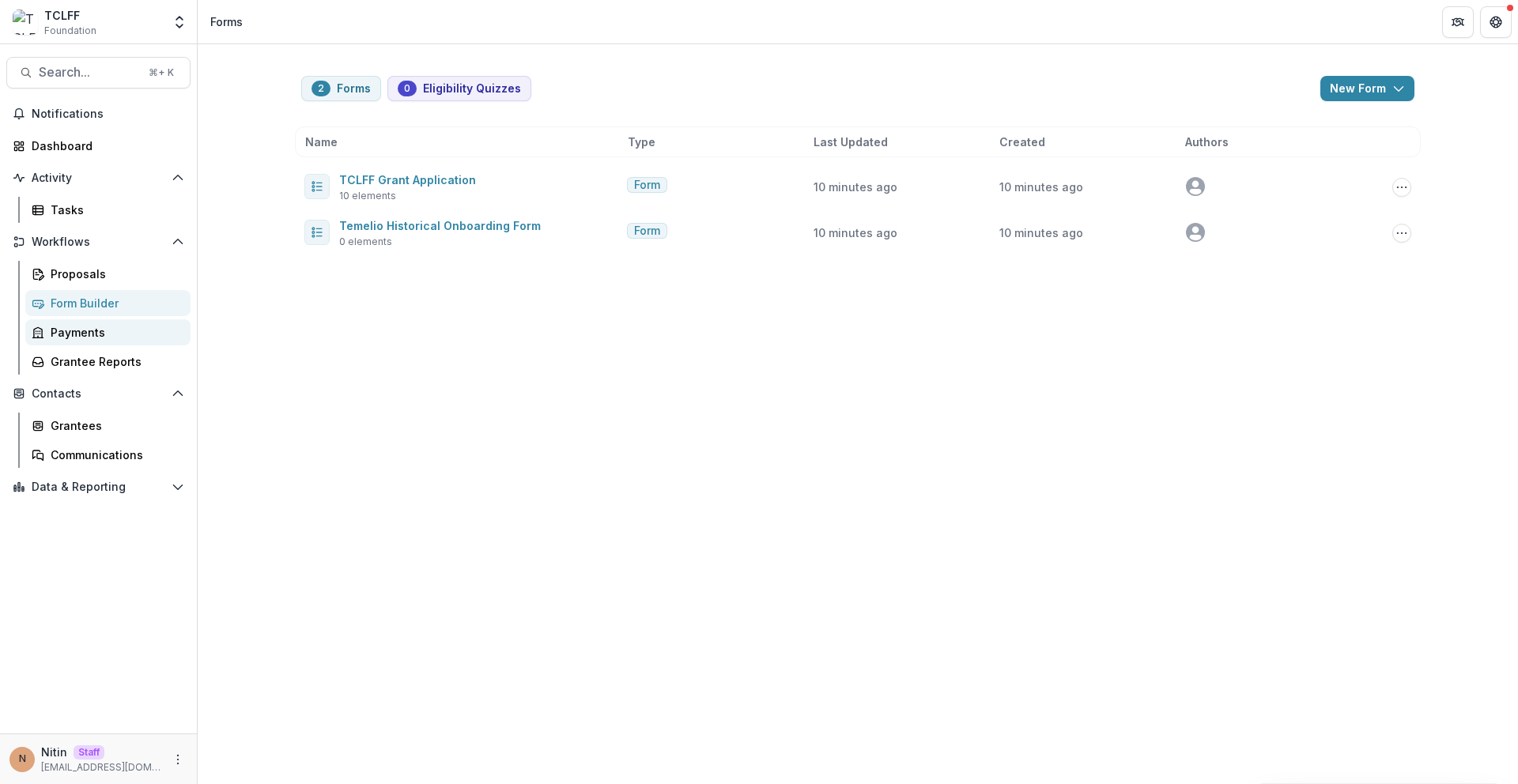
click at [111, 323] on link "Payments" at bounding box center [108, 332] width 165 height 26
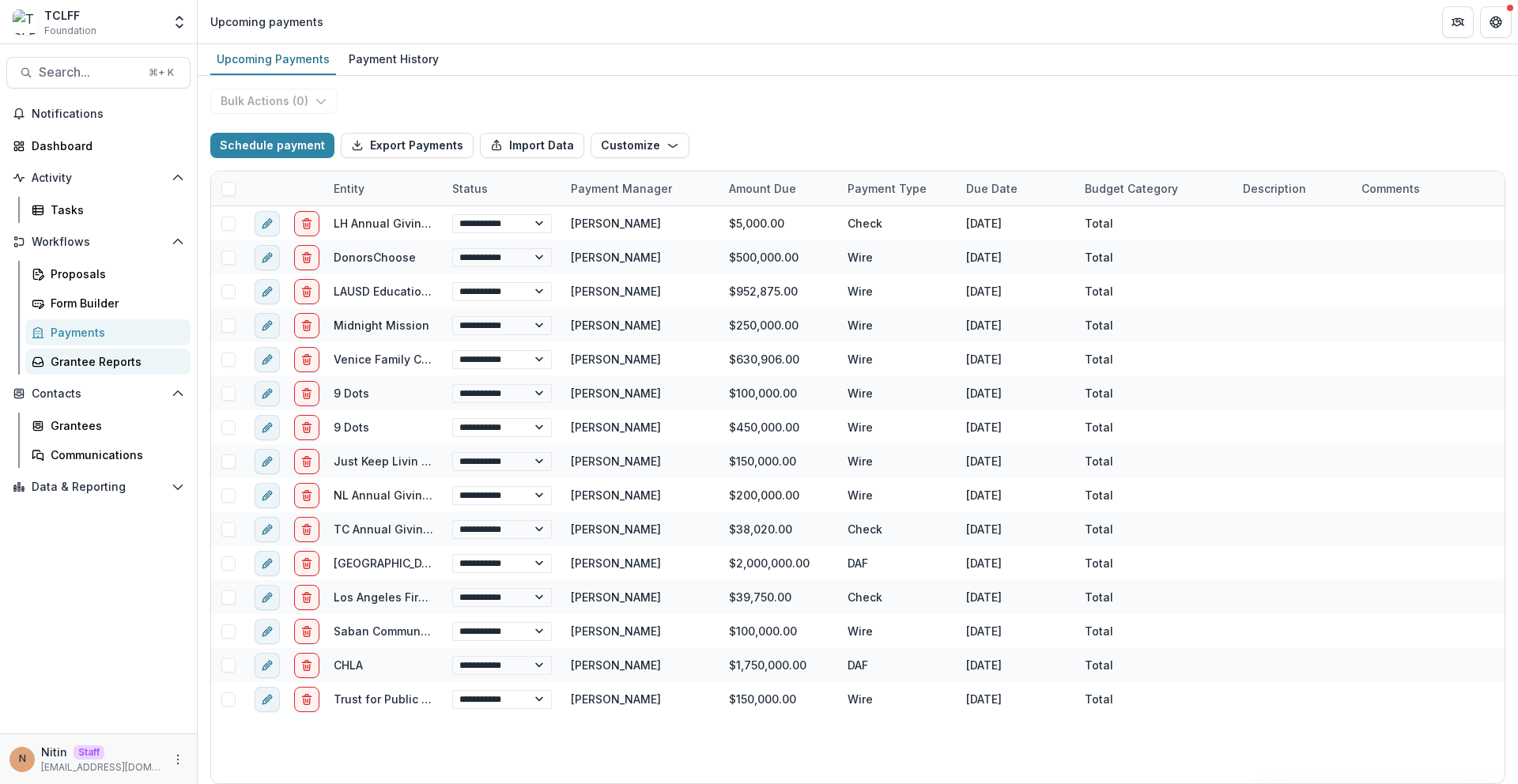
click at [106, 362] on div "Grantee Reports" at bounding box center [114, 361] width 127 height 16
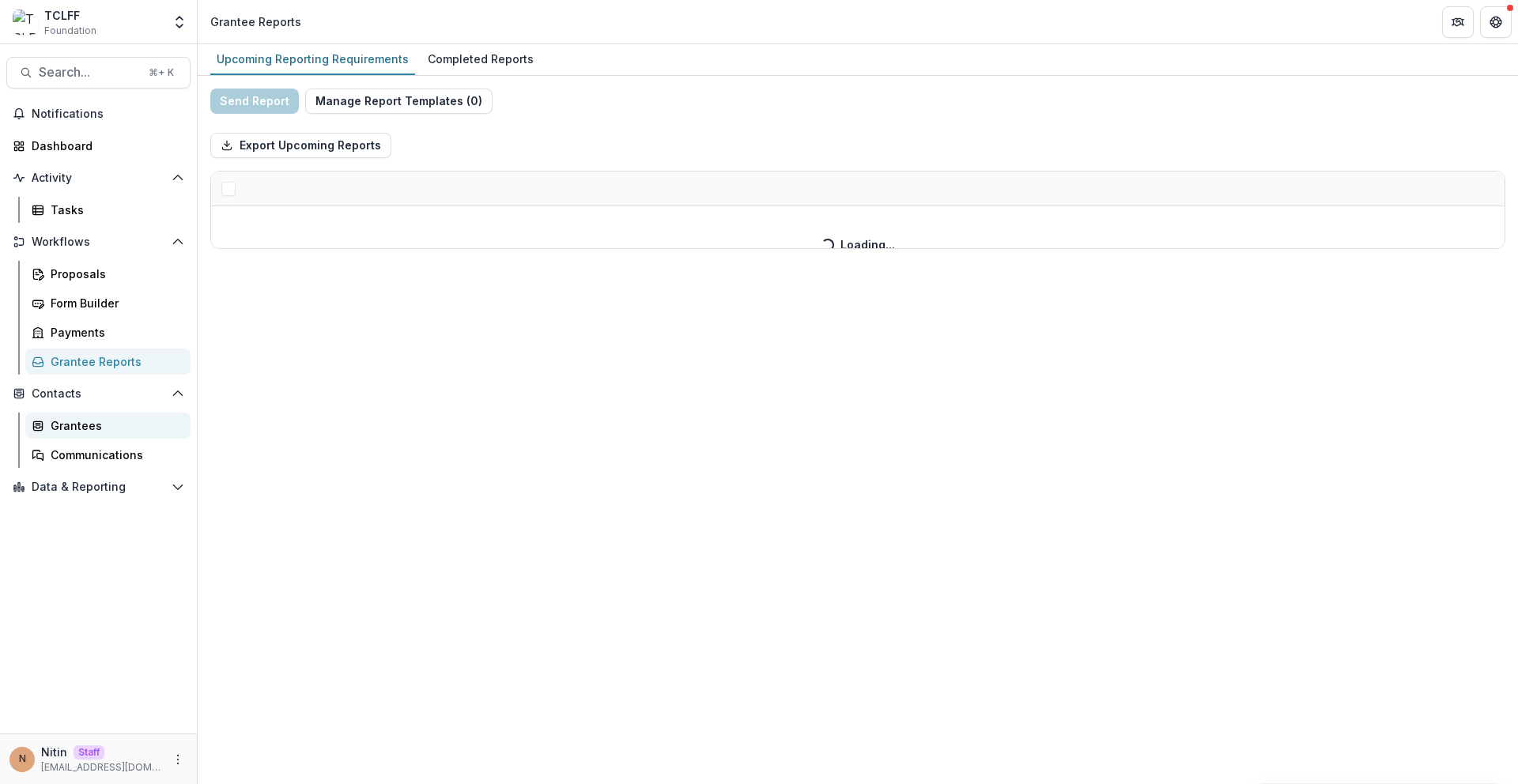
click at [99, 434] on link "Grantees" at bounding box center [108, 425] width 165 height 26
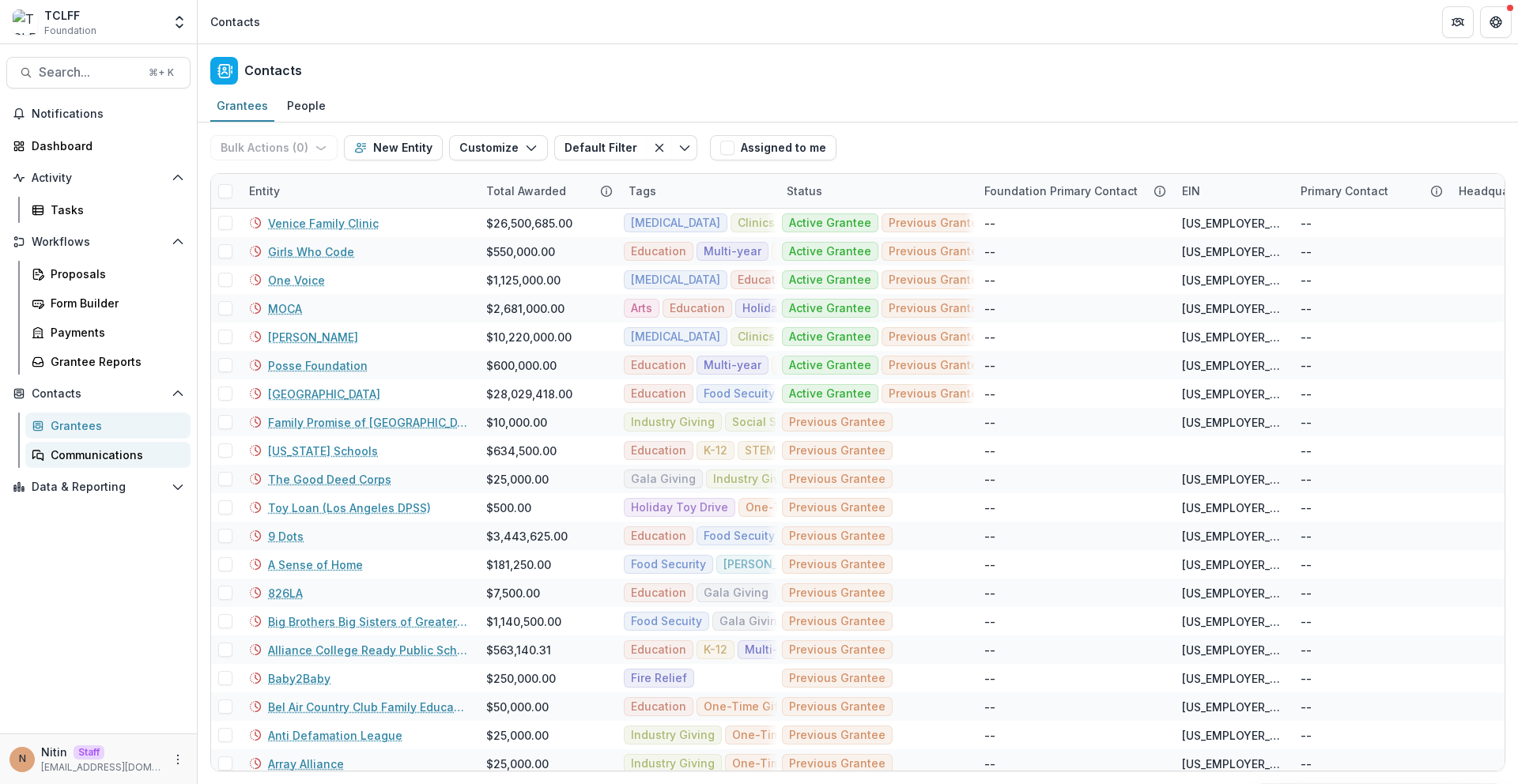
click at [98, 443] on link "Communications" at bounding box center [108, 455] width 165 height 26
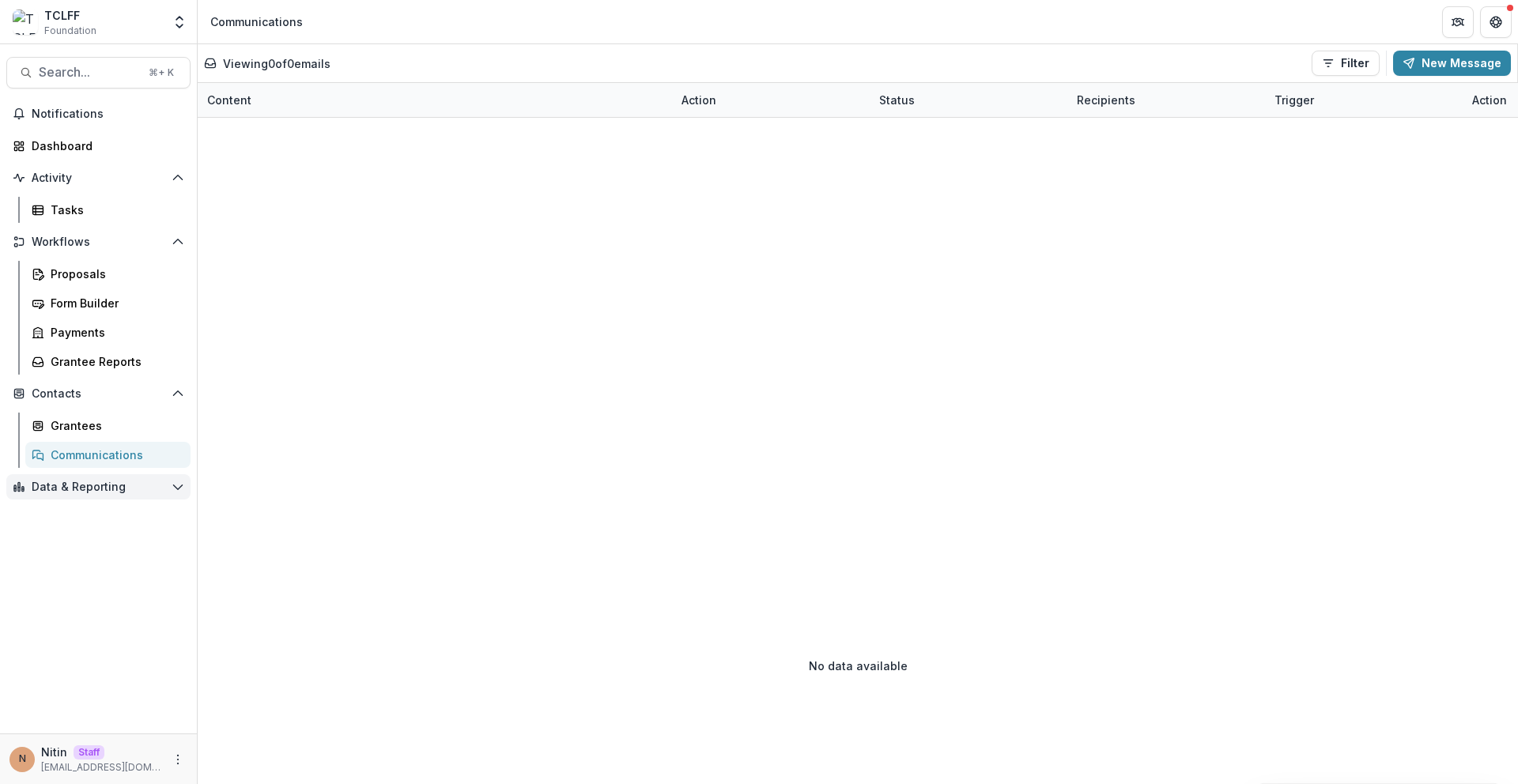
click at [107, 480] on span "Data & Reporting" at bounding box center [99, 487] width 134 height 13
click at [100, 523] on div "Dashboard" at bounding box center [114, 519] width 127 height 16
